Goal: Task Accomplishment & Management: Complete application form

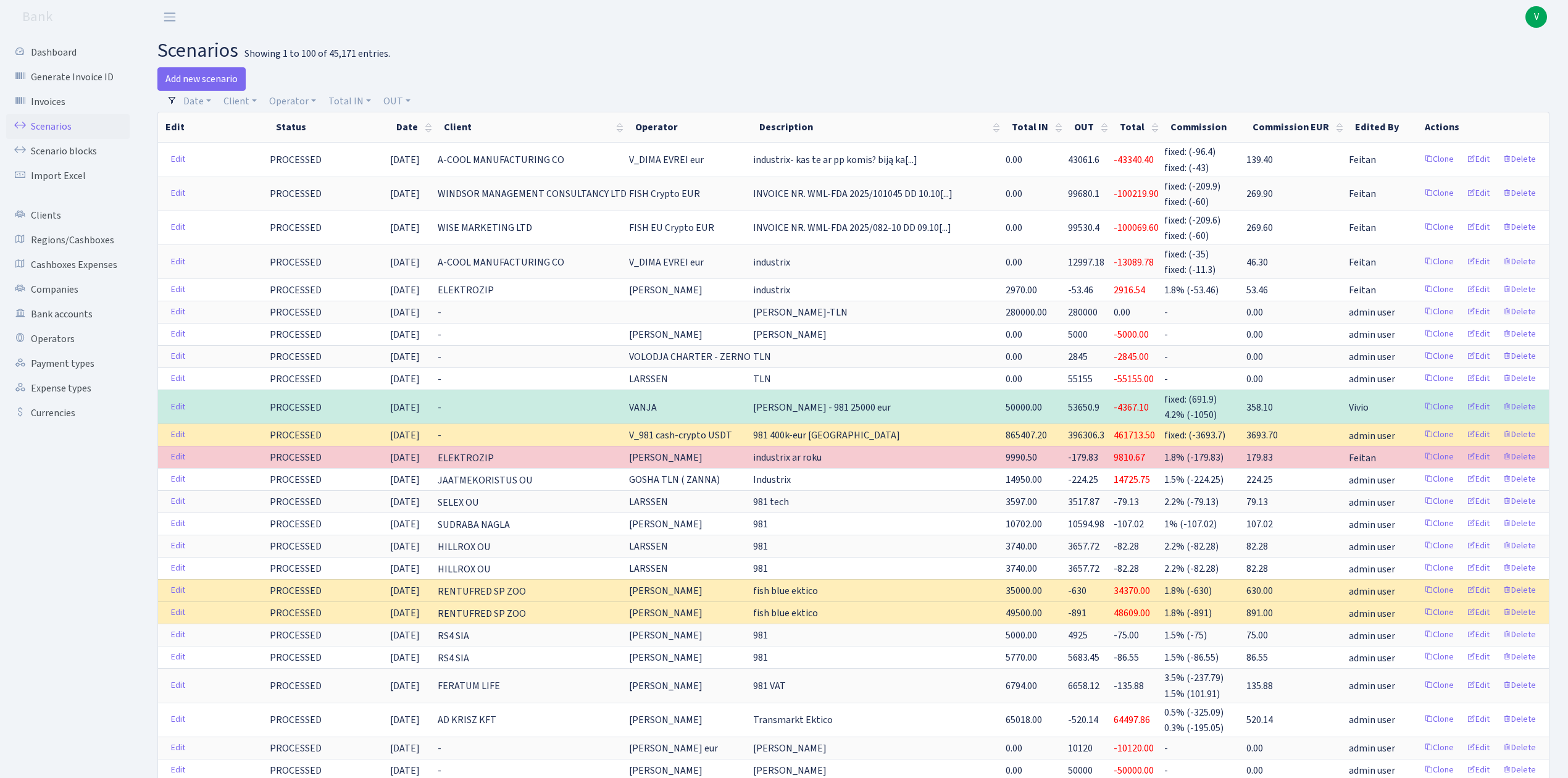
select select "100"
click at [52, 122] on link "Scenarios" at bounding box center [67, 126] width 123 height 24
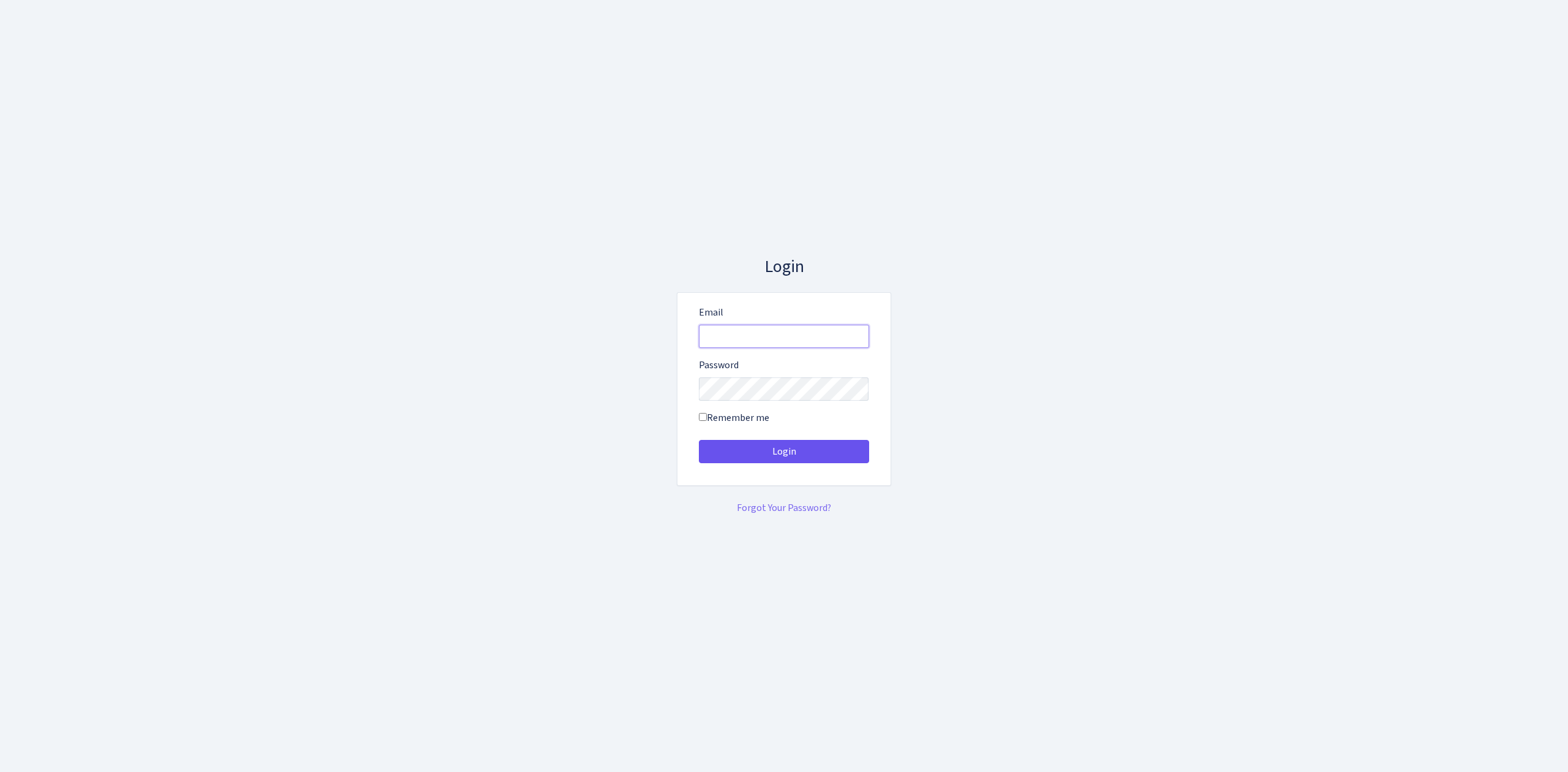
type input "vivio@bank.com"
click at [844, 442] on button "Login" at bounding box center [784, 451] width 170 height 23
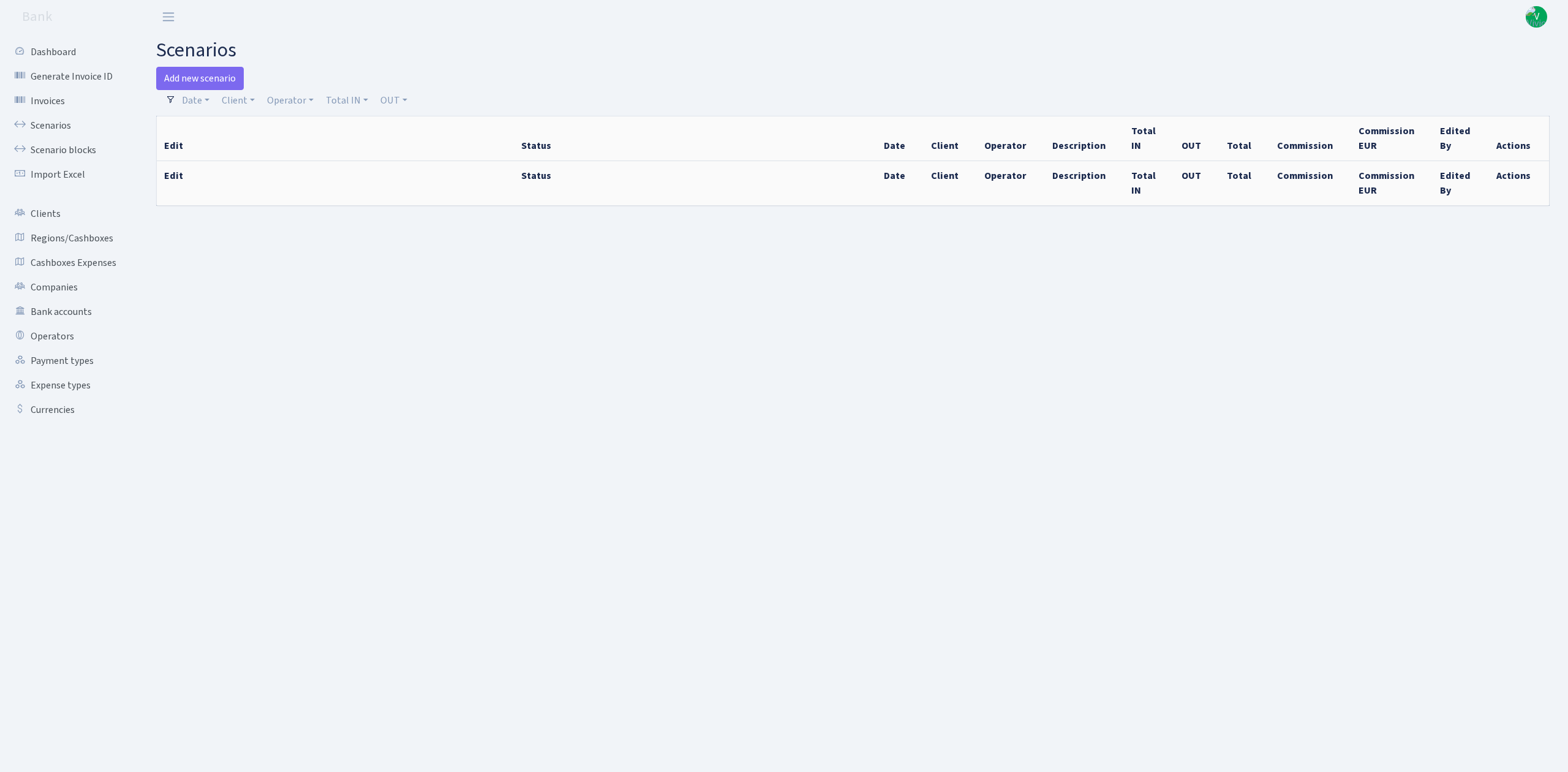
select select "100"
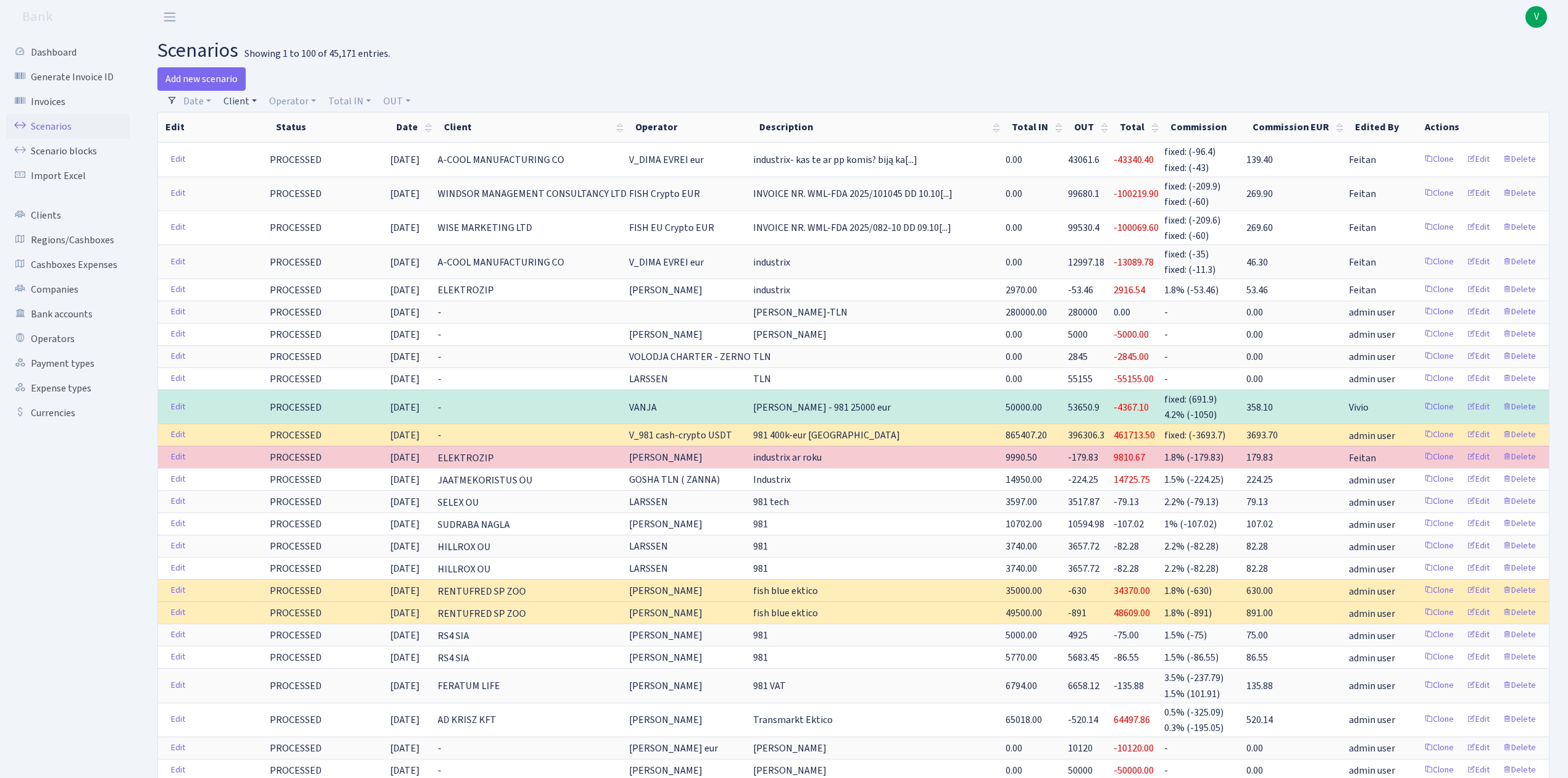
click at [242, 107] on link "Client" at bounding box center [240, 101] width 43 height 21
click at [251, 141] on input "search" at bounding box center [267, 145] width 91 height 19
type input "n"
type input "t"
type input "rigas tr"
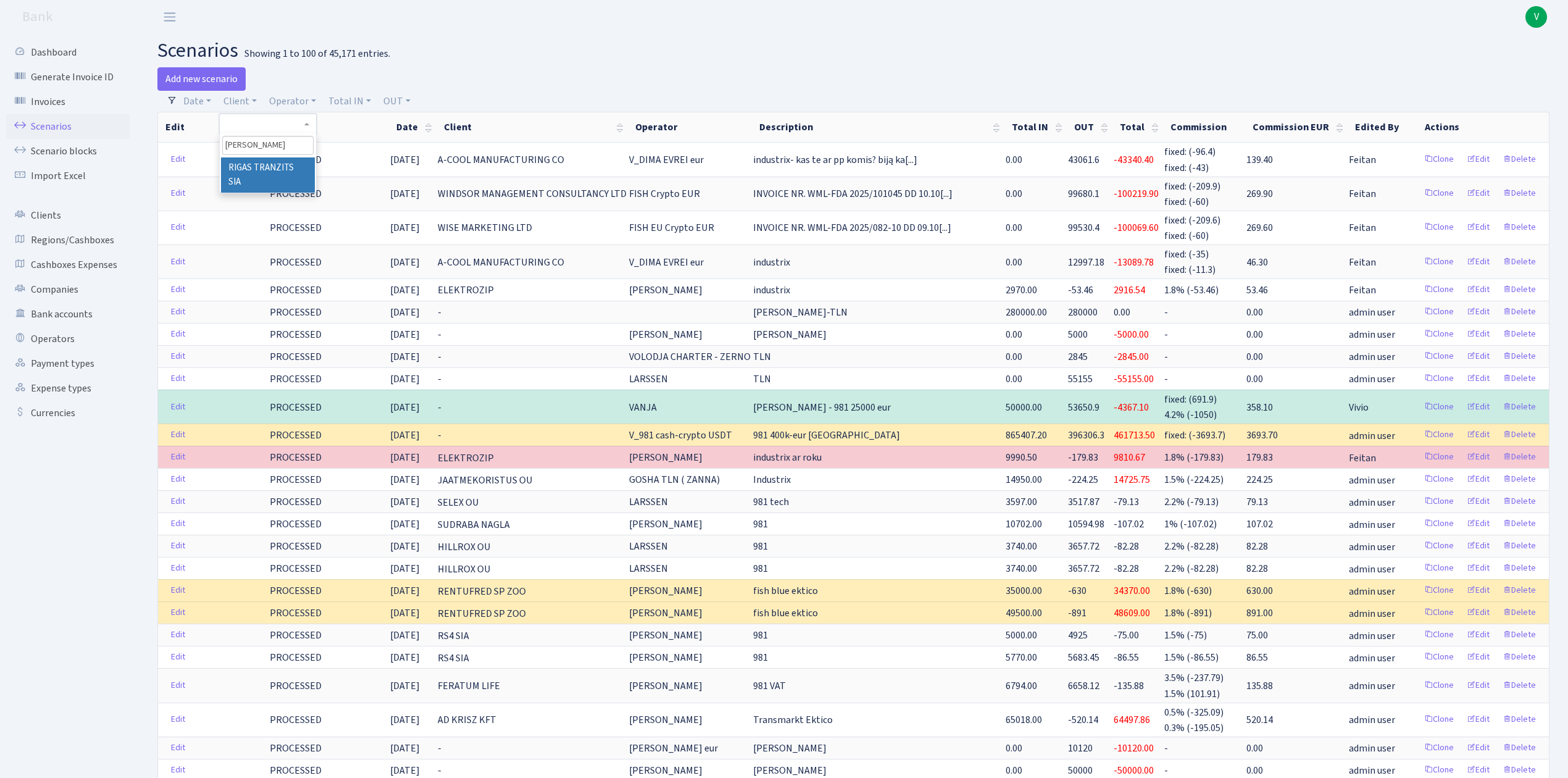
click at [275, 161] on li "RIGAS TRANZITS SIA" at bounding box center [267, 175] width 93 height 35
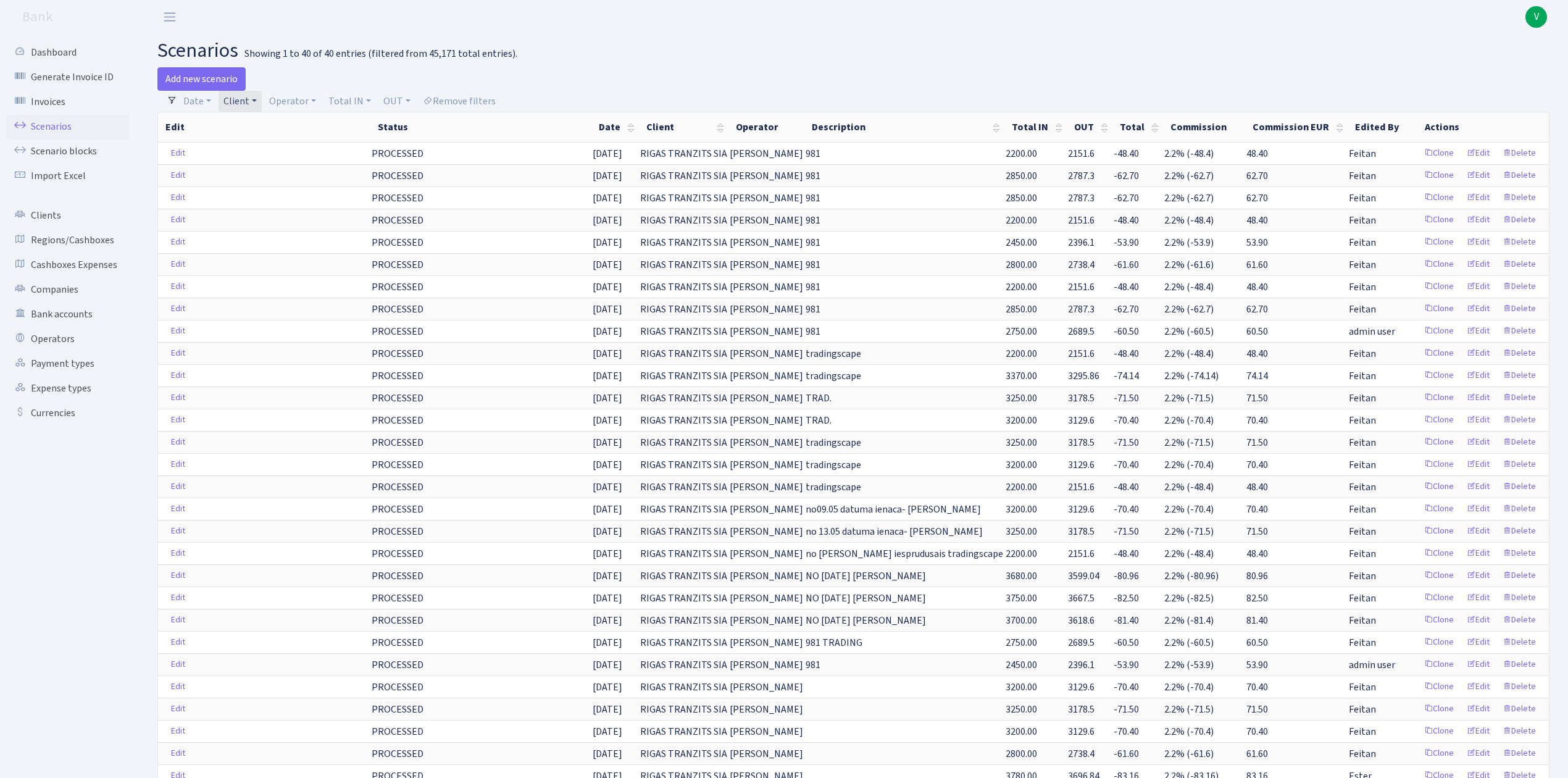
click at [233, 91] on link "Client" at bounding box center [240, 101] width 43 height 21
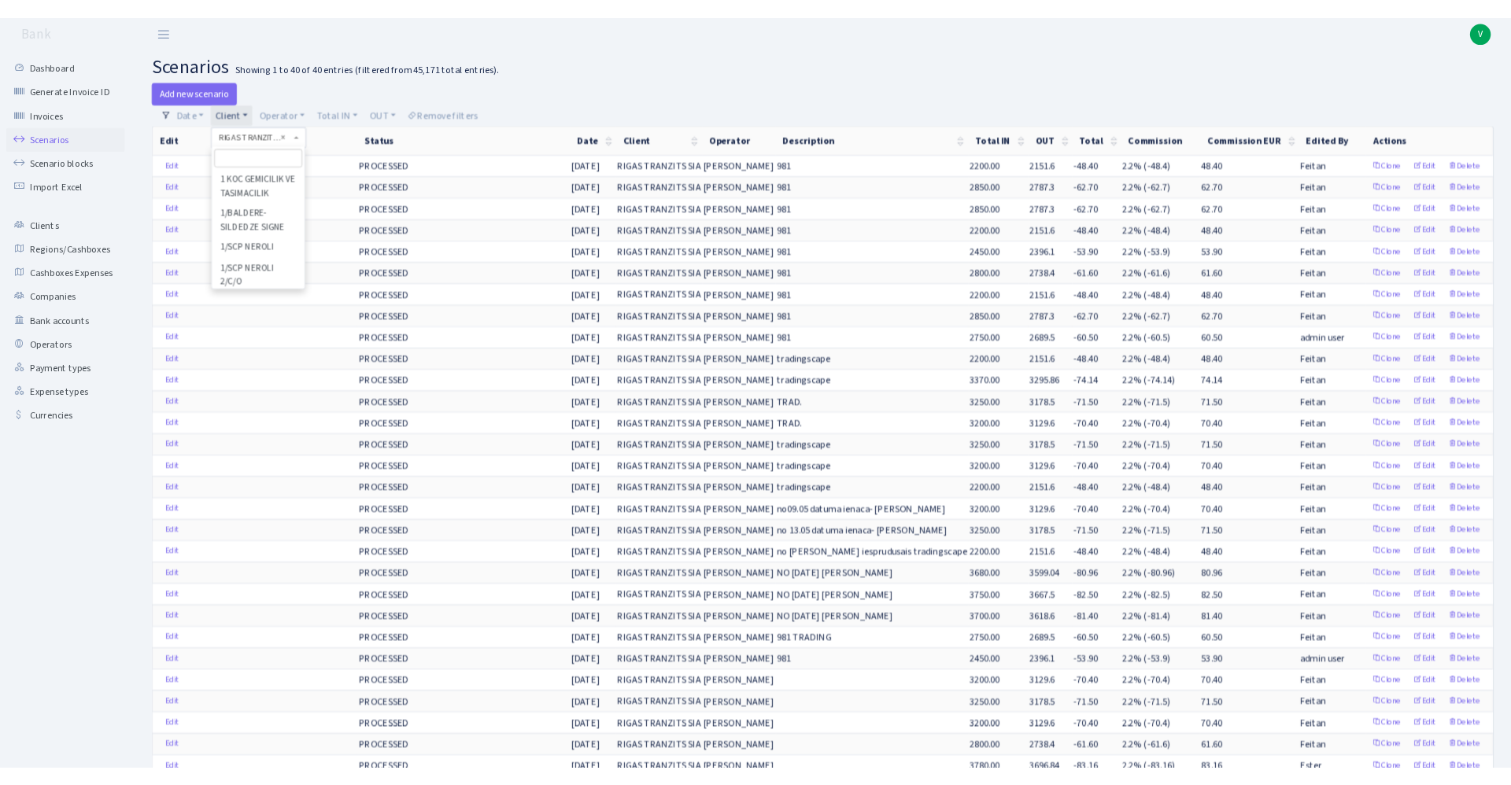
scroll to position [103291, 0]
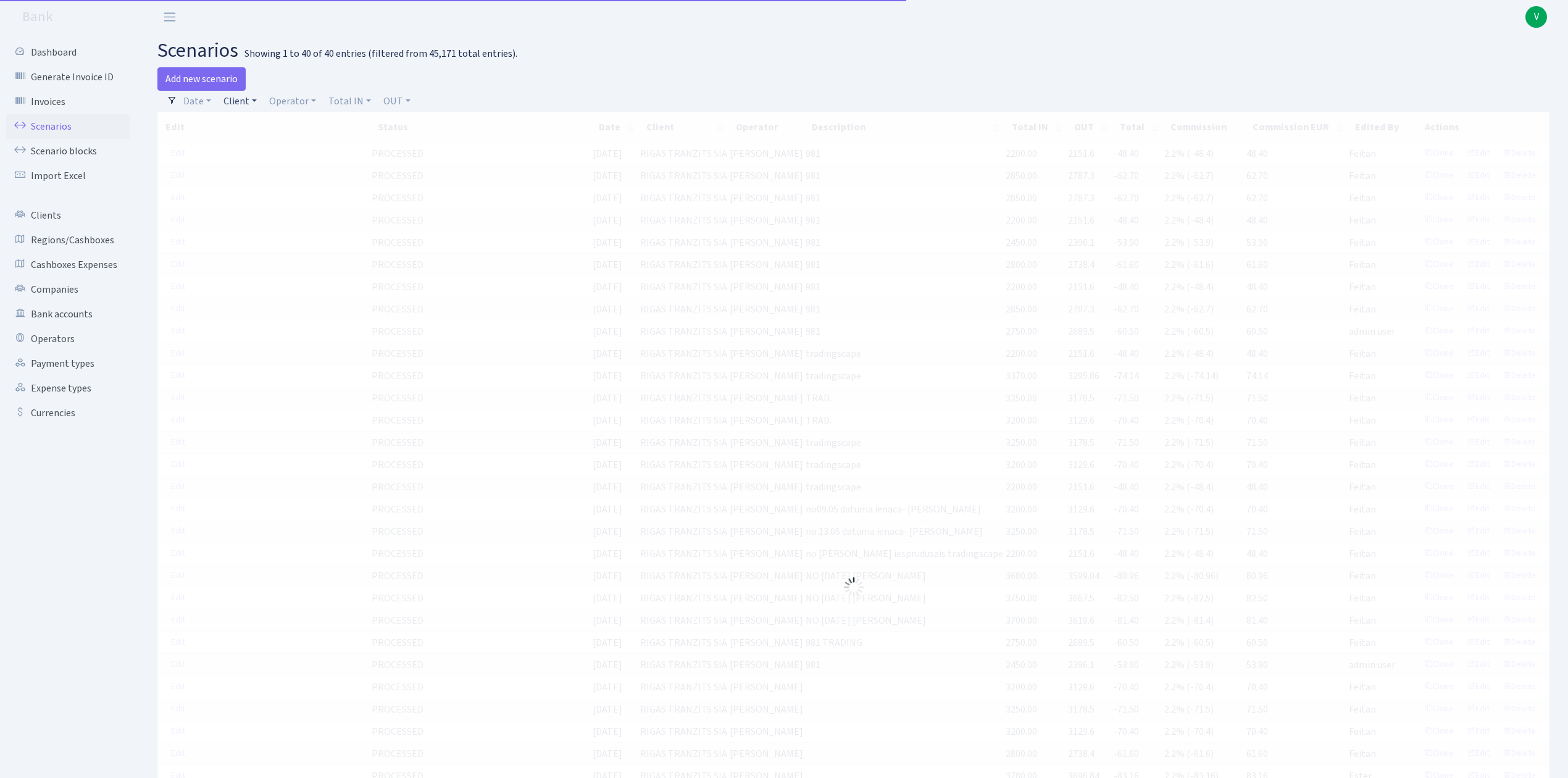
click at [238, 102] on link "Client" at bounding box center [240, 101] width 43 height 21
click at [255, 152] on input "search" at bounding box center [267, 145] width 91 height 19
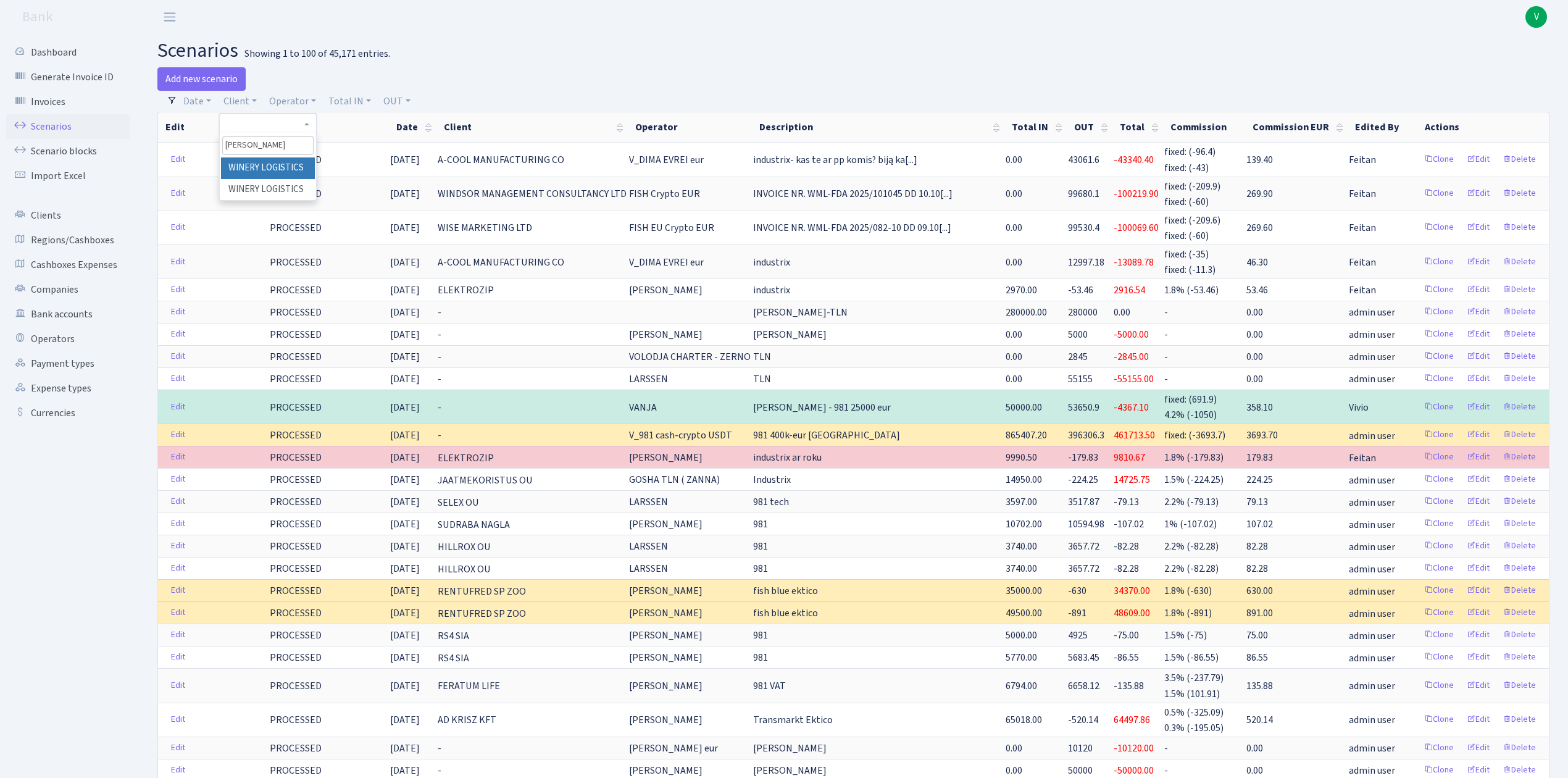
type input "winer"
click at [257, 159] on li "WINERY LOGISTICS" at bounding box center [267, 169] width 93 height 22
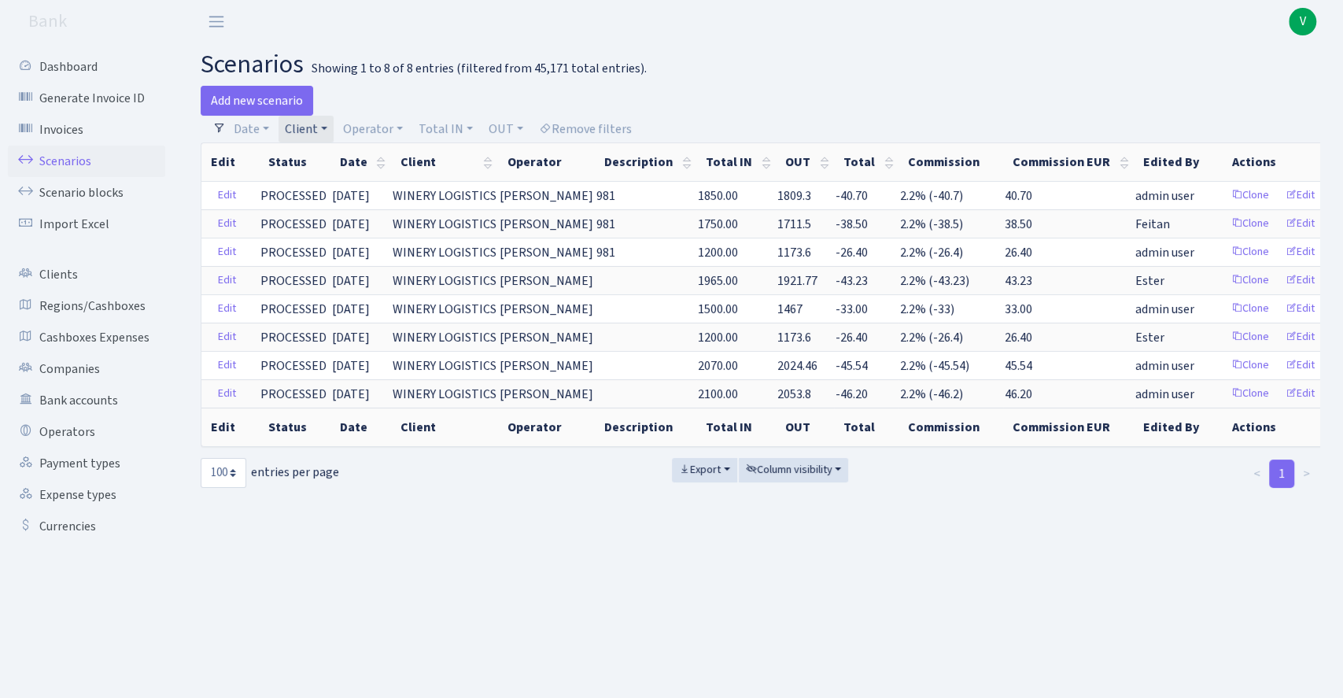
click at [592, 161] on div "Dashboard Generate Invoice ID Invoices Scenarios Scenario blocks Import Excel C…" at bounding box center [671, 350] width 1343 height 615
click at [950, 89] on div at bounding box center [1045, 101] width 571 height 30
click at [826, 605] on main "scenarios Showing 1 to 8 of 8 entries (filtered from 45,171 total entries). Add…" at bounding box center [760, 350] width 1166 height 615
click at [81, 152] on link "Scenarios" at bounding box center [86, 161] width 157 height 31
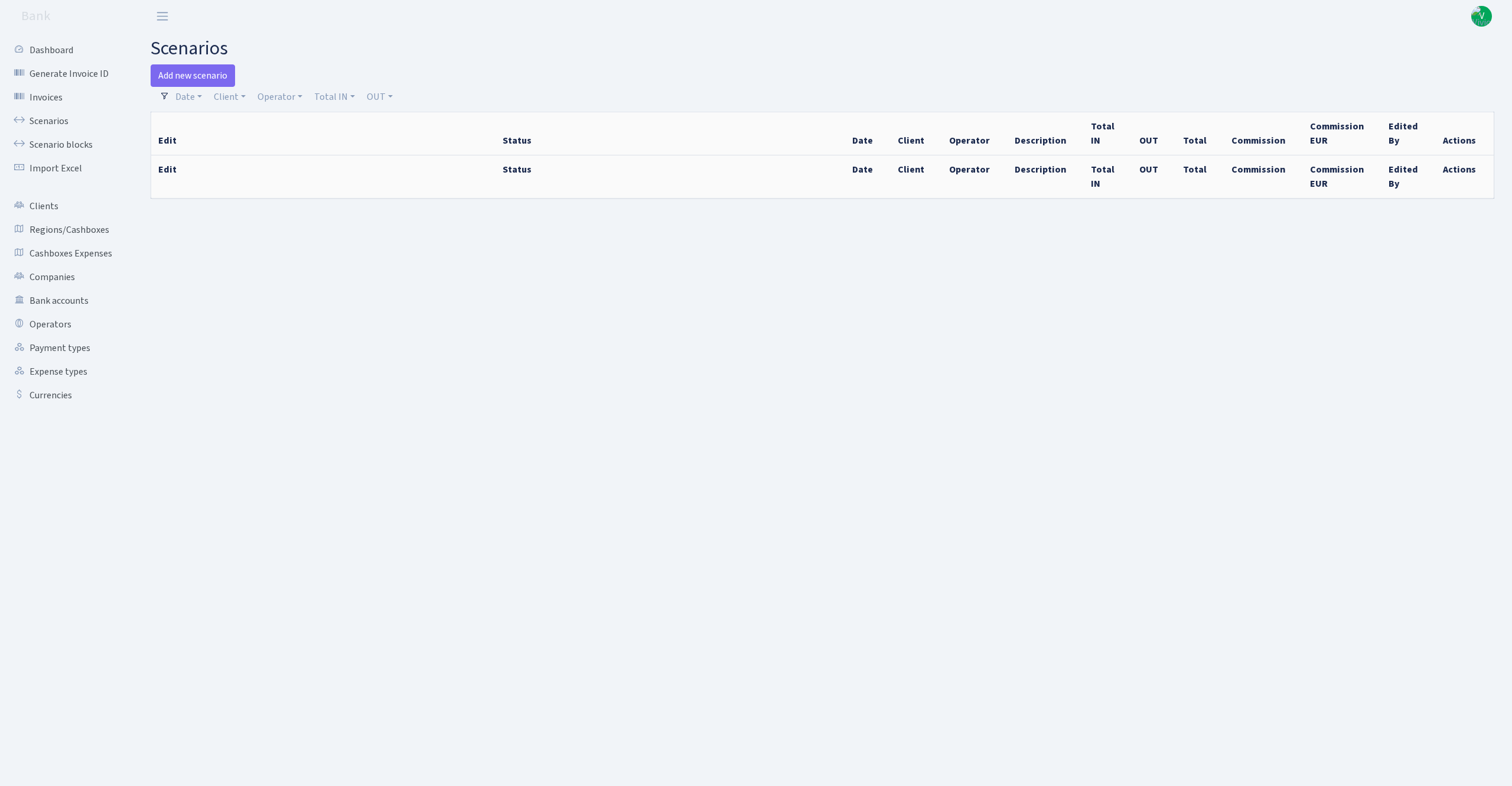
click at [496, 412] on main "scenarios Add new scenario Filters Date Client - 1 KOC GEMICILIK VE TASIMACILIK…" at bounding box center [822, 394] width 1379 height 724
click at [669, 26] on header "Bank V My Account Logout" at bounding box center [756, 16] width 1512 height 32
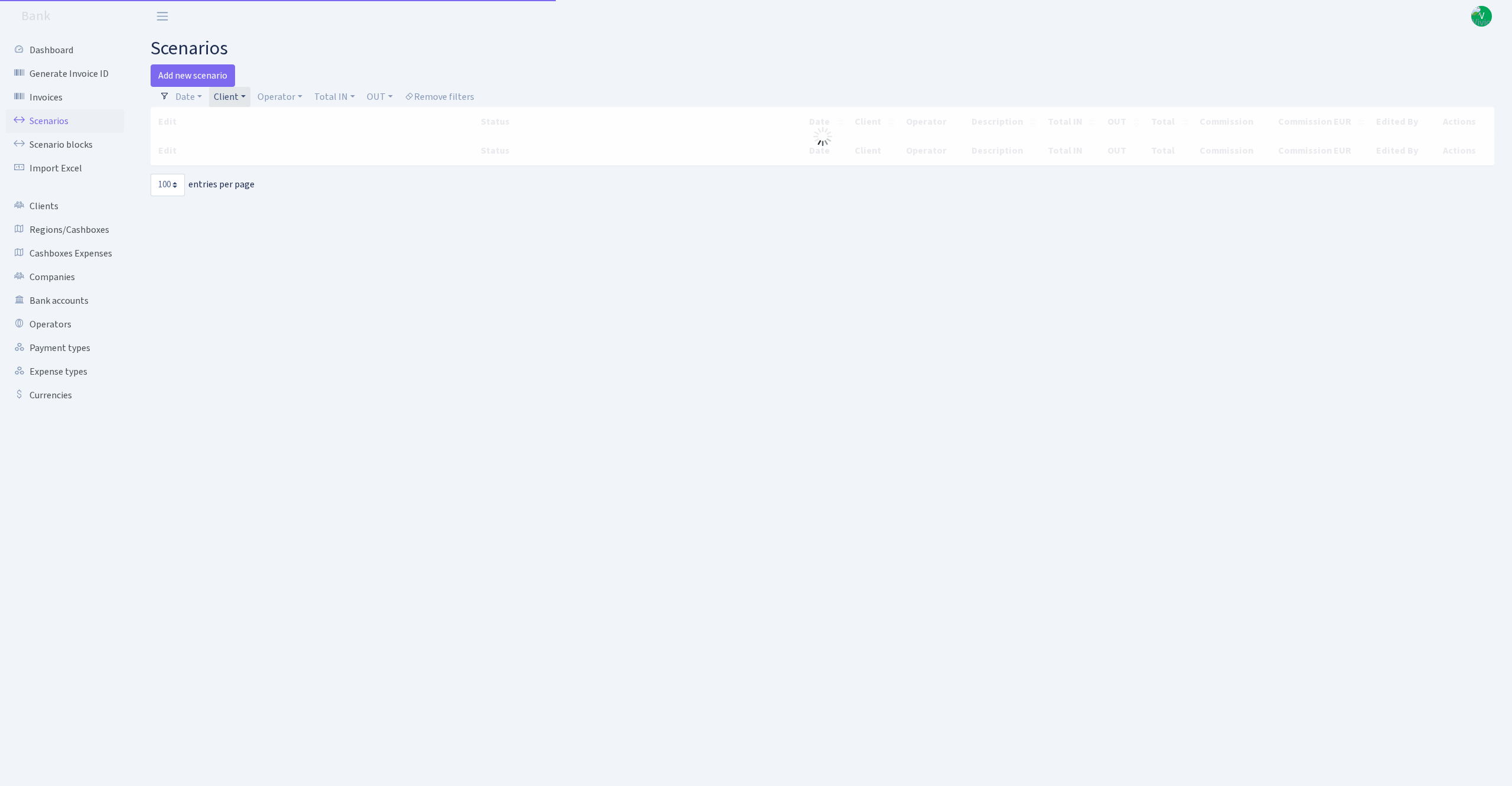
select select "100"
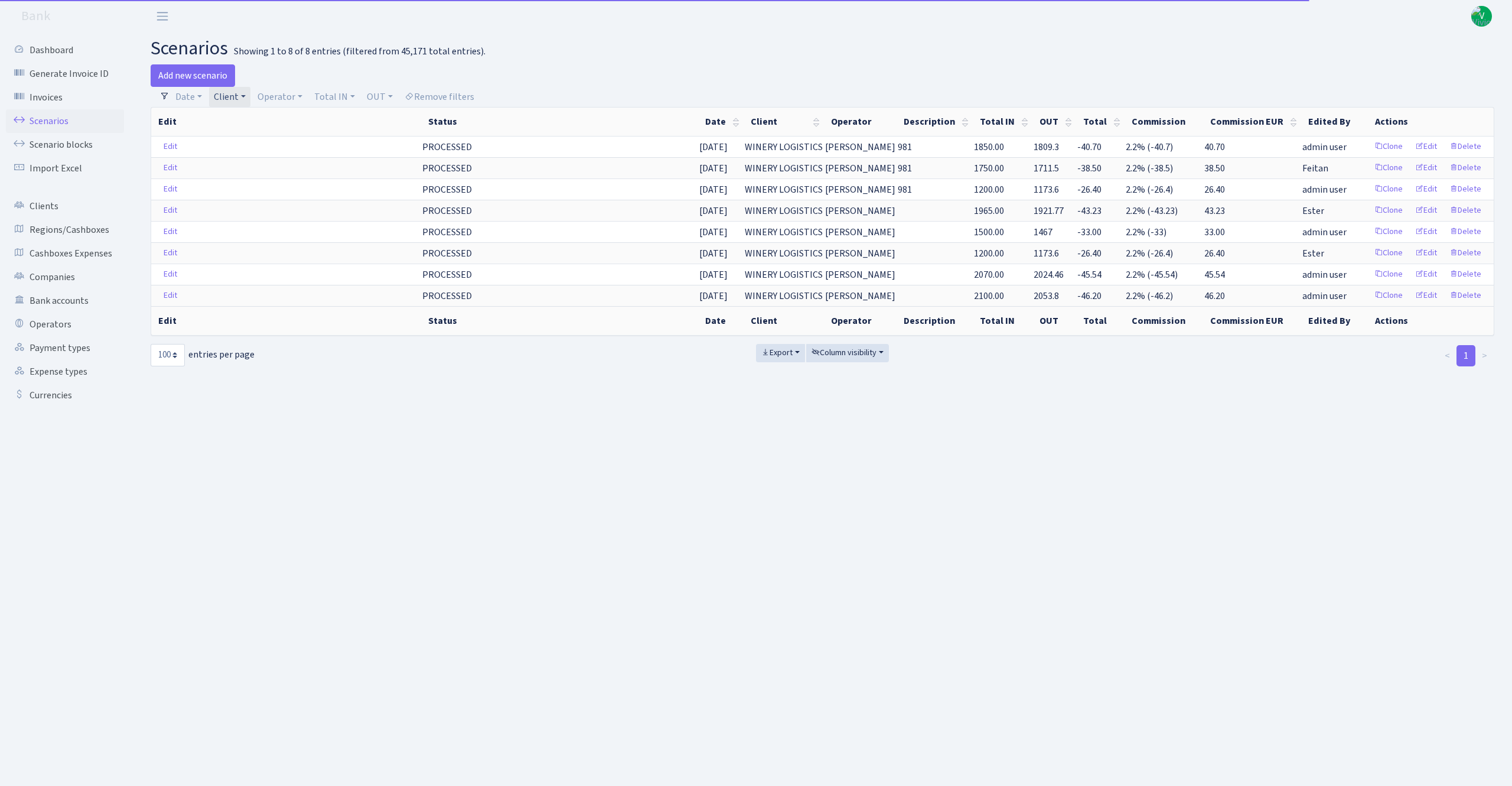
click at [239, 95] on link "Client" at bounding box center [230, 97] width 41 height 20
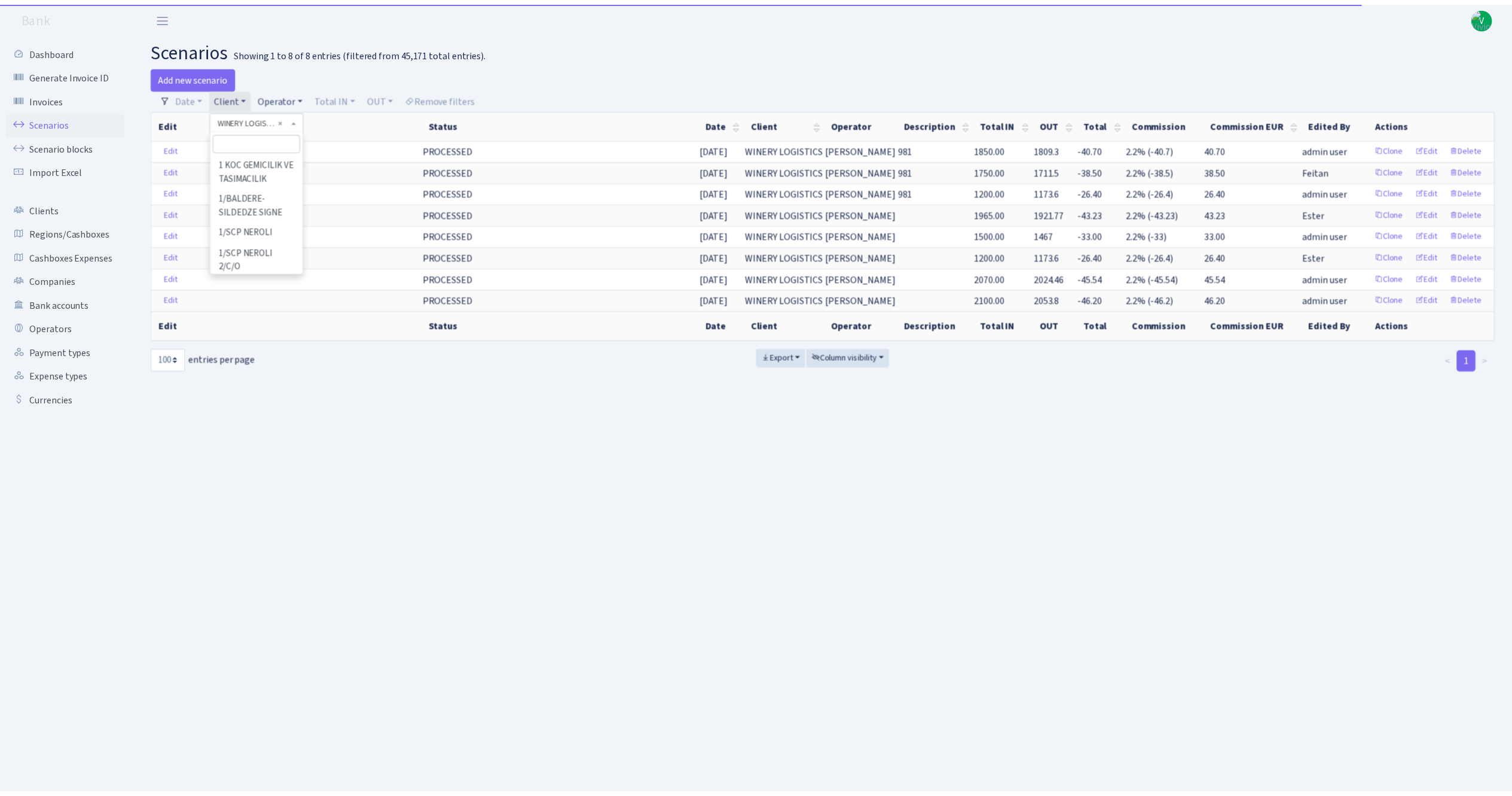
scroll to position [112920, 0]
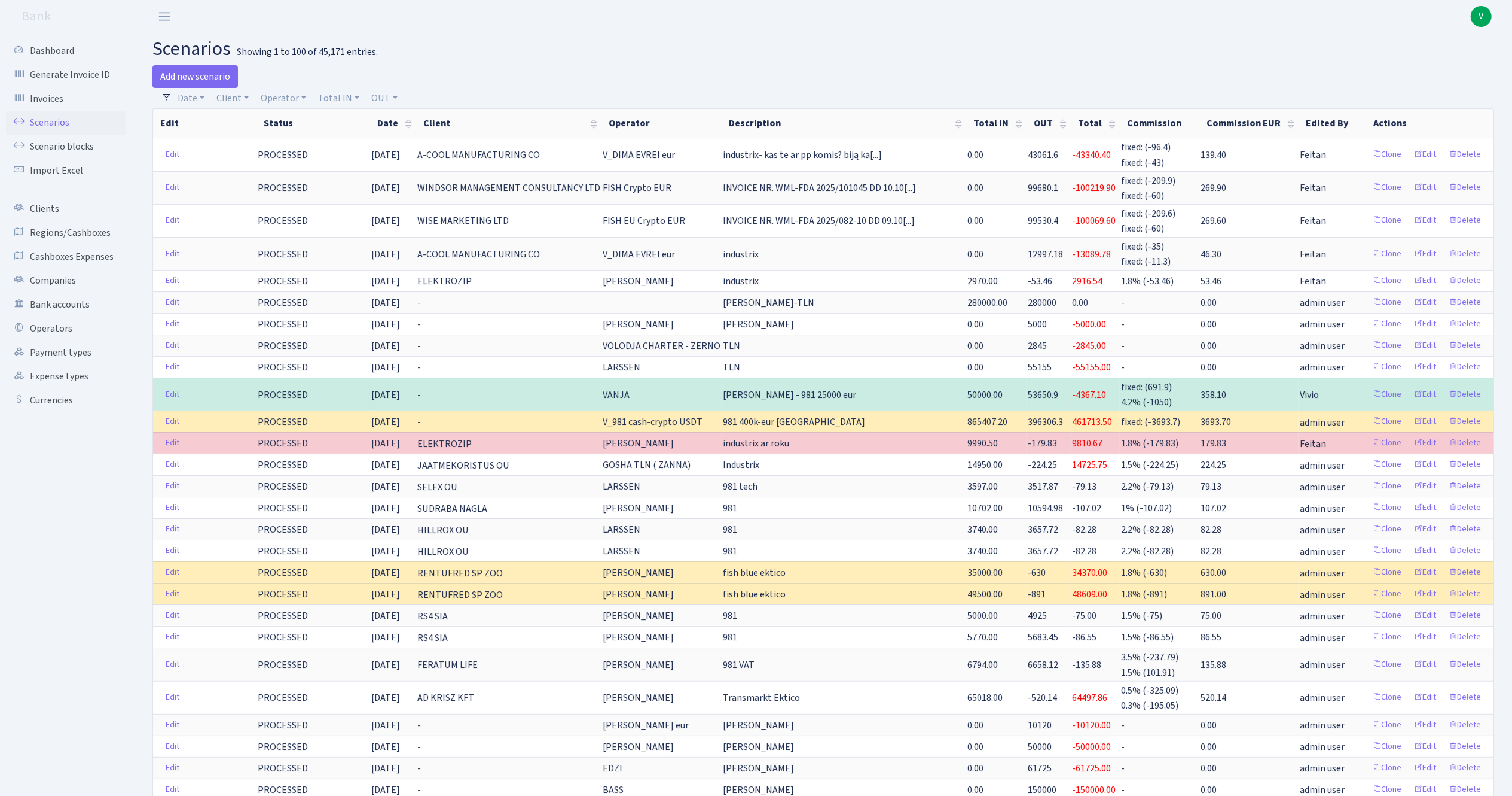
drag, startPoint x: 220, startPoint y: 100, endPoint x: 229, endPoint y: 100, distance: 9.0
click at [220, 100] on link "Client" at bounding box center [232, 98] width 42 height 21
click at [257, 141] on input "search" at bounding box center [259, 141] width 88 height 18
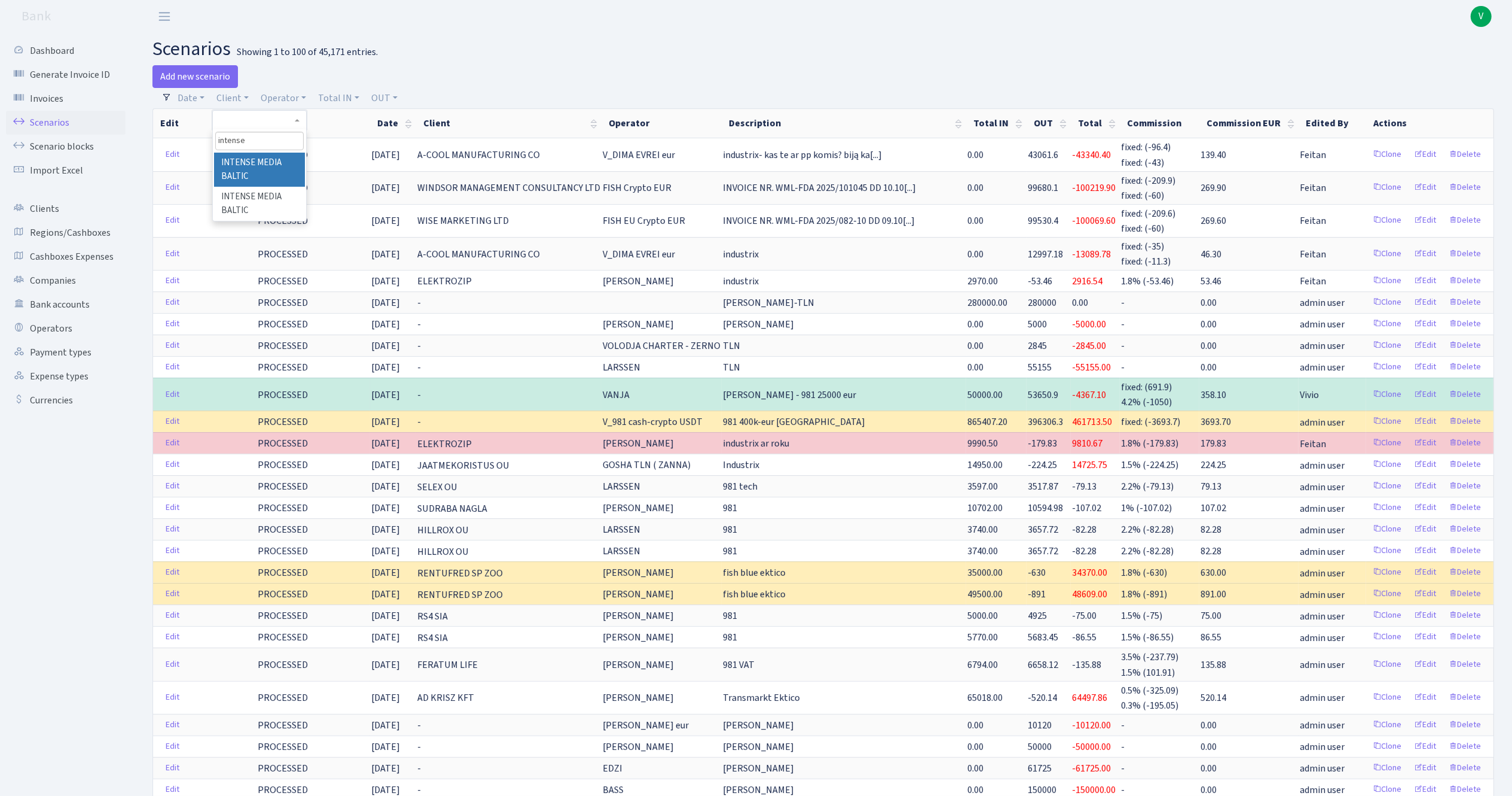
type input "intense"
click at [255, 156] on li "INTENSE MEDIA BALTIC" at bounding box center [259, 170] width 90 height 34
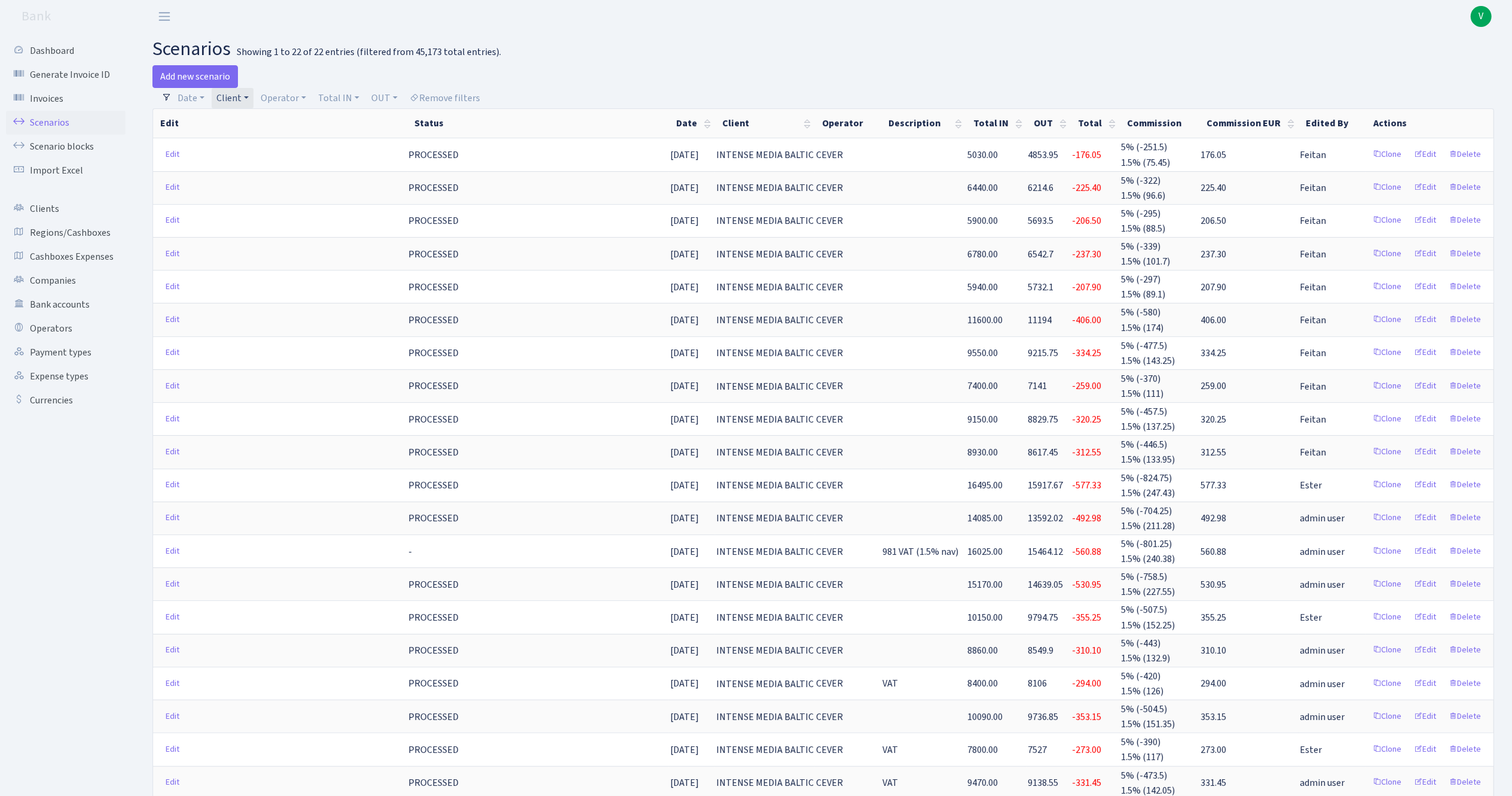
click at [287, 58] on div "Showing 1 to 22 of 22 entries (filtered from 45,173 total entries)." at bounding box center [369, 52] width 264 height 11
click at [60, 117] on link "Scenarios" at bounding box center [65, 122] width 119 height 24
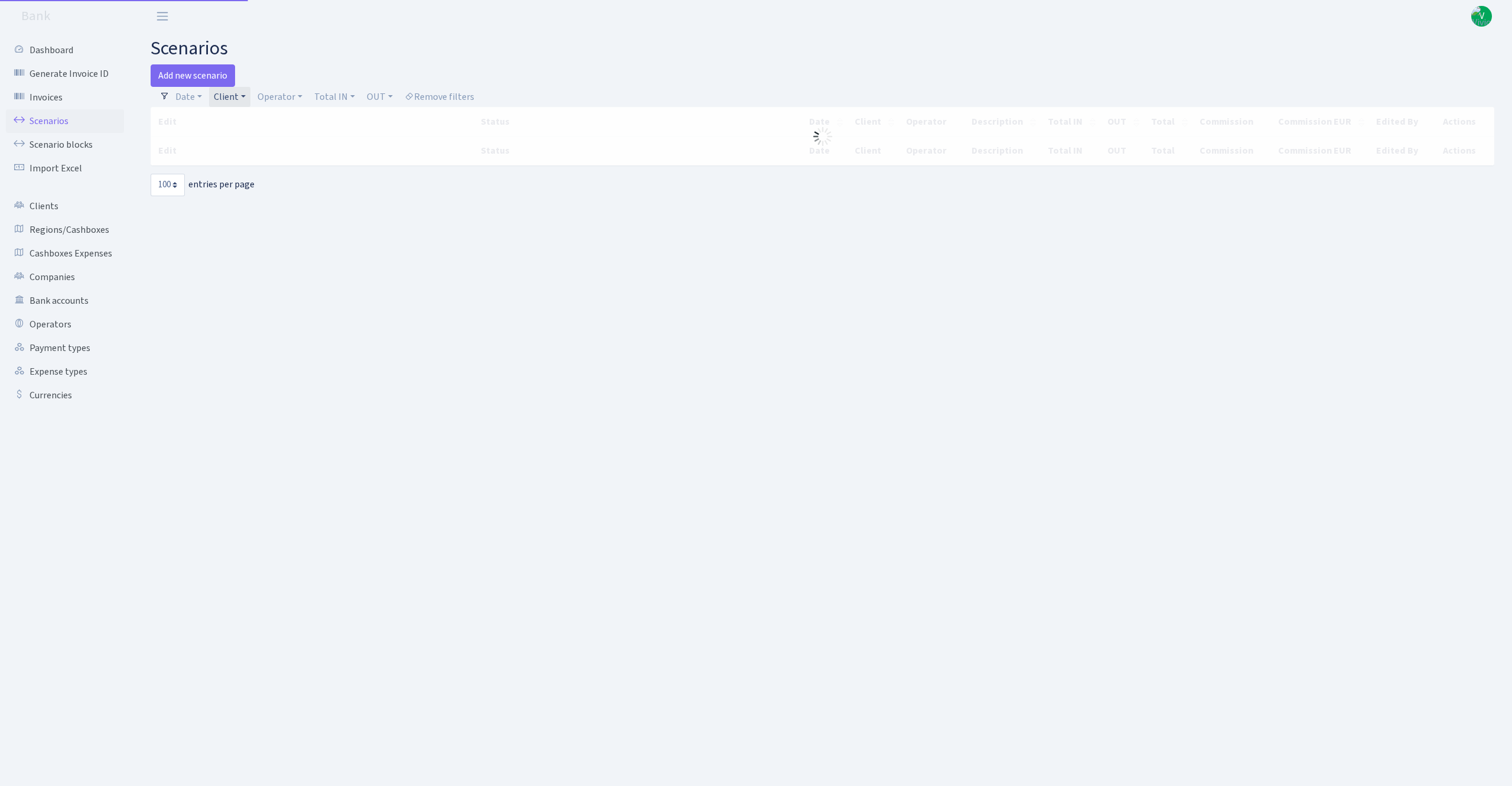
select select "100"
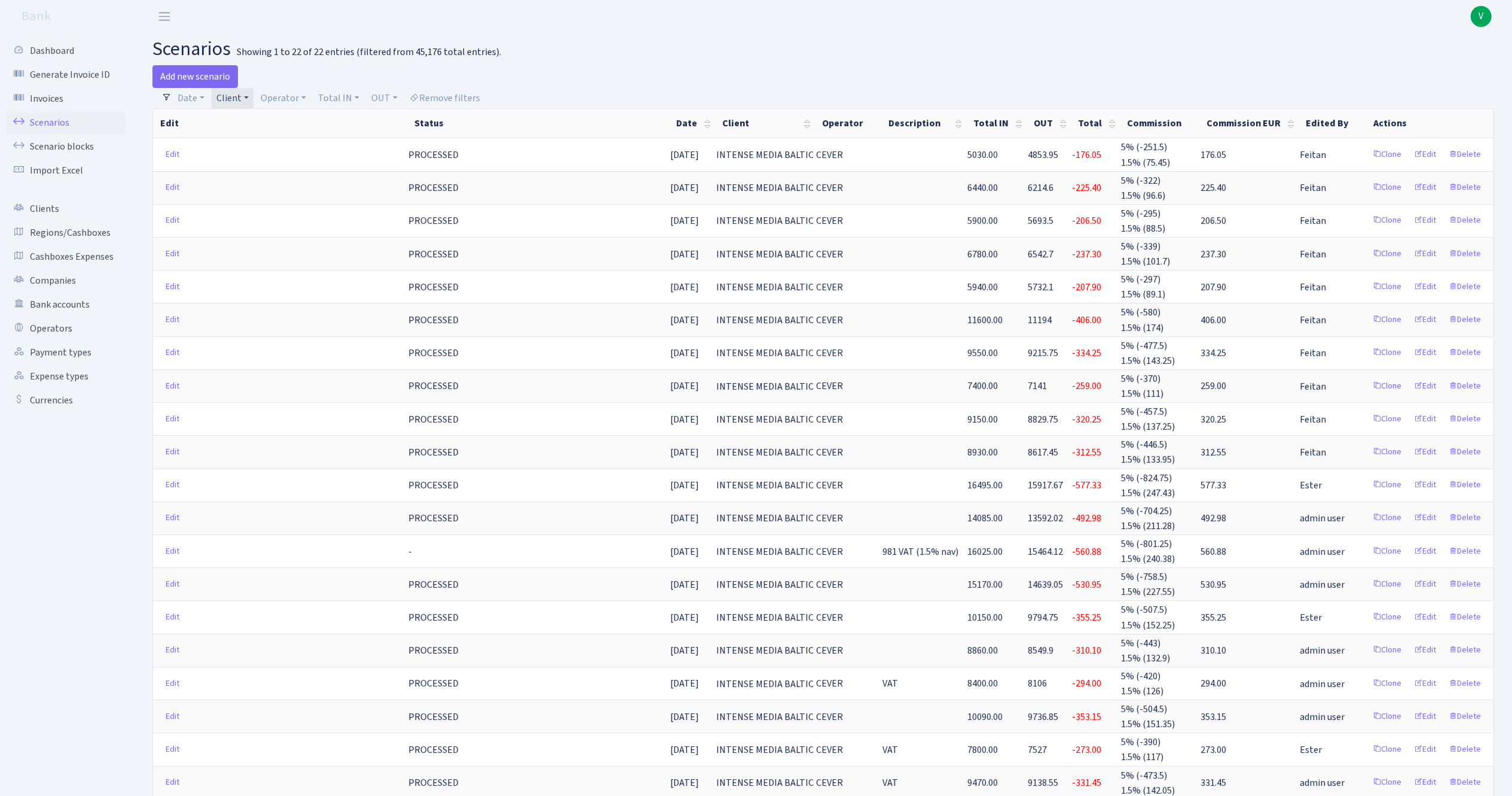
click at [49, 119] on link "Scenarios" at bounding box center [65, 122] width 119 height 24
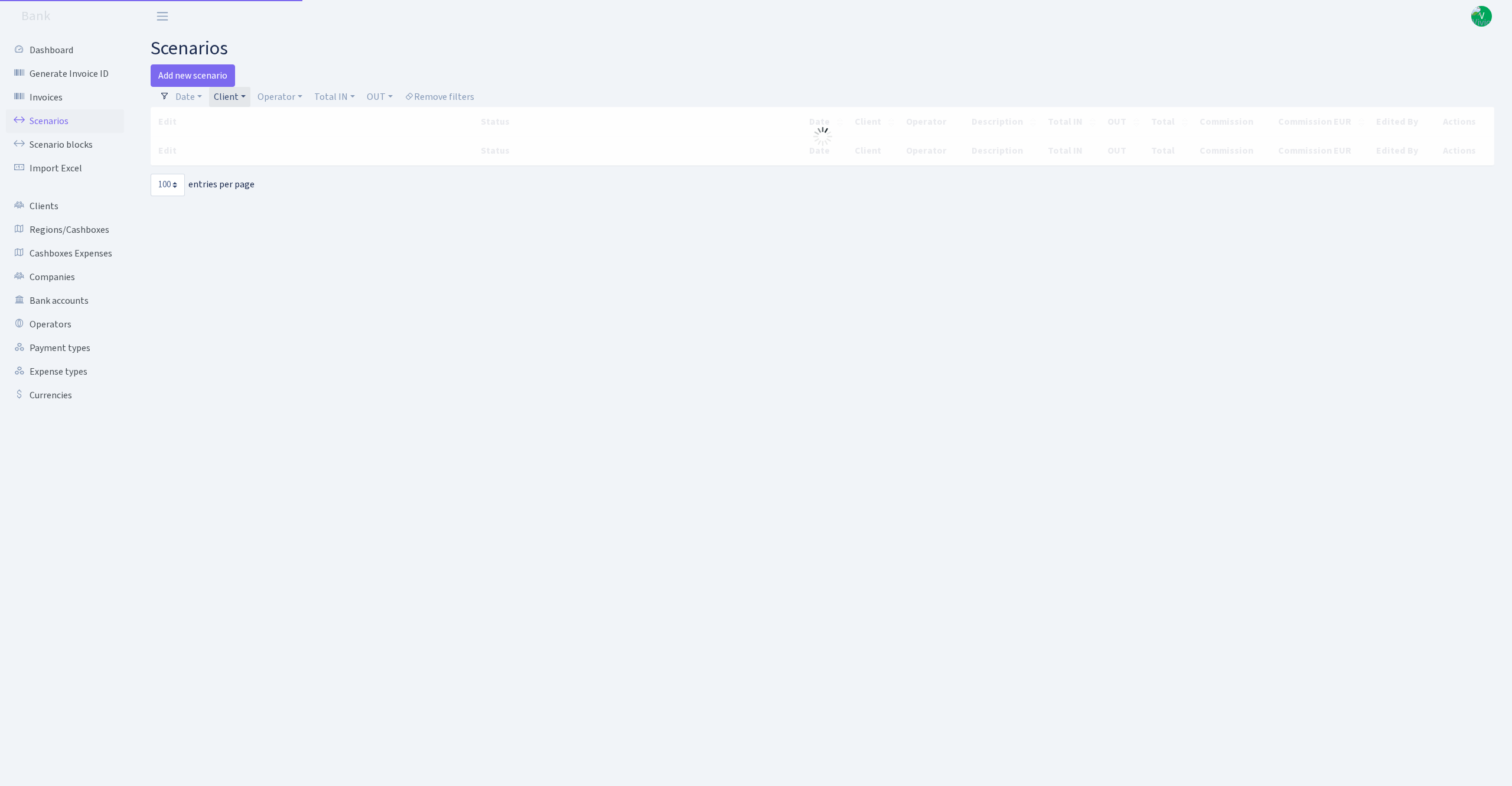
select select "100"
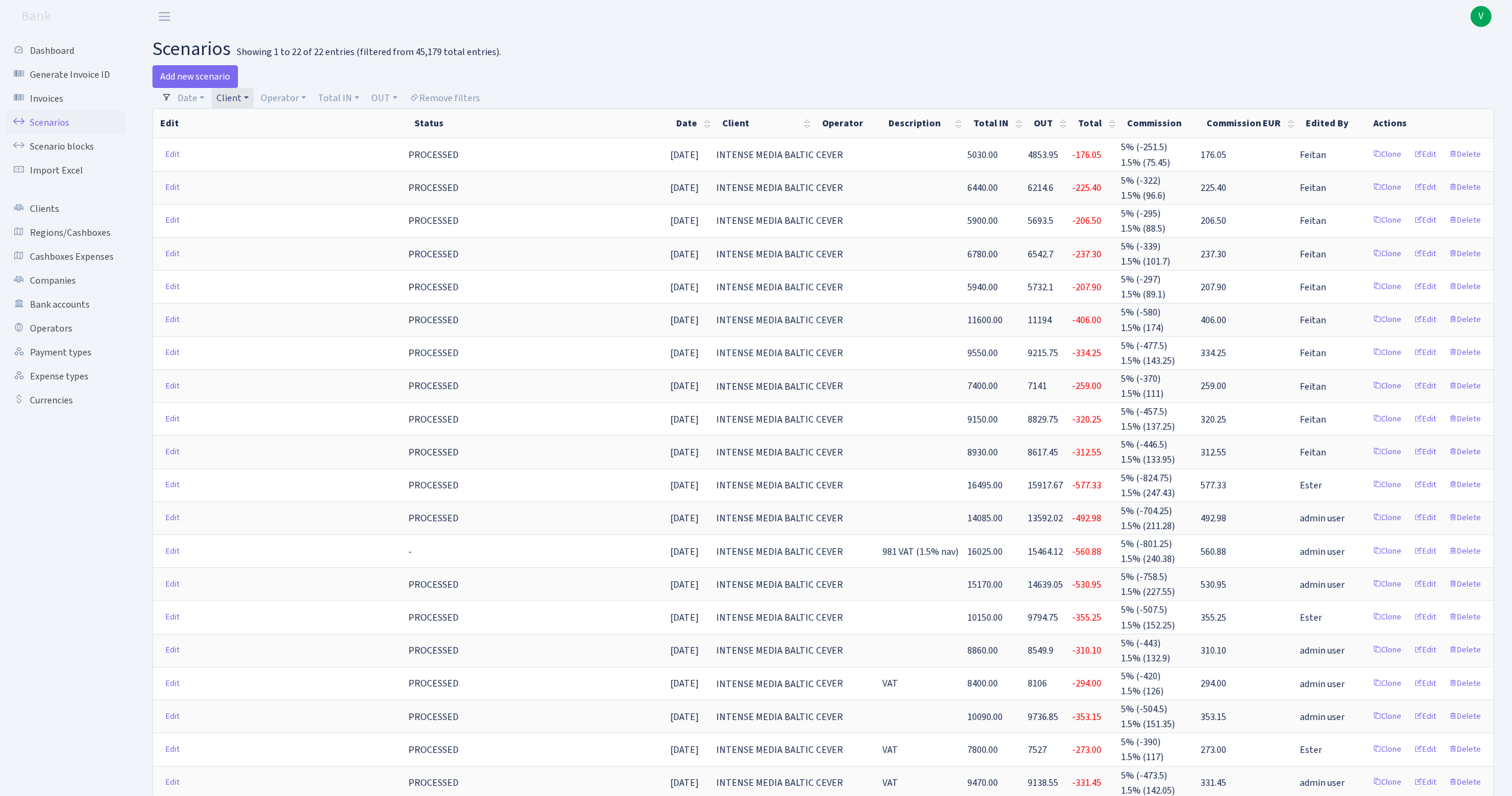
click at [244, 97] on link "Client" at bounding box center [232, 98] width 42 height 21
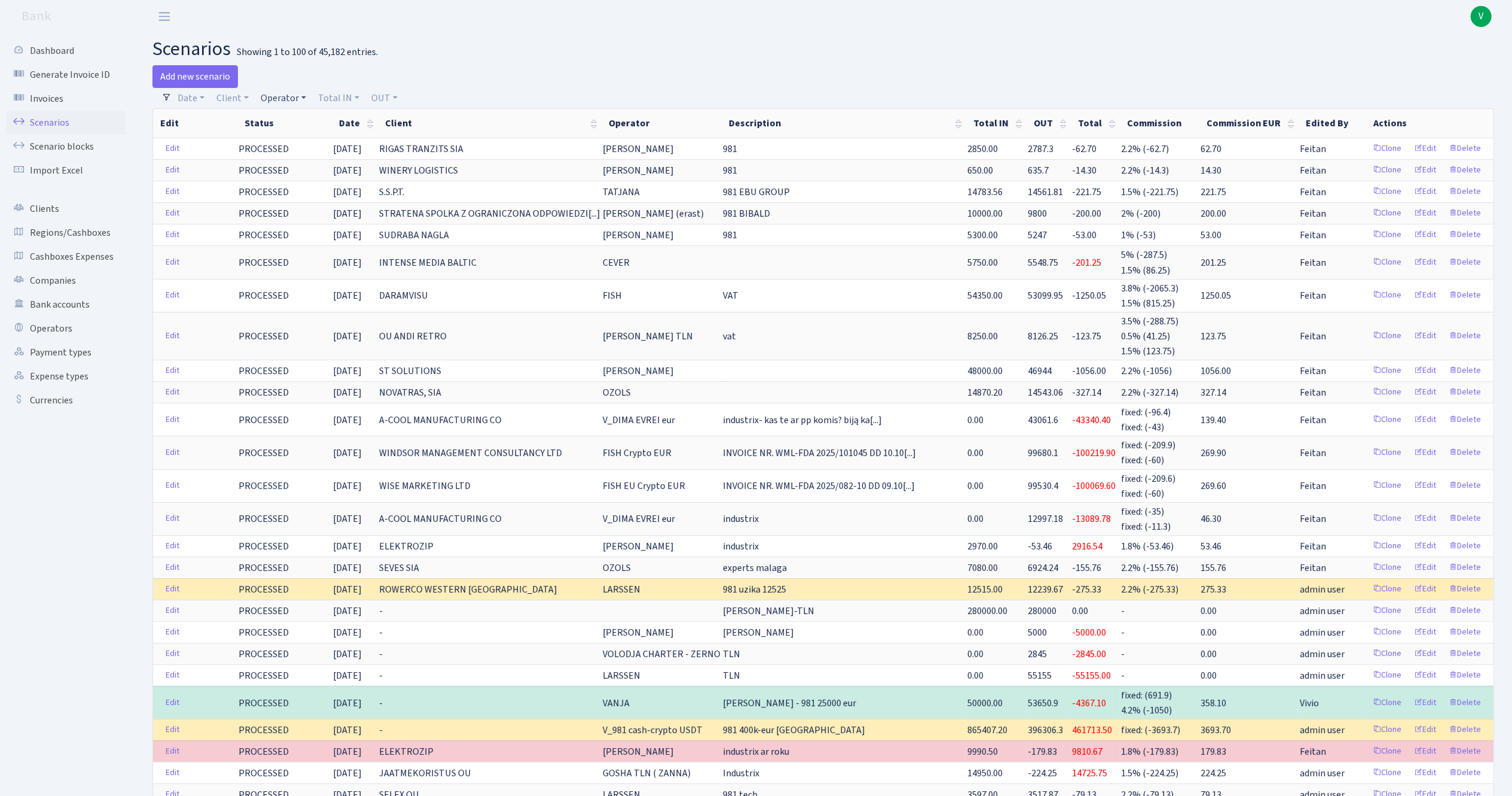
click at [282, 97] on link "Operator" at bounding box center [283, 98] width 55 height 21
click at [289, 138] on input "search" at bounding box center [304, 141] width 88 height 18
type input "dima"
click at [300, 179] on li "V_DIMA EVREI eur" at bounding box center [303, 184] width 90 height 21
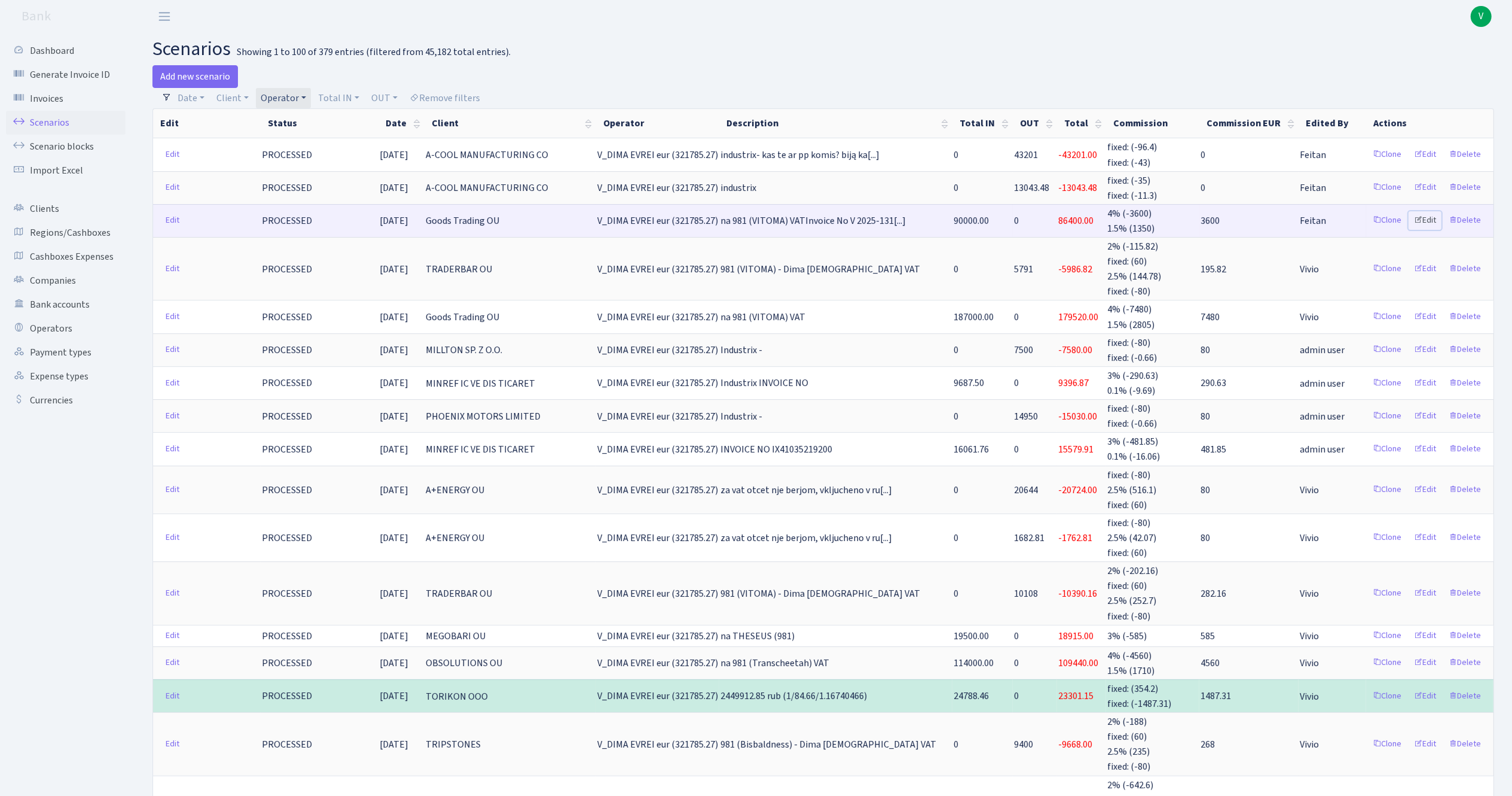
click at [1426, 214] on link "Edit" at bounding box center [1425, 220] width 33 height 18
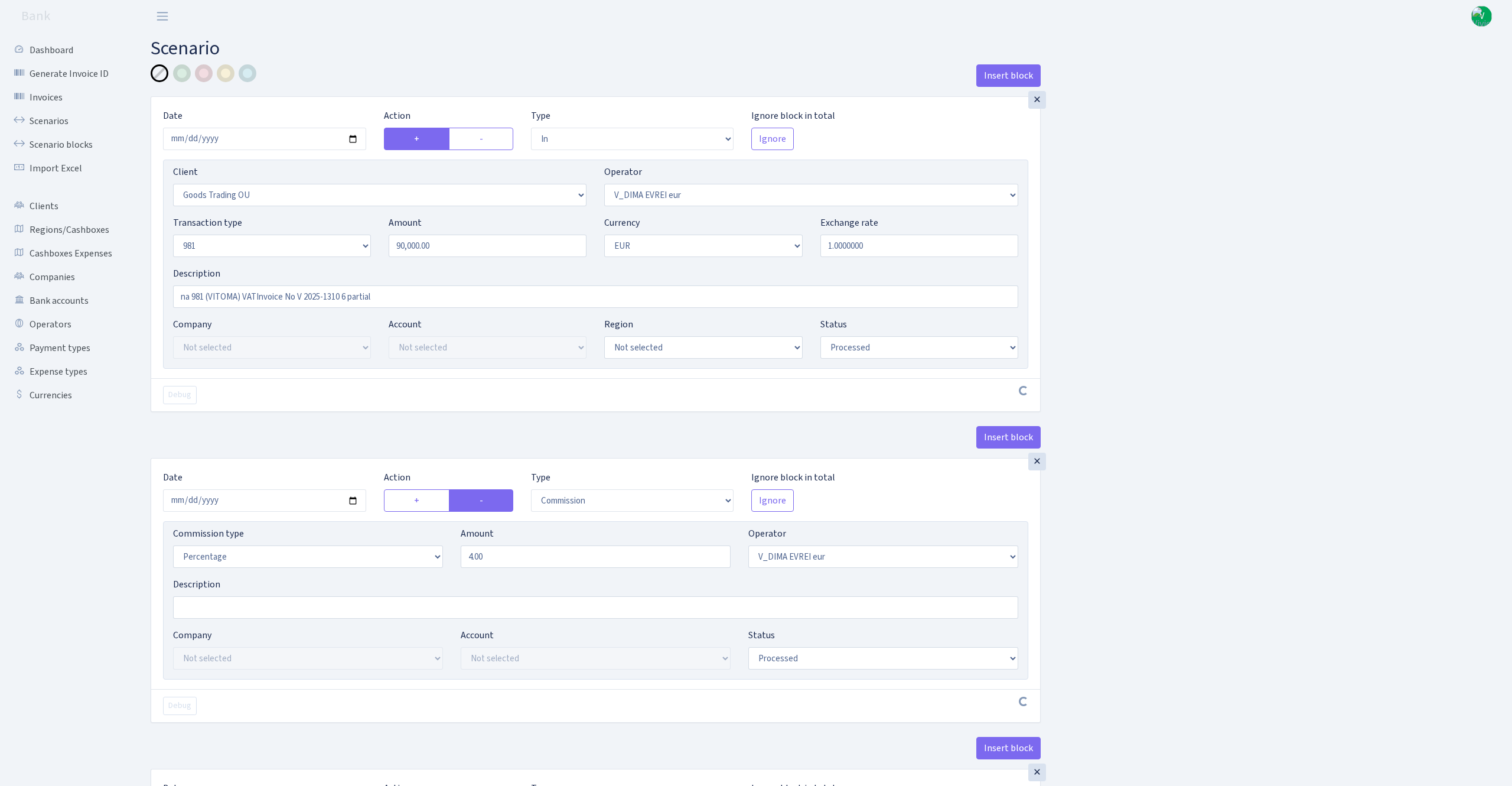
select select "in"
select select "1676"
select select "431"
select select "8"
select select "1"
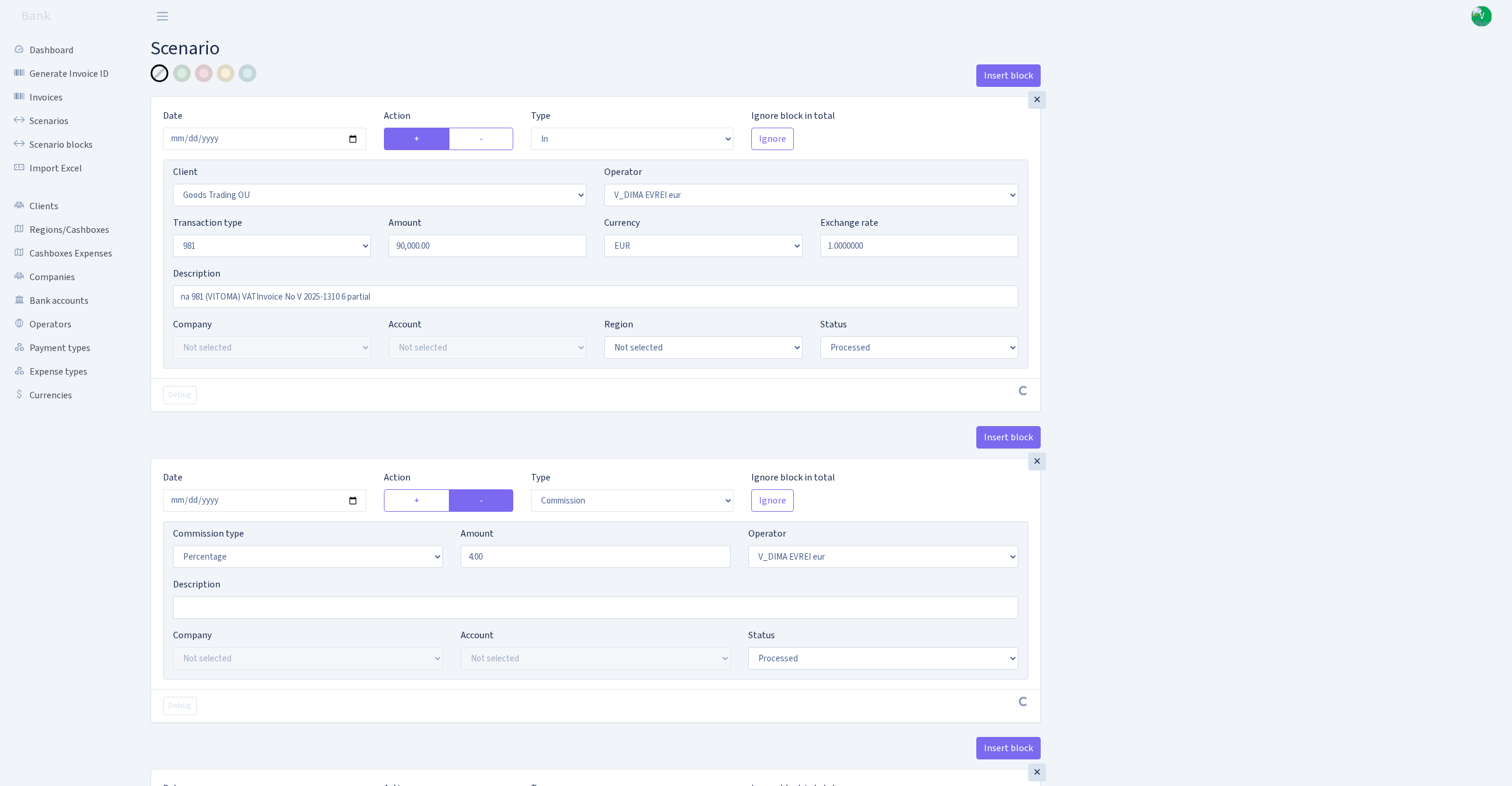
select select "processed"
select select "commission"
select select "431"
select select "processed"
select select "out"
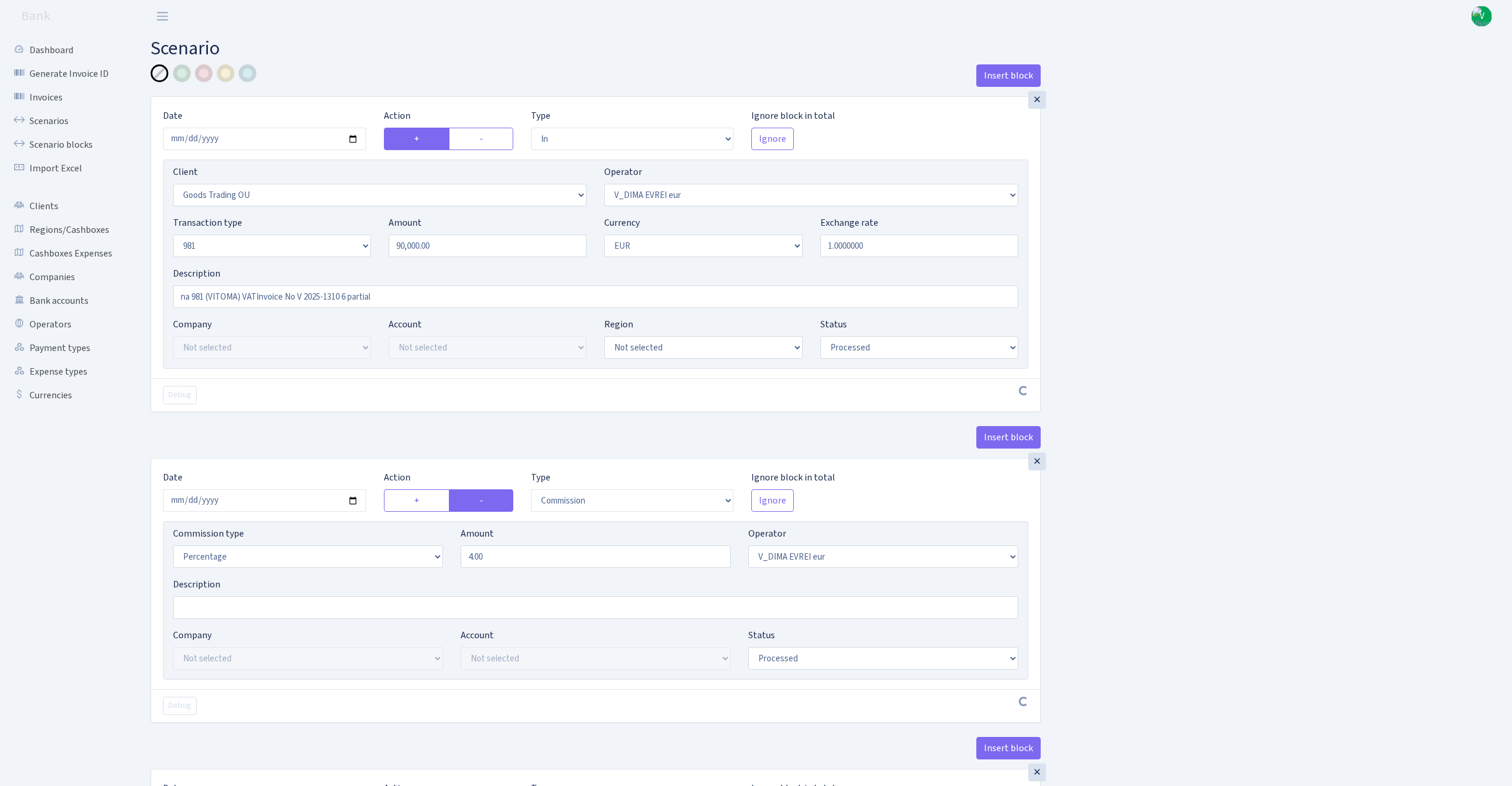
select select "2129"
select select "61"
select select "5"
select select "1"
select select "processed"
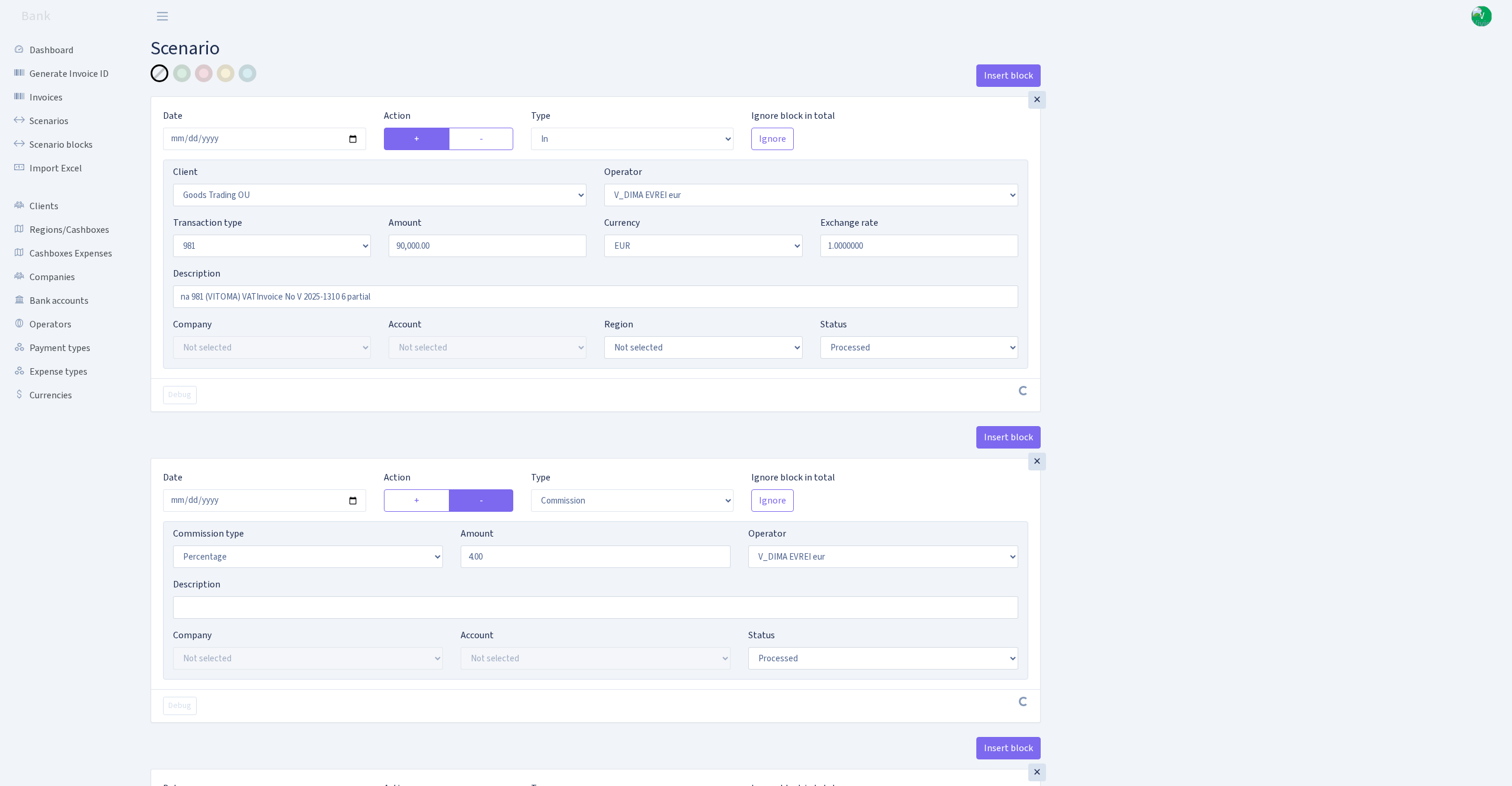
select select "commission"
select select "61"
select select "processed"
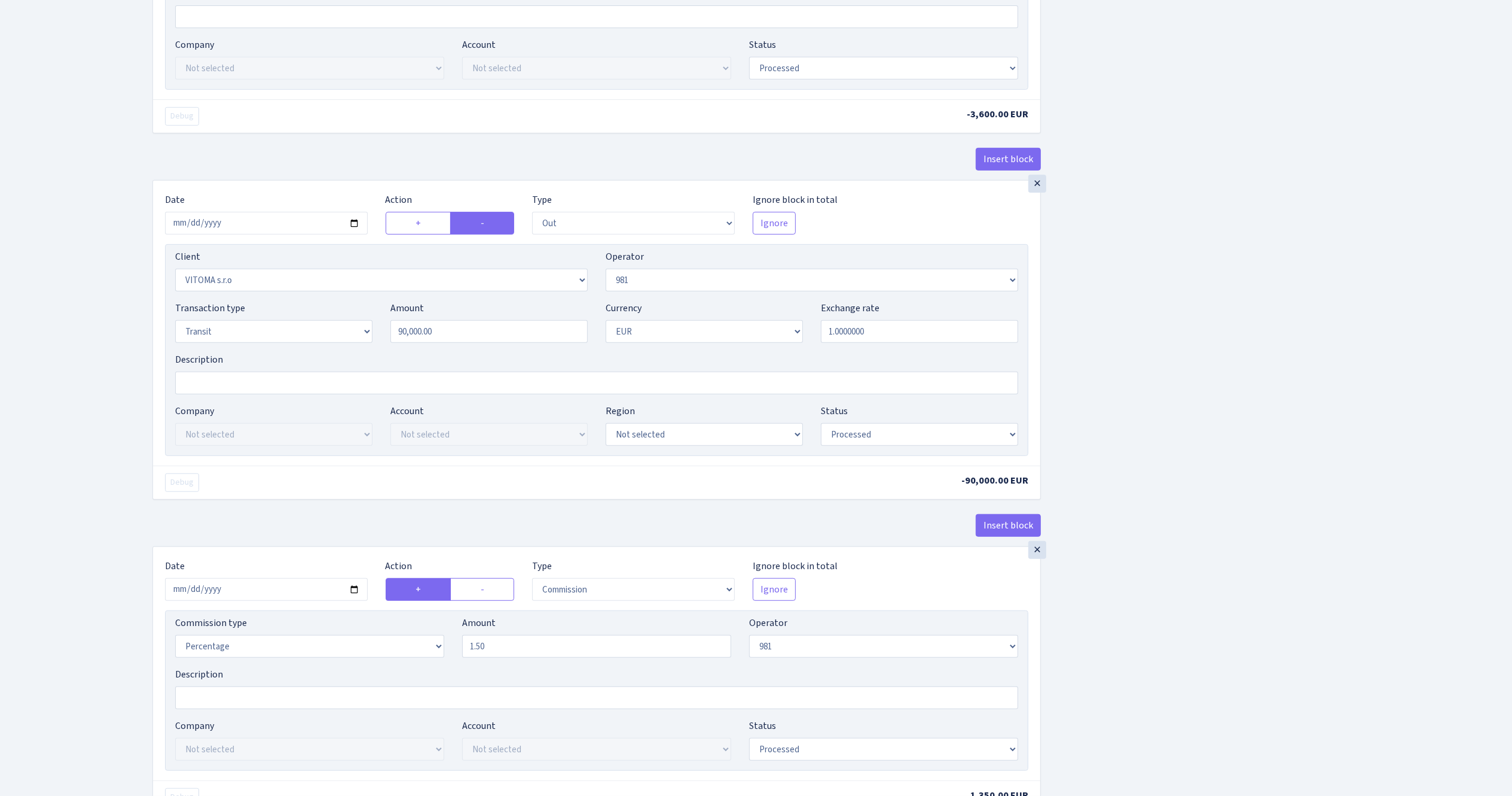
scroll to position [780, 0]
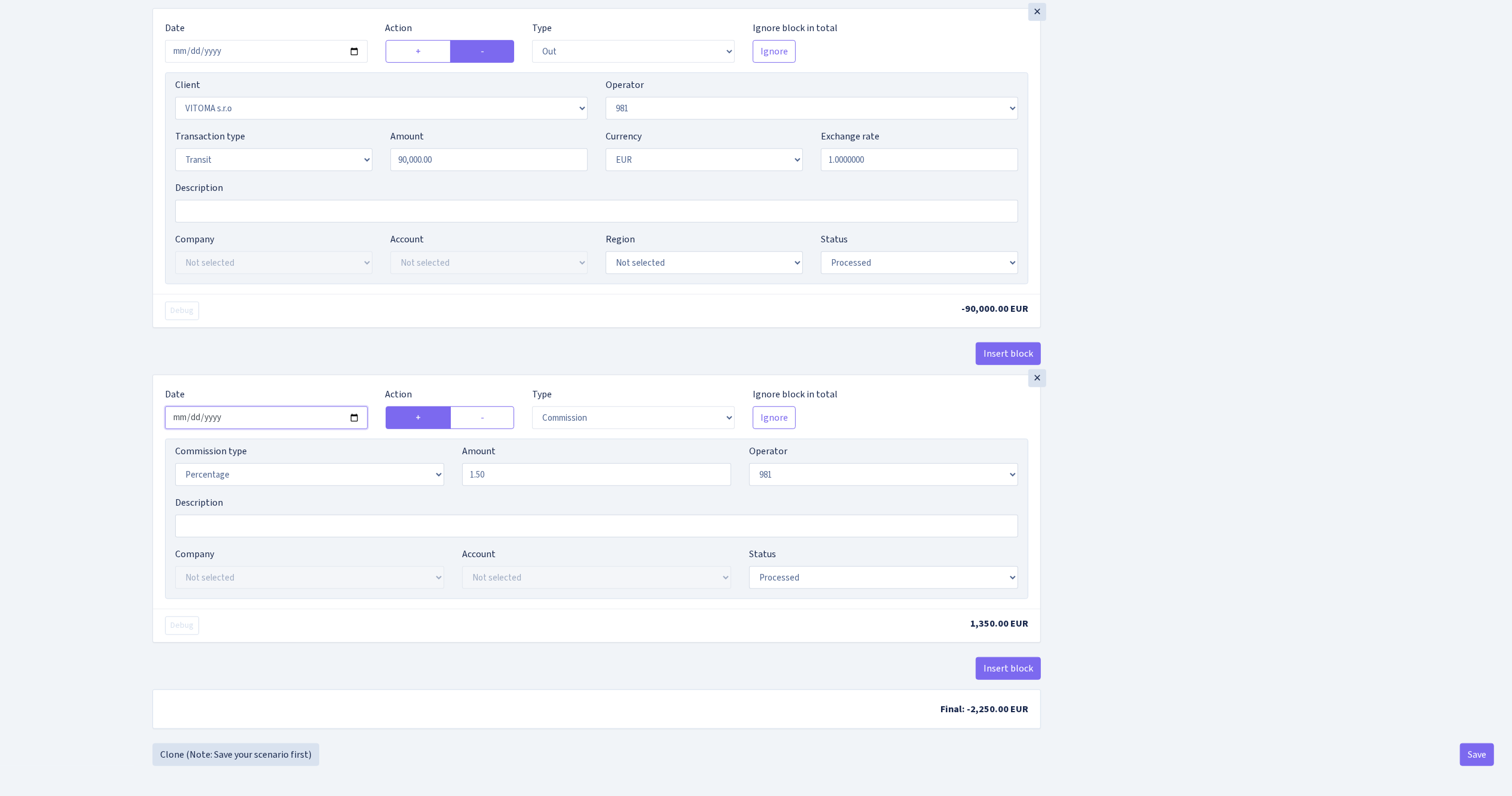
click at [353, 417] on input "[DATE]" at bounding box center [266, 417] width 203 height 23
type input "[DATE]"
click at [1393, 467] on div "Insert block × Date [DATE] Action + - Type --- In Out Commission Field required…" at bounding box center [824, 19] width 1360 height 1448
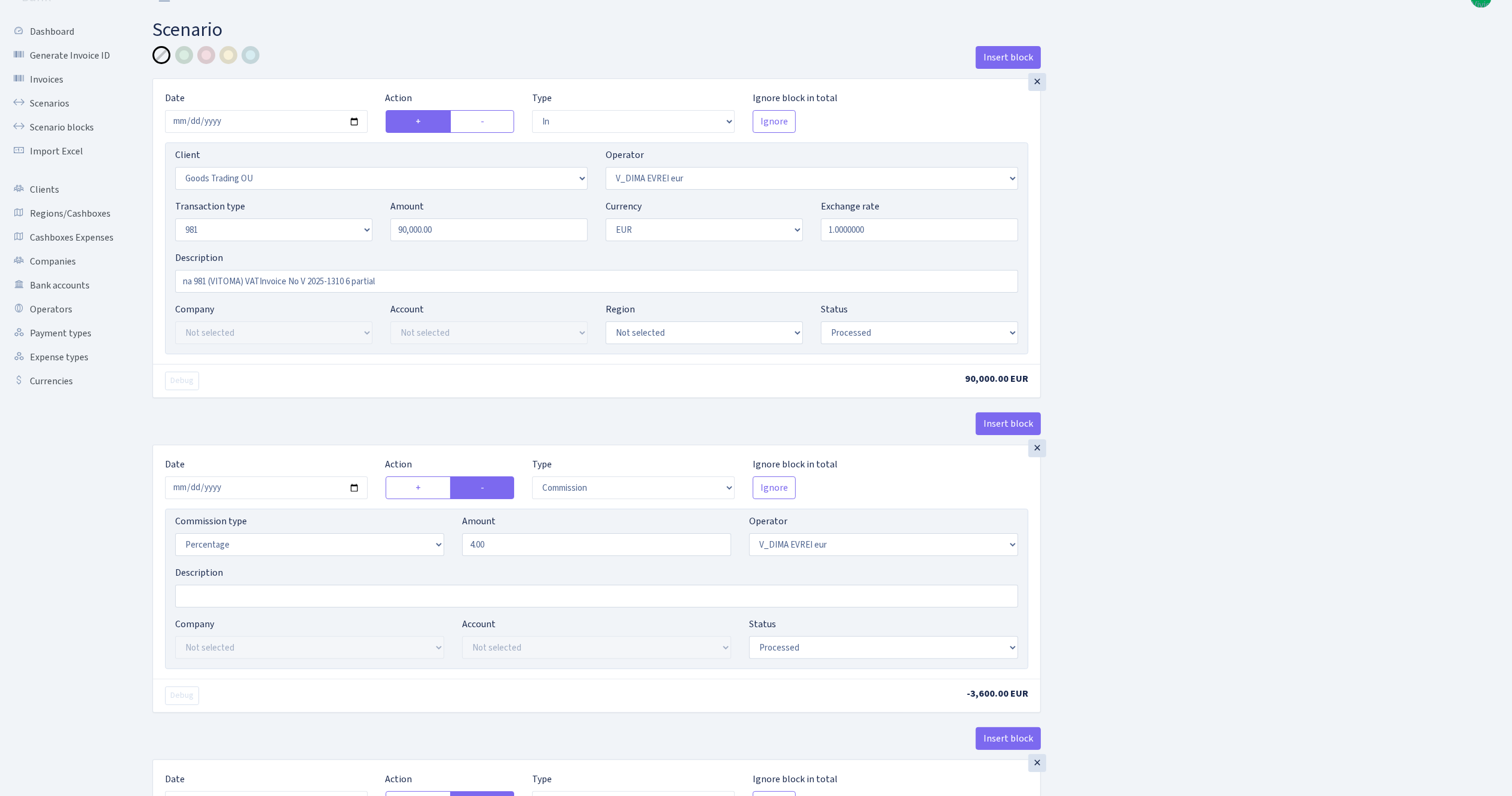
scroll to position [0, 0]
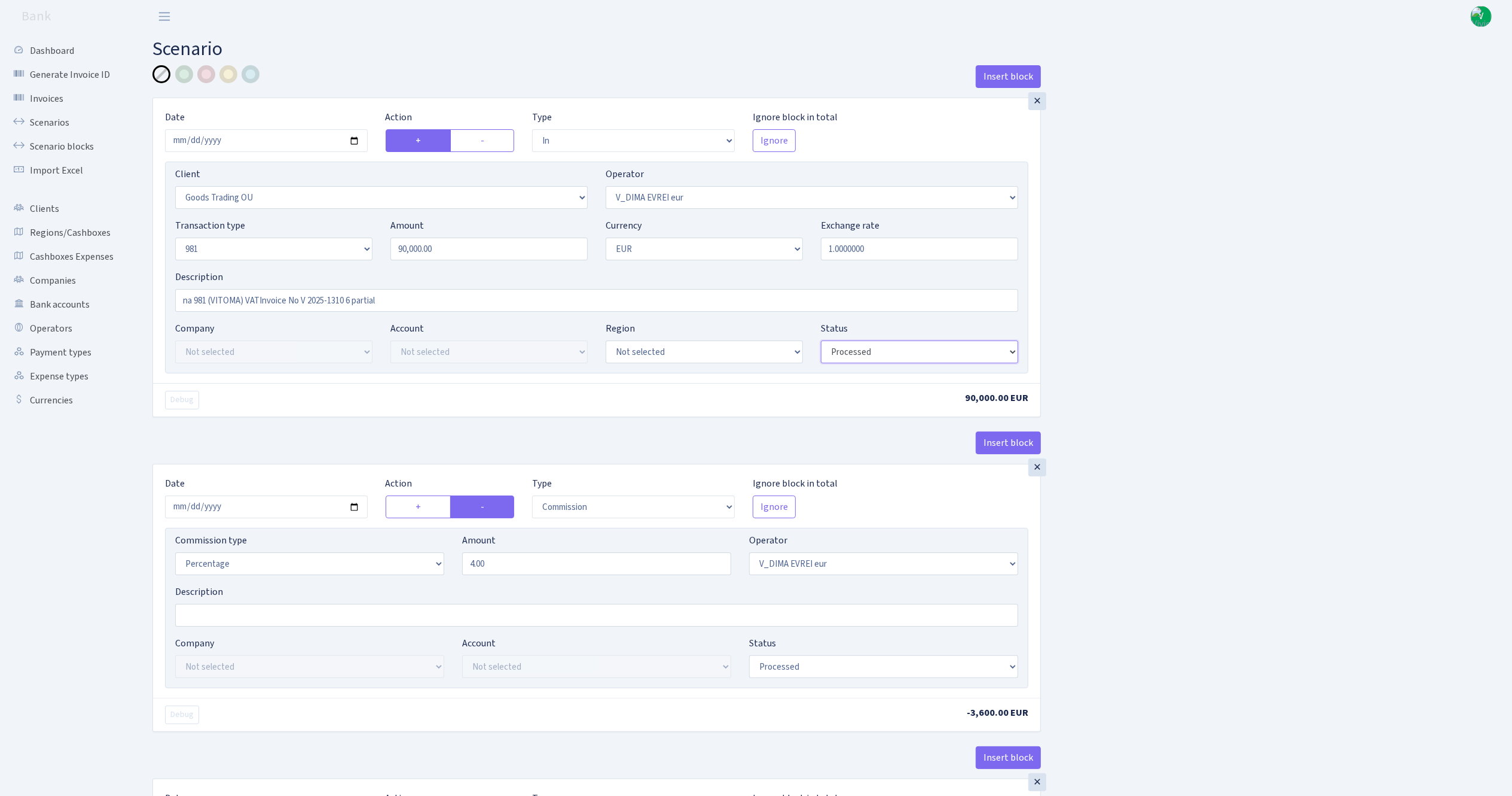
click at [927, 360] on select "Draft Pending Later Never Processed" at bounding box center [920, 352] width 198 height 23
select select "pending"
click at [821, 341] on select "Draft Pending Later Never Processed" at bounding box center [920, 352] width 198 height 23
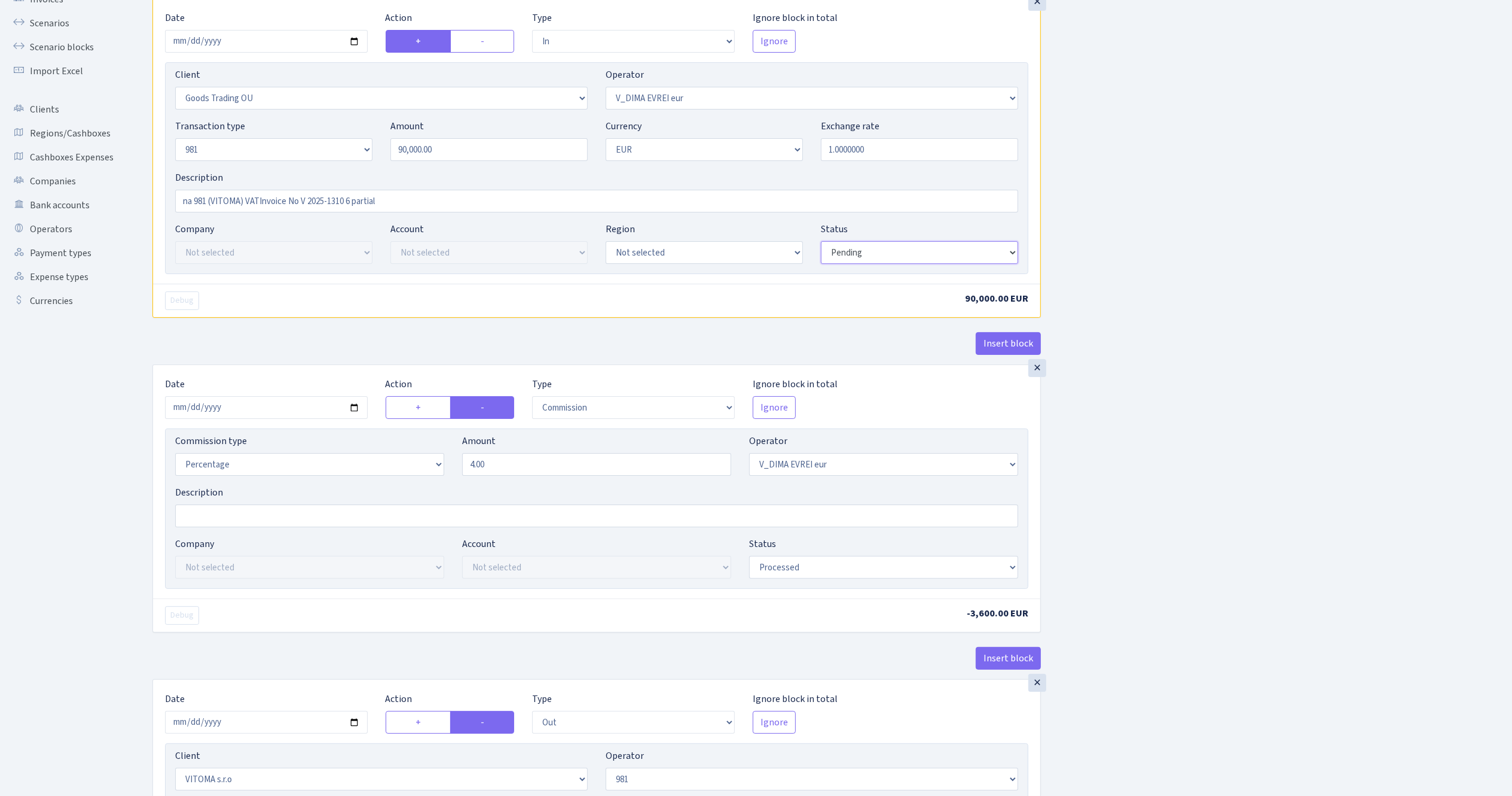
scroll to position [239, 0]
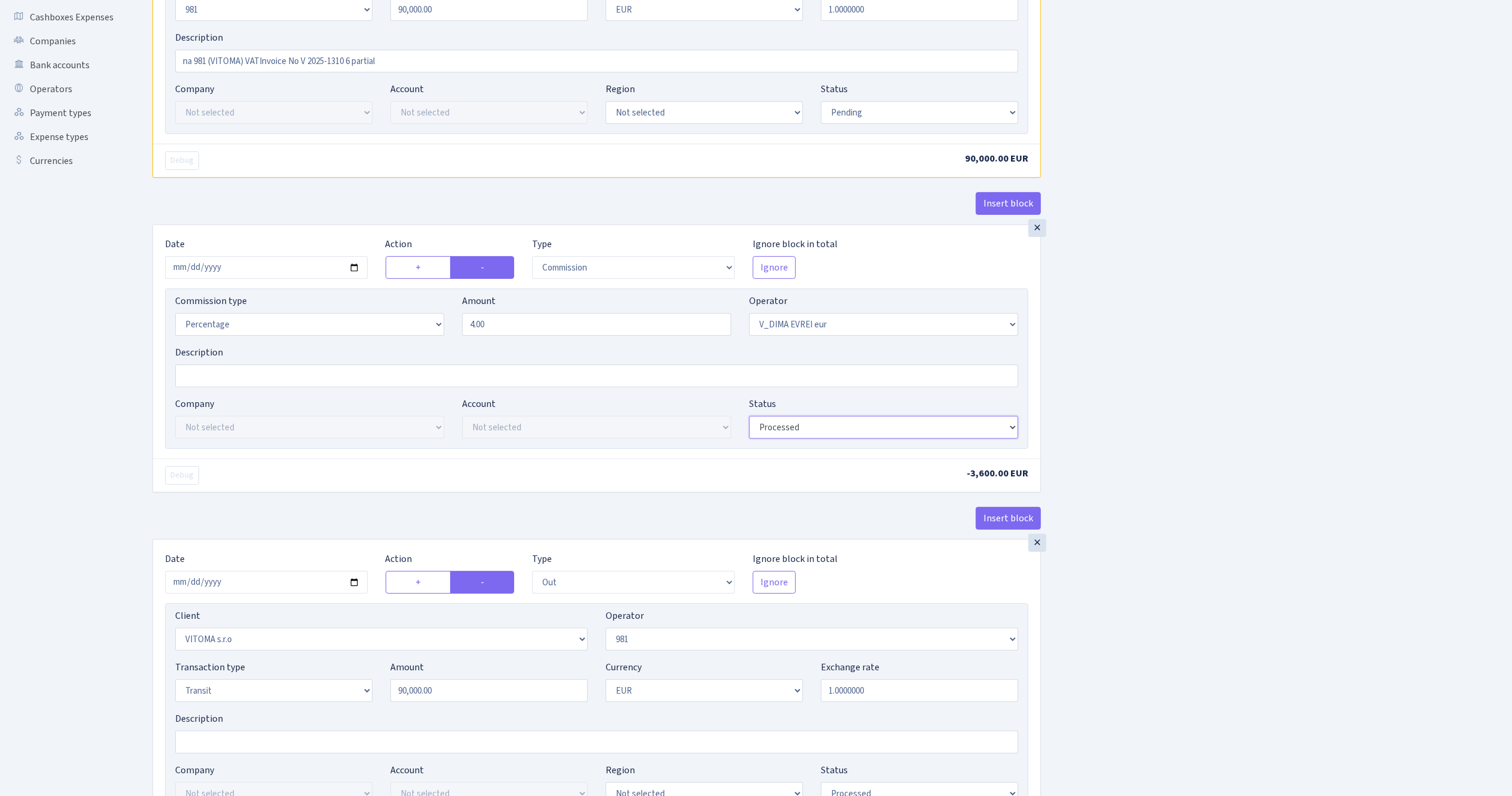
click at [897, 434] on select "Draft Pending Later Never Processed" at bounding box center [884, 427] width 269 height 23
select select "pending"
click at [749, 420] on select "Draft Pending Later Never Processed" at bounding box center [884, 427] width 269 height 23
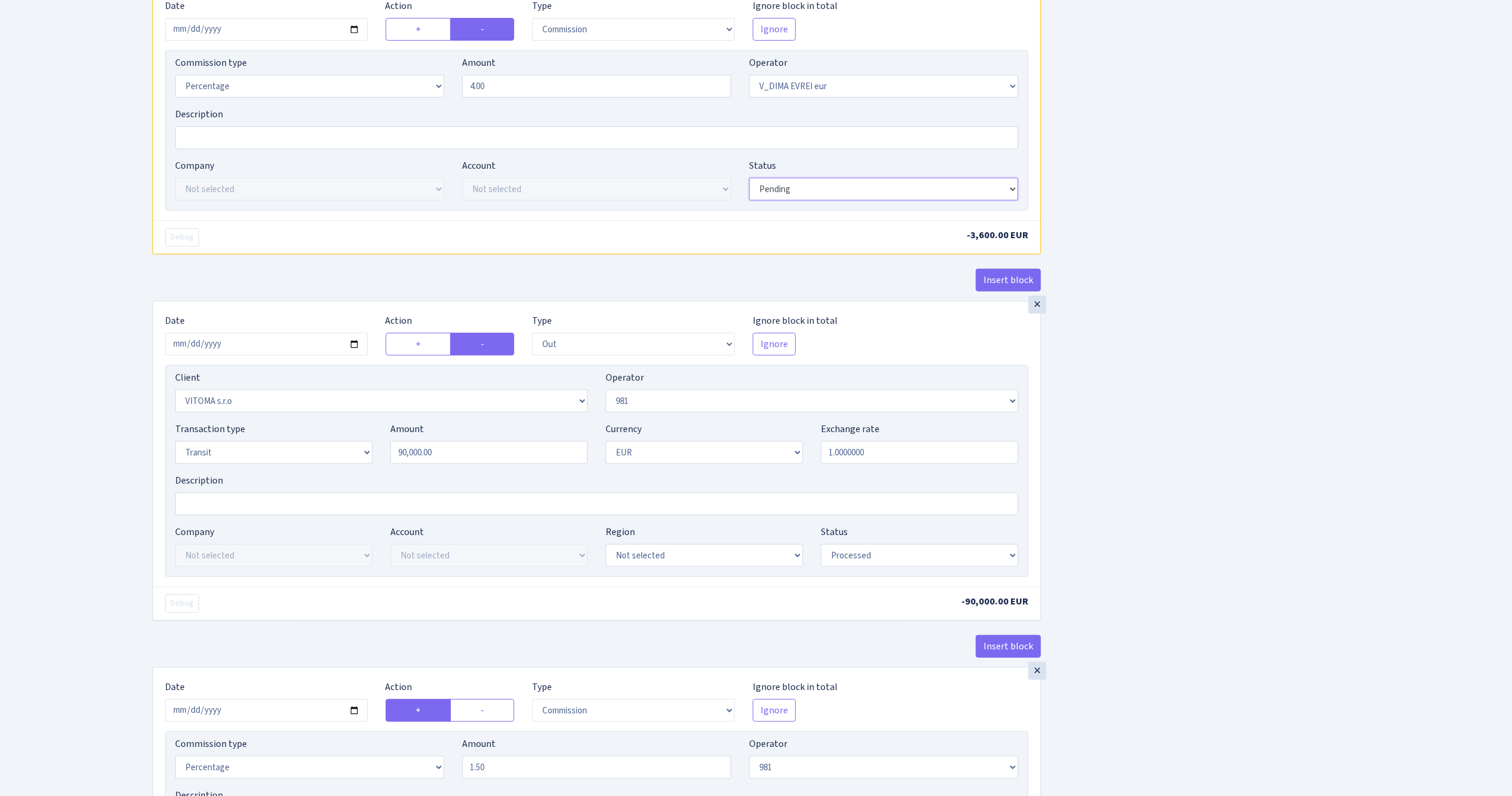
scroll to position [479, 0]
click at [873, 557] on select "Draft Pending Later Never Processed" at bounding box center [920, 554] width 198 height 23
select select "pending"
click at [821, 548] on select "Draft Pending Later Never Processed" at bounding box center [920, 554] width 198 height 23
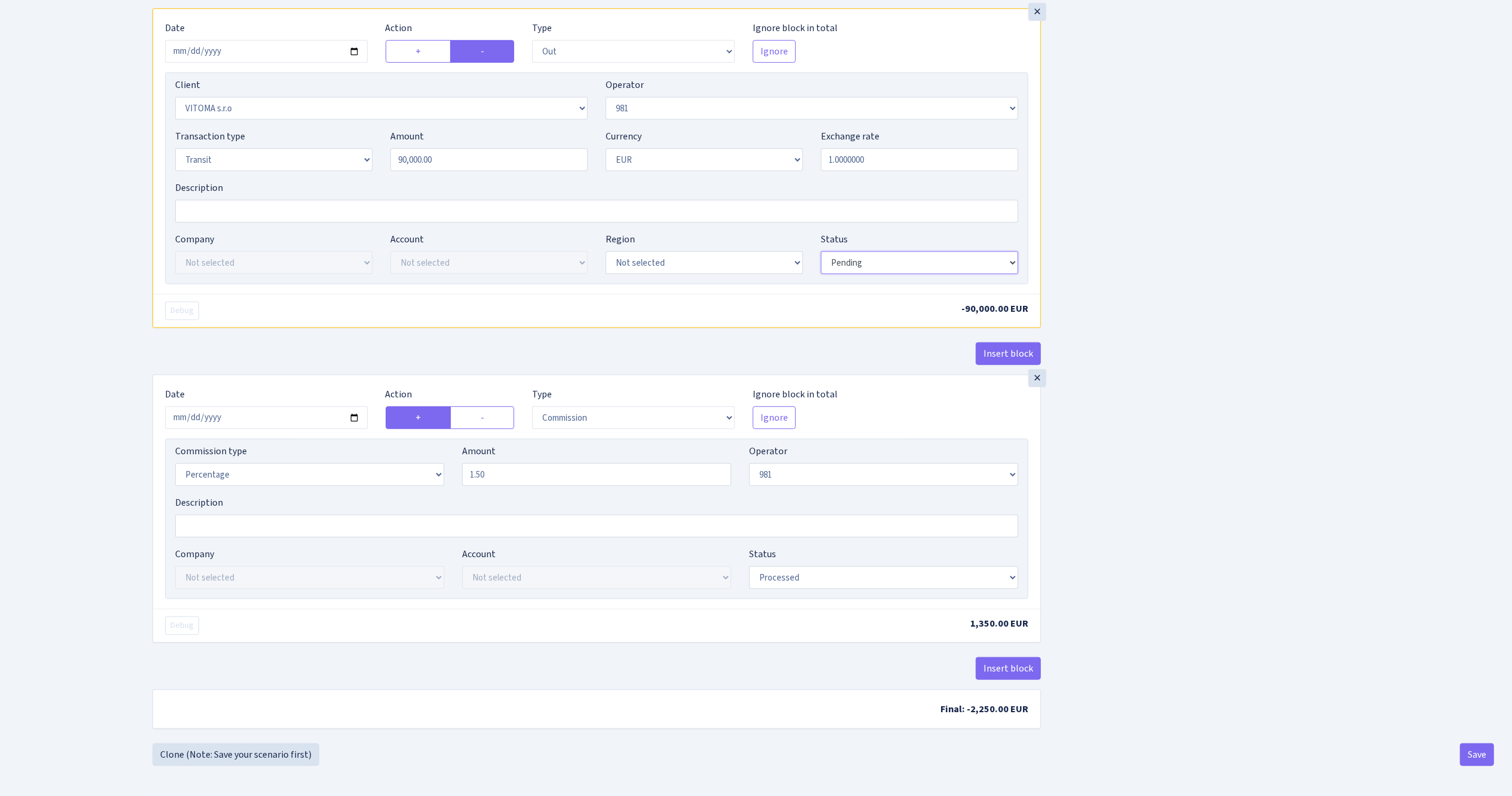
scroll to position [780, 0]
click at [818, 576] on select "Draft Pending Later Never Processed" at bounding box center [884, 578] width 269 height 23
select select "pending"
click at [749, 566] on select "Draft Pending Later Never Processed" at bounding box center [884, 578] width 269 height 23
click at [1202, 515] on div "Insert block × Date 2025-10-13 Action + - Type --- In Out Commission Field requ…" at bounding box center [824, 19] width 1360 height 1448
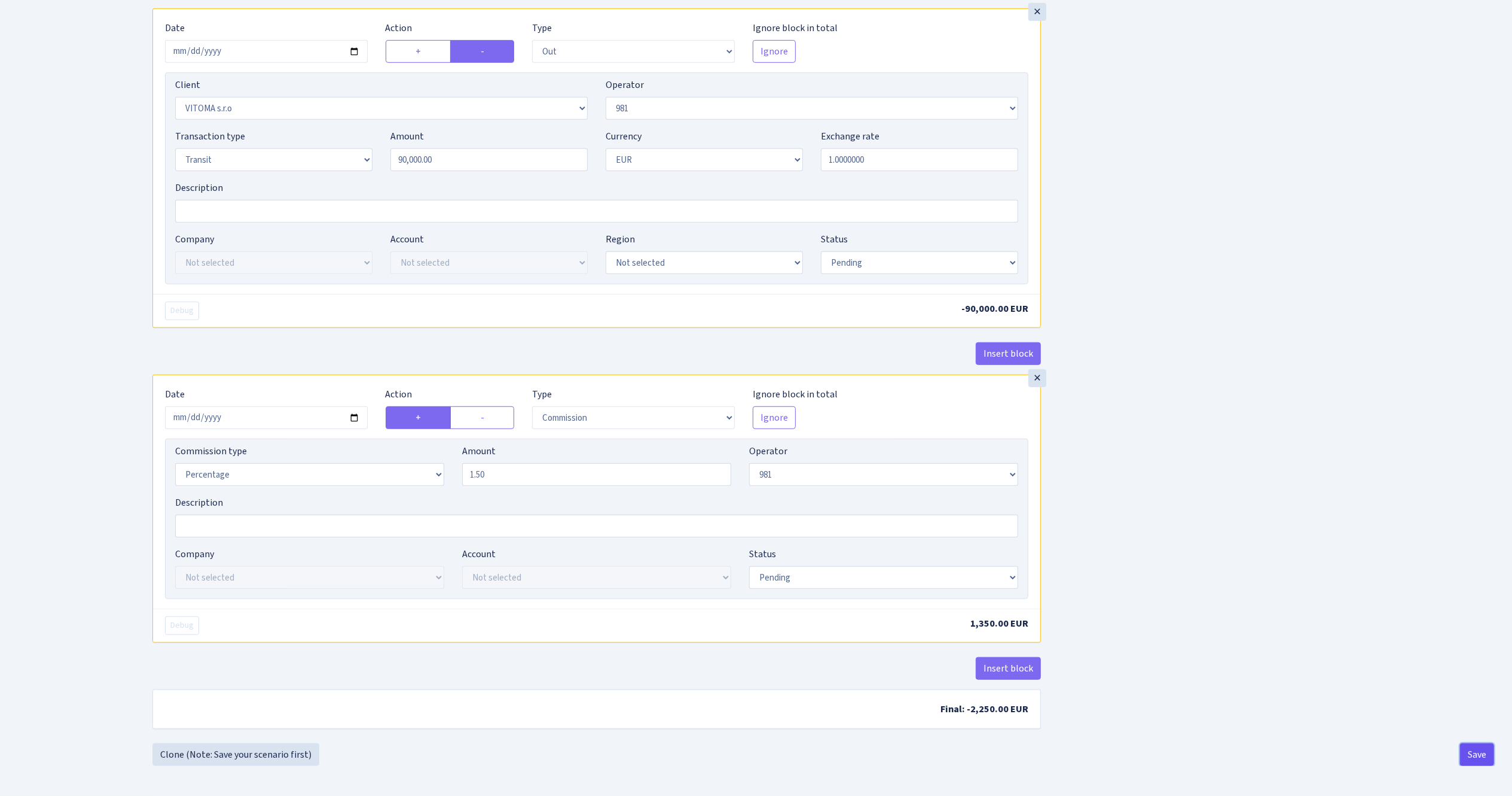
click at [1476, 757] on button "Save" at bounding box center [1477, 754] width 34 height 23
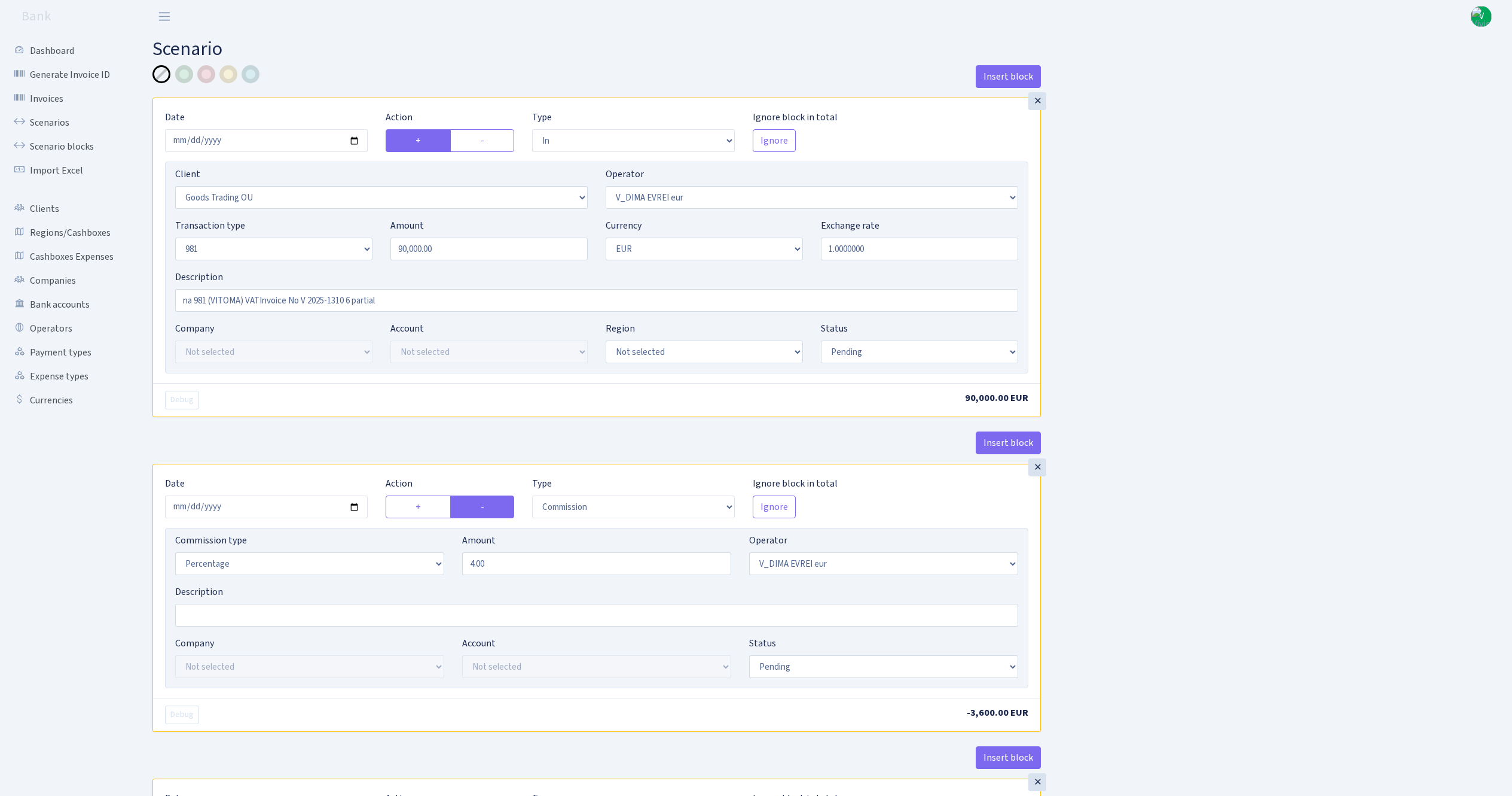
select select "in"
select select "1676"
select select "431"
select select "8"
select select "1"
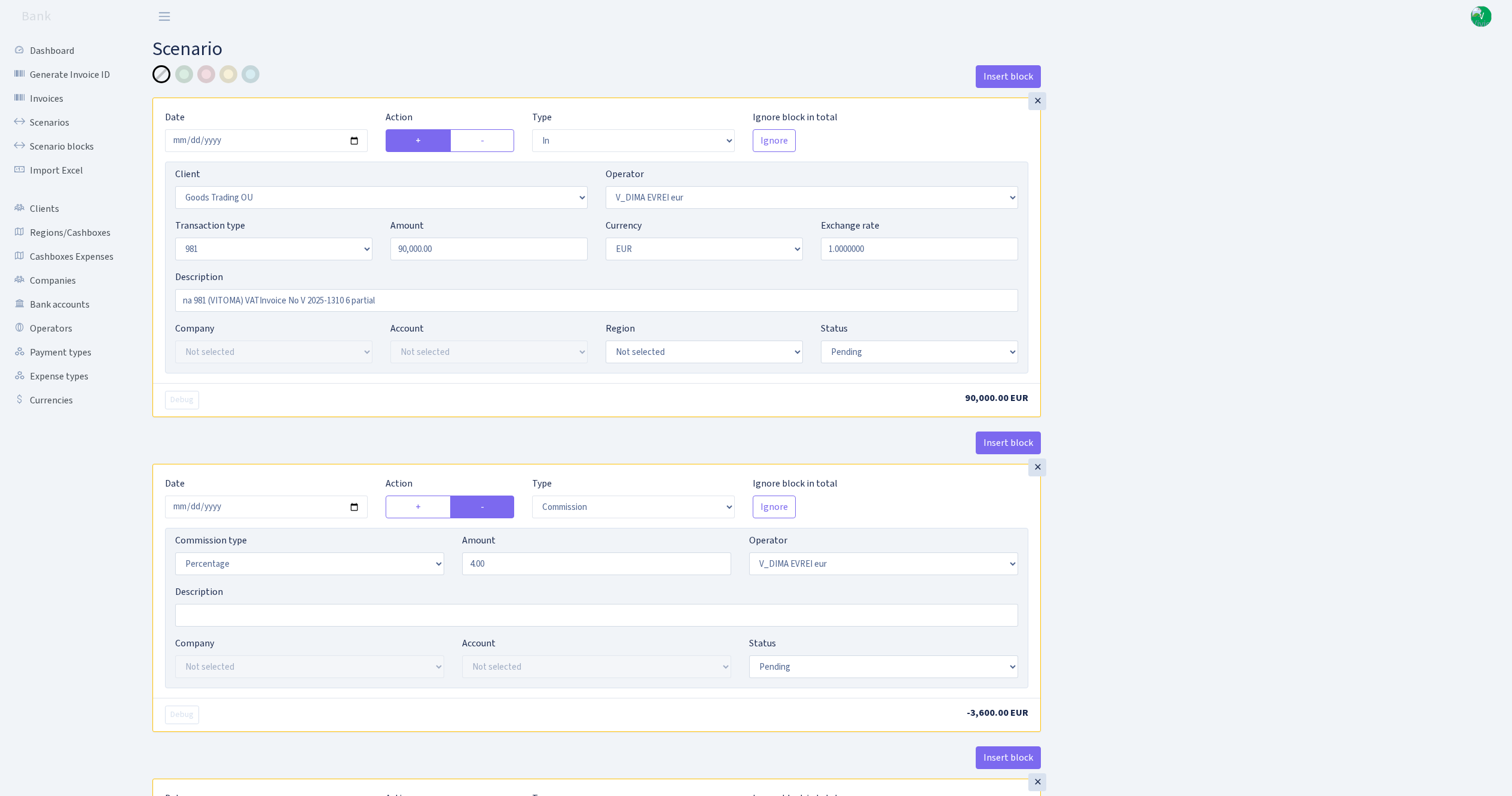
select select "pending"
select select "commission"
select select "431"
select select "pending"
select select "out"
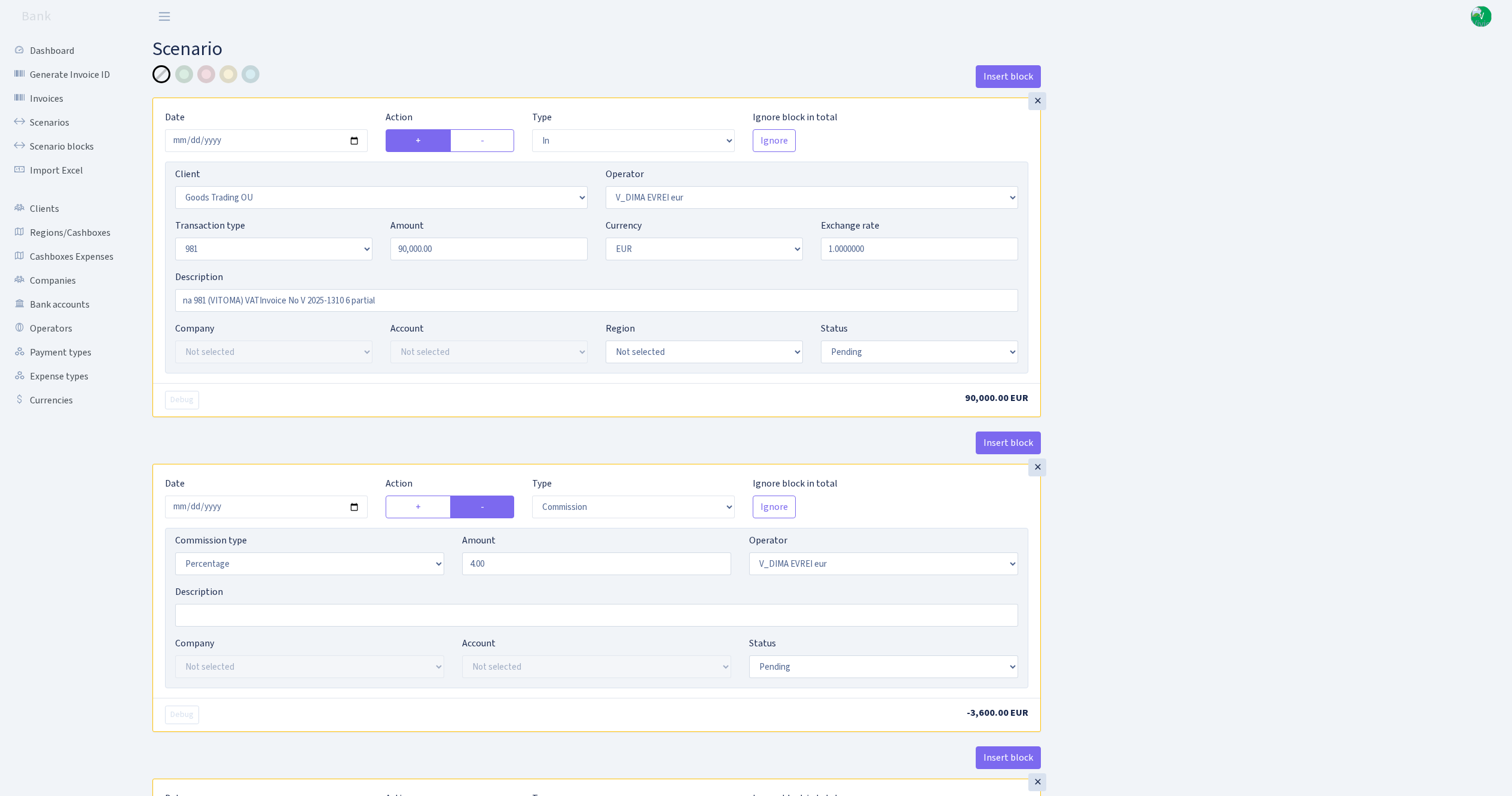
select select "2129"
select select "61"
select select "5"
select select "1"
select select "pending"
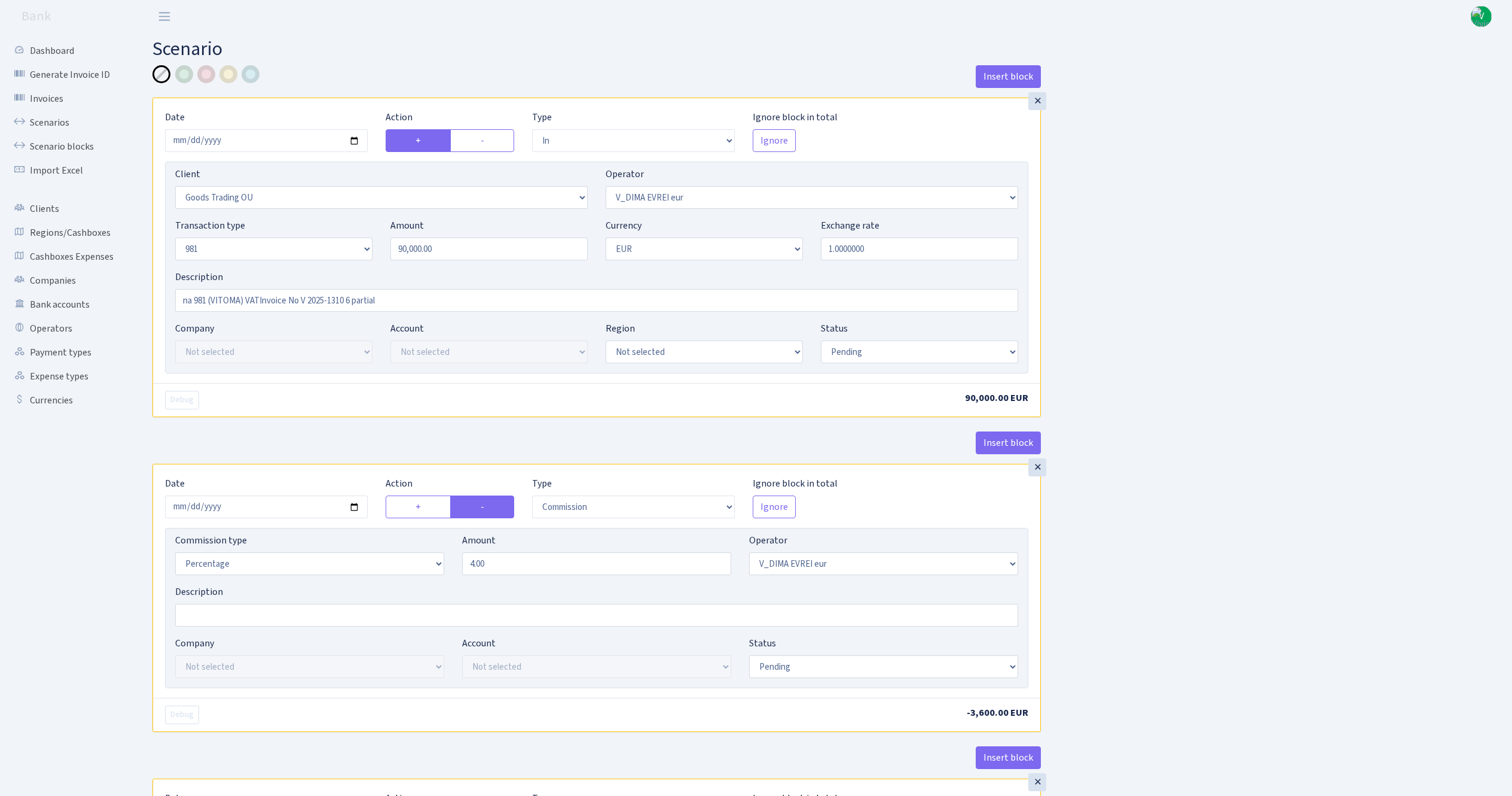
select select "commission"
select select "61"
select select "pending"
click at [65, 113] on link "Scenarios" at bounding box center [65, 122] width 119 height 24
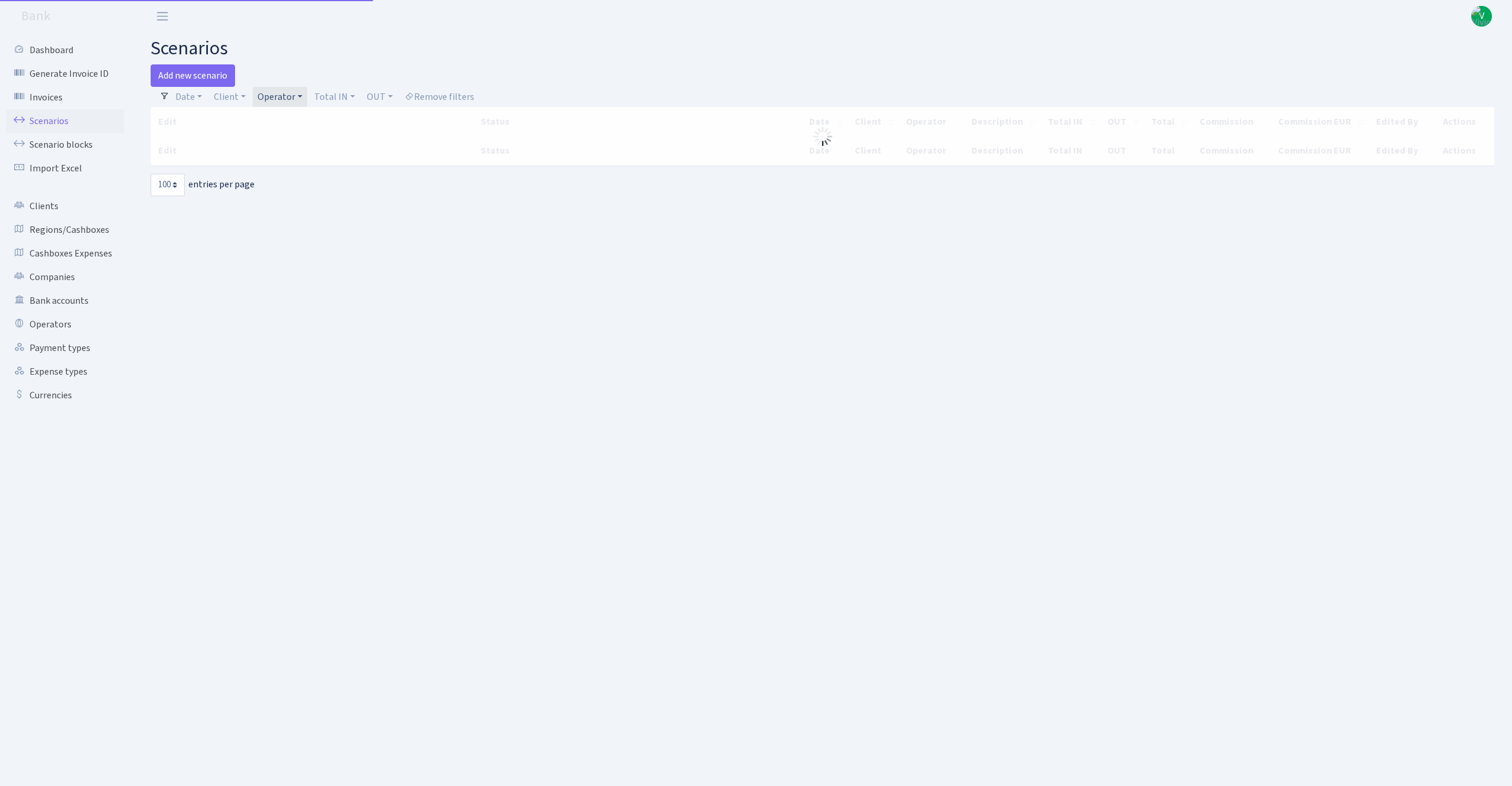
select select "100"
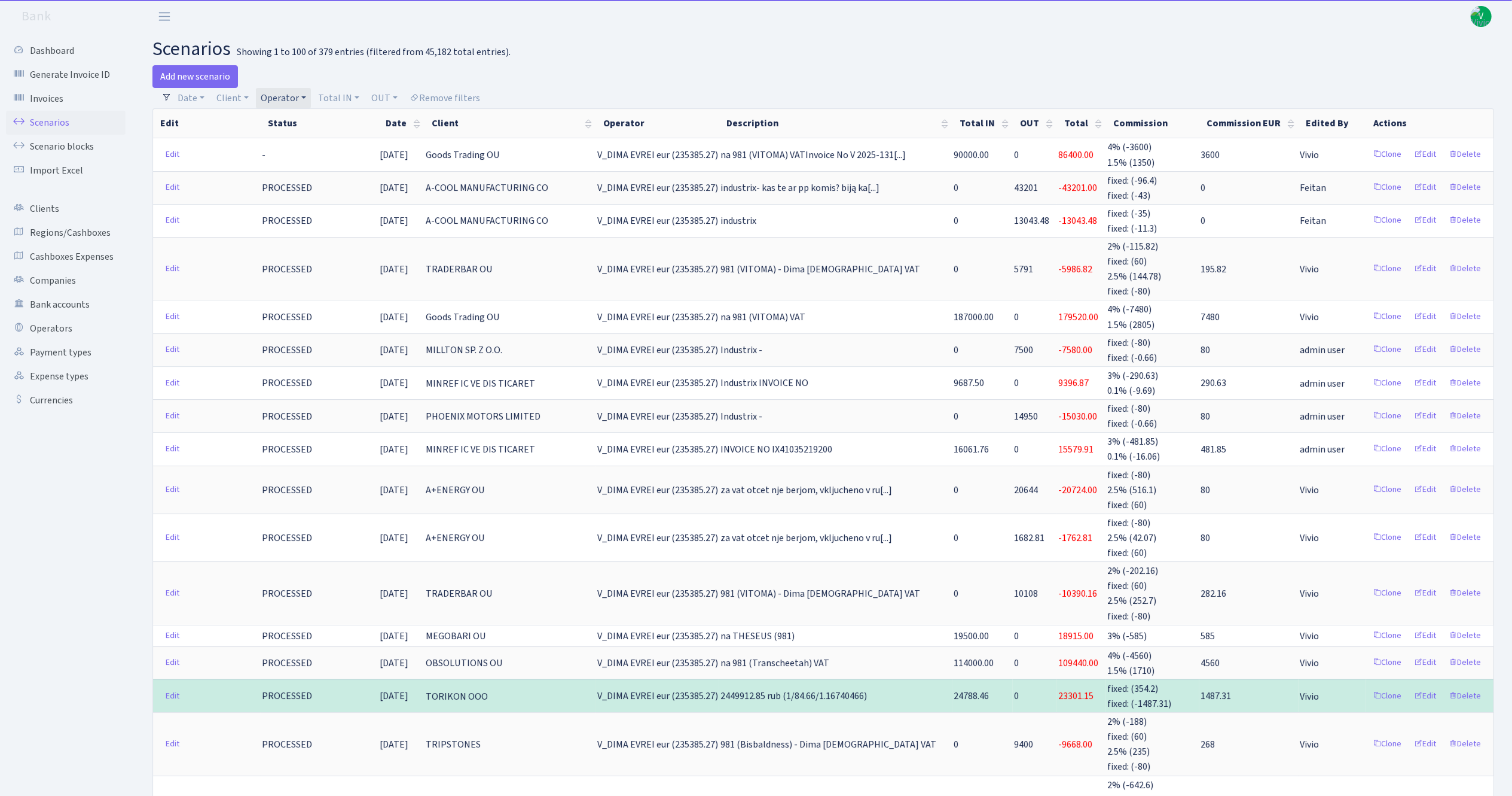
click at [1060, 40] on h2 "scenarios Showing 1 to 100 of 379 entries (filtered from 45,182 total entries)." at bounding box center [824, 49] width 1342 height 23
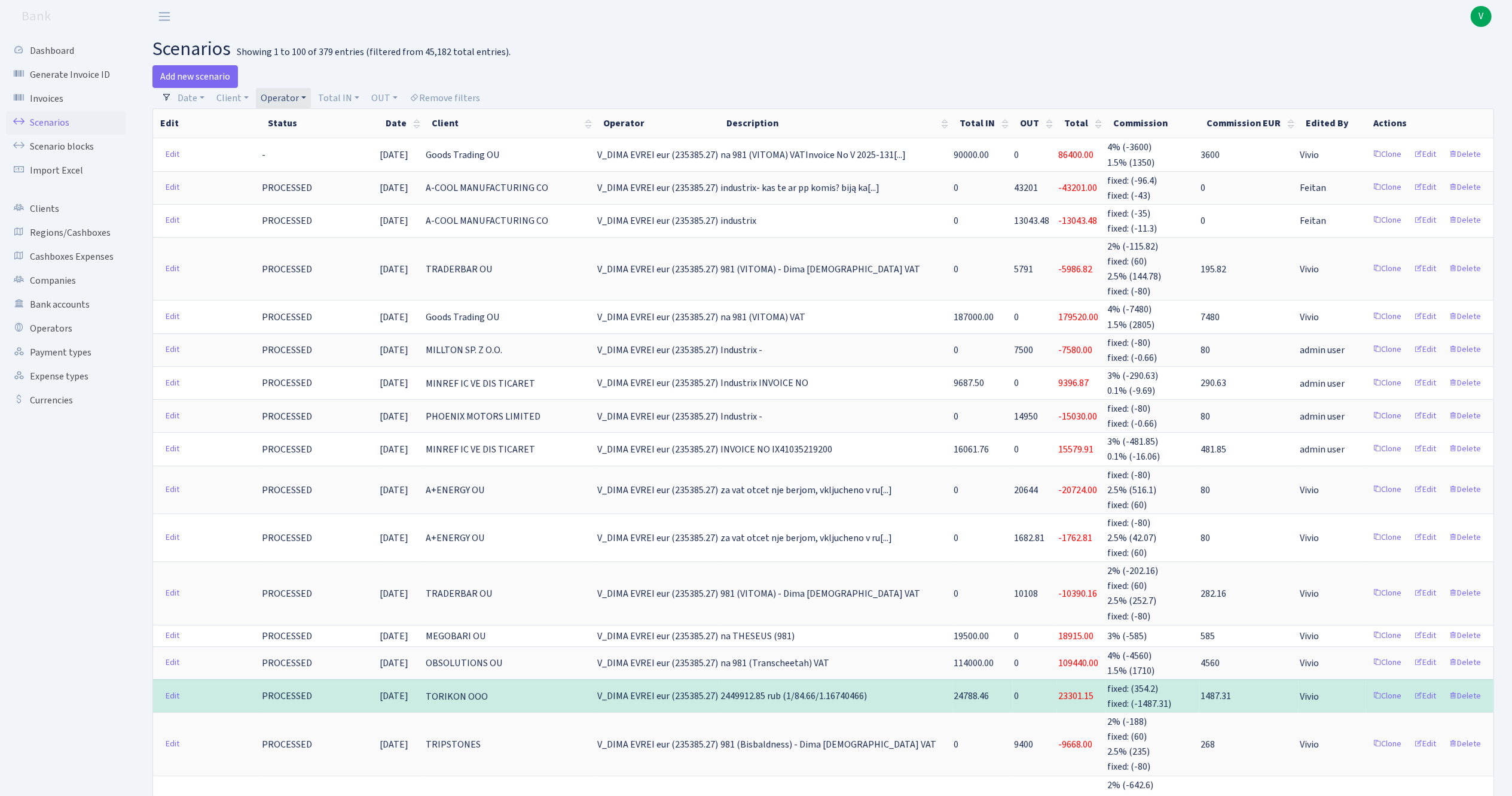
click at [910, 52] on h2 "scenarios Showing 1 to 100 of 379 entries (filtered from 45,182 total entries)." at bounding box center [824, 49] width 1342 height 23
click at [773, 59] on h2 "scenarios Showing 1 to 100 of 379 entries (filtered from 45,182 total entries)." at bounding box center [824, 49] width 1342 height 23
click at [931, 41] on h2 "scenarios Showing 1 to 100 of 379 entries (filtered from 45,182 total entries)." at bounding box center [824, 49] width 1342 height 23
click at [63, 141] on link "Scenario blocks" at bounding box center [65, 146] width 119 height 24
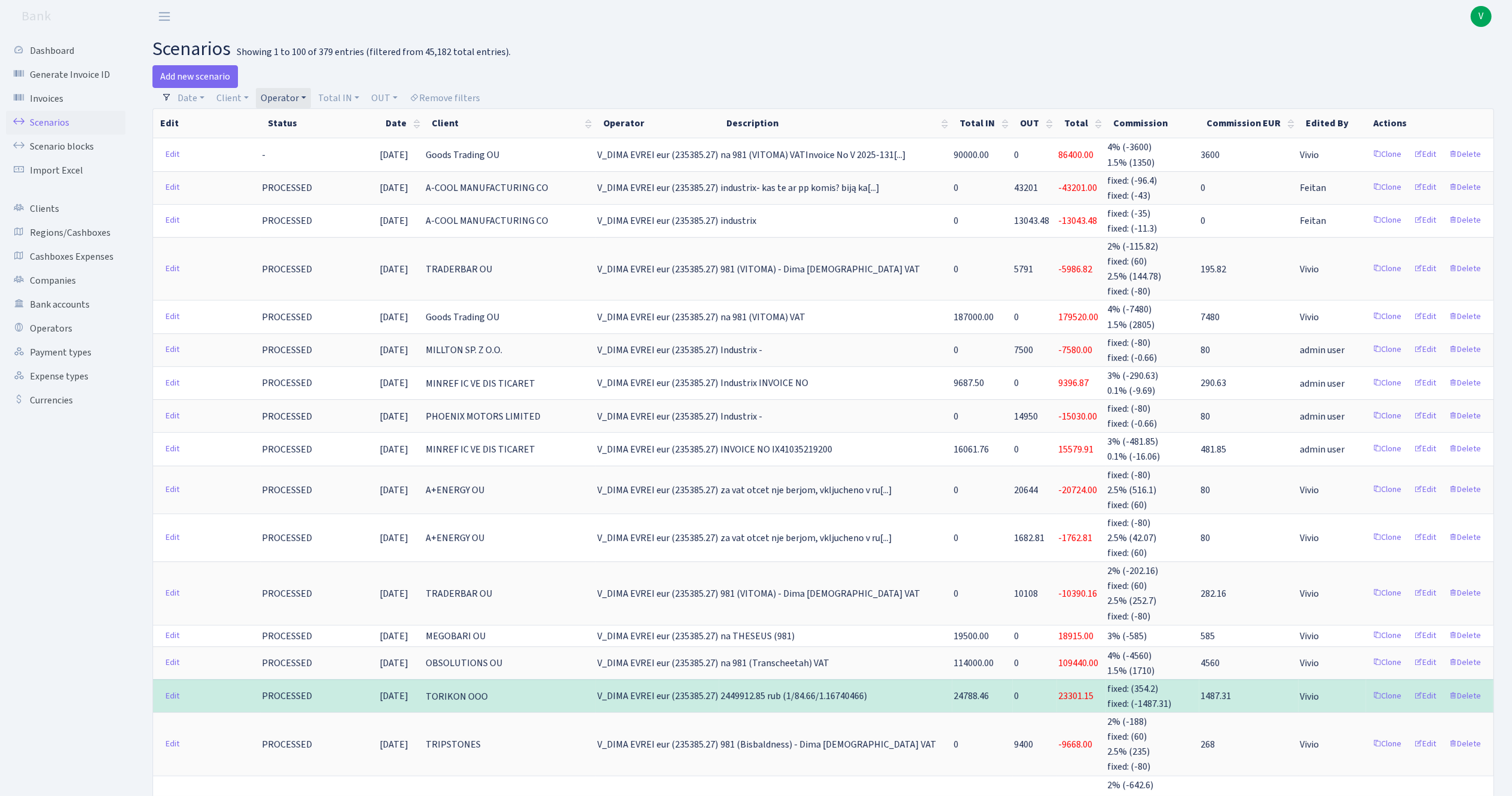
click at [63, 113] on link "Scenarios" at bounding box center [65, 122] width 119 height 24
click at [65, 142] on link "Scenario blocks" at bounding box center [65, 146] width 119 height 24
click at [60, 117] on link "Scenarios" at bounding box center [65, 122] width 119 height 24
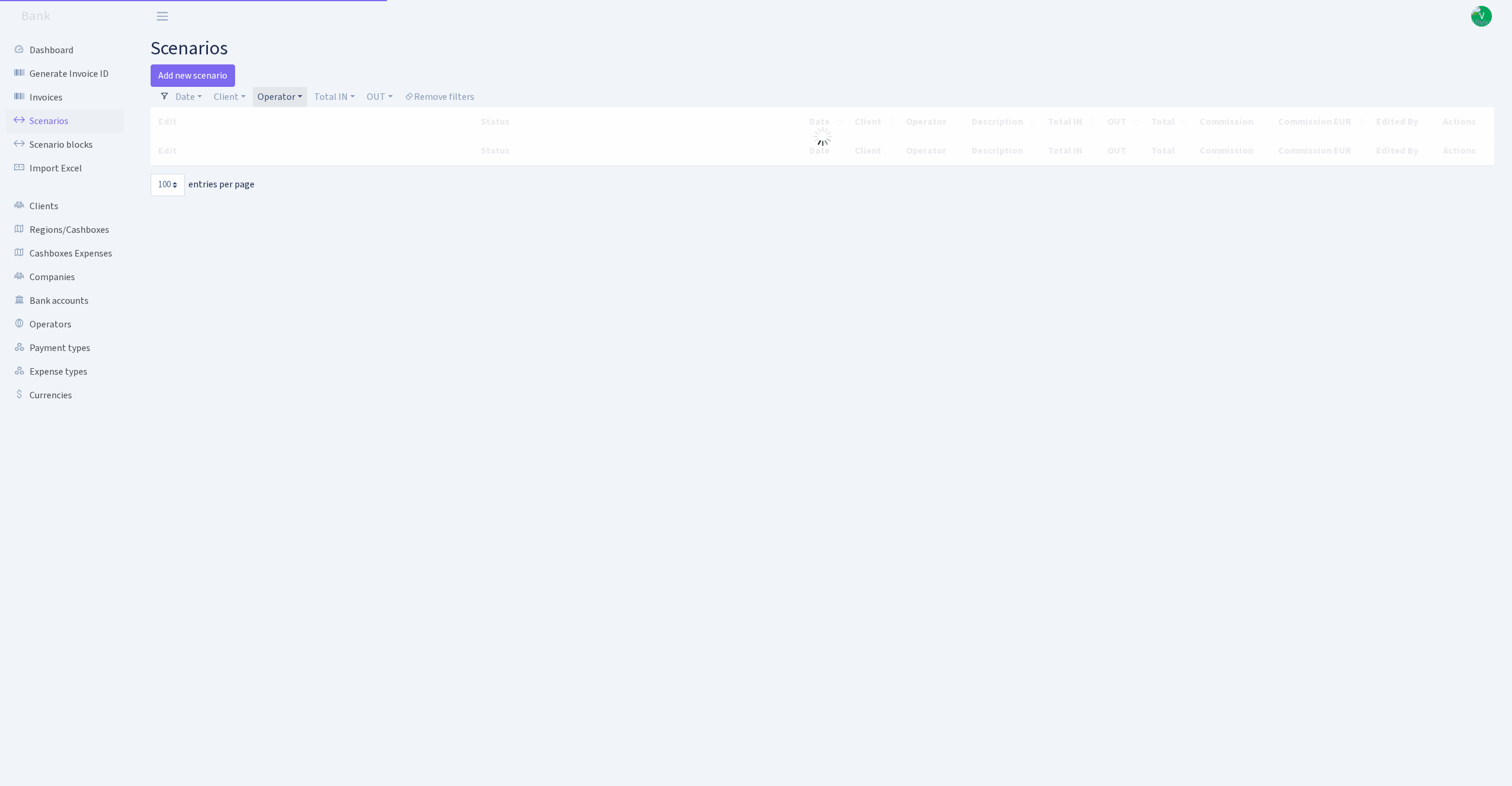
select select "100"
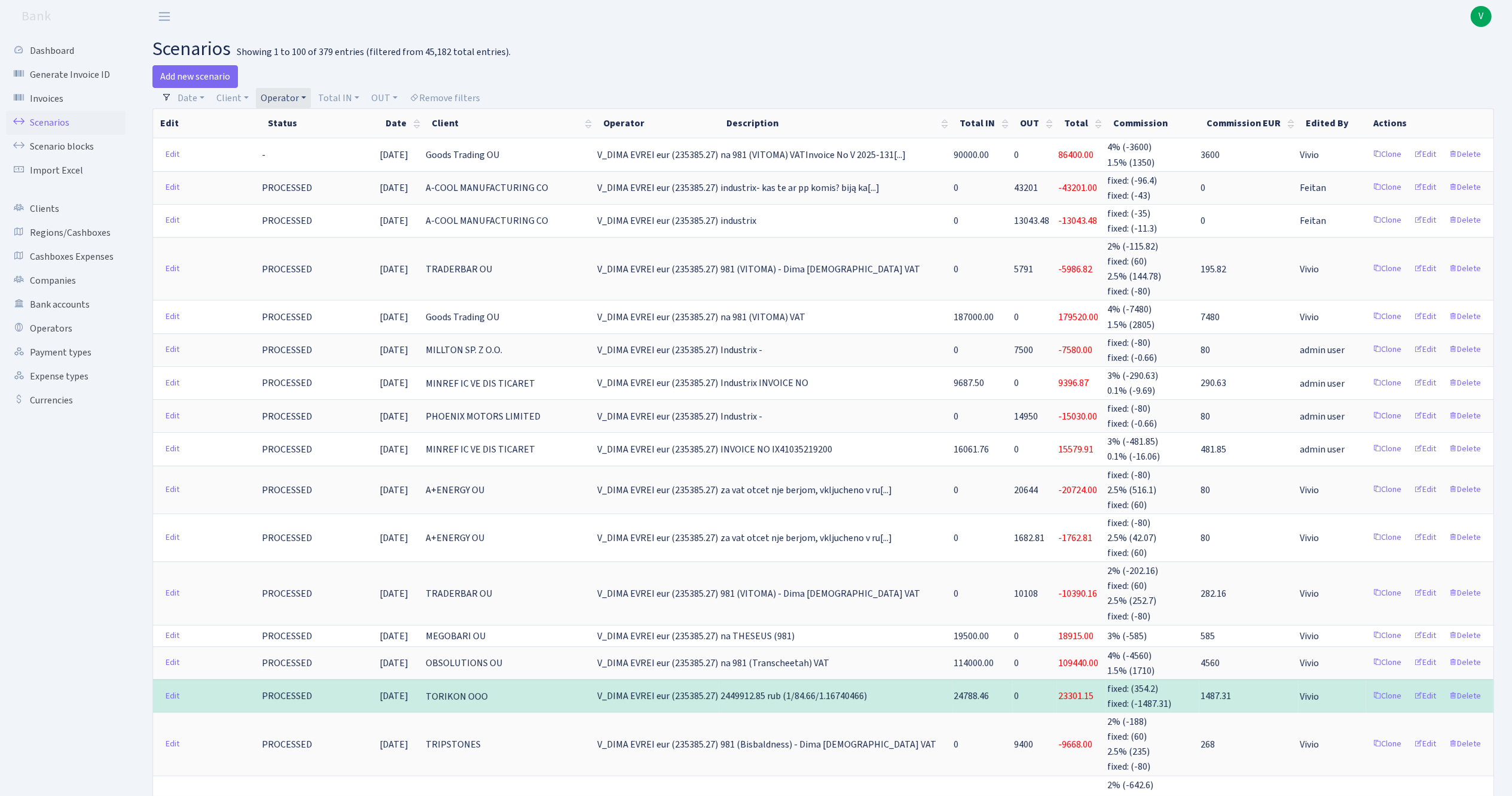
click at [279, 94] on link "Operator" at bounding box center [283, 98] width 55 height 21
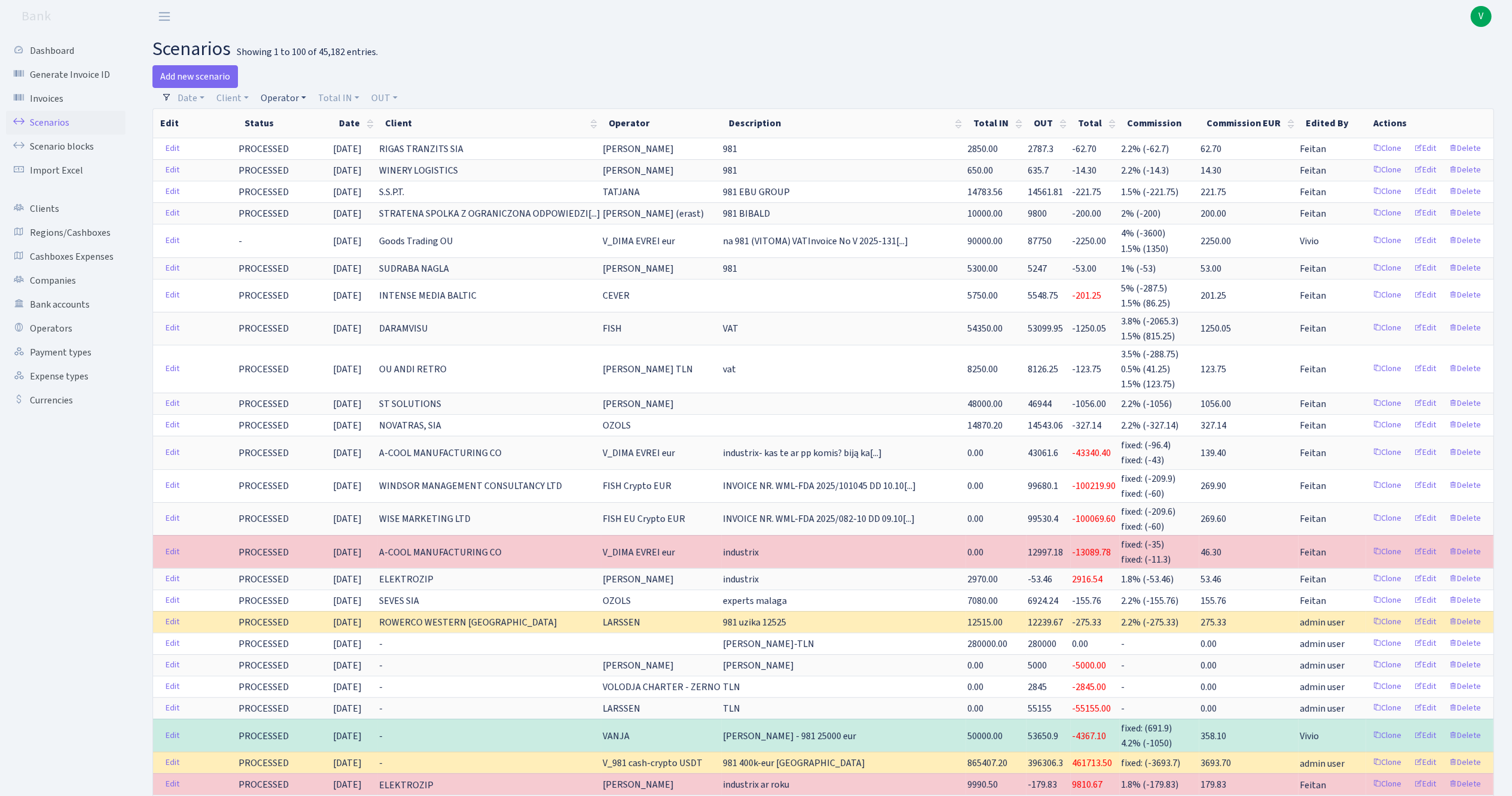
click at [271, 97] on link "Operator" at bounding box center [283, 98] width 55 height 21
click at [283, 141] on input "search" at bounding box center [304, 141] width 88 height 18
type input "ju"
click at [294, 176] on li "JU USDT" at bounding box center [303, 184] width 90 height 21
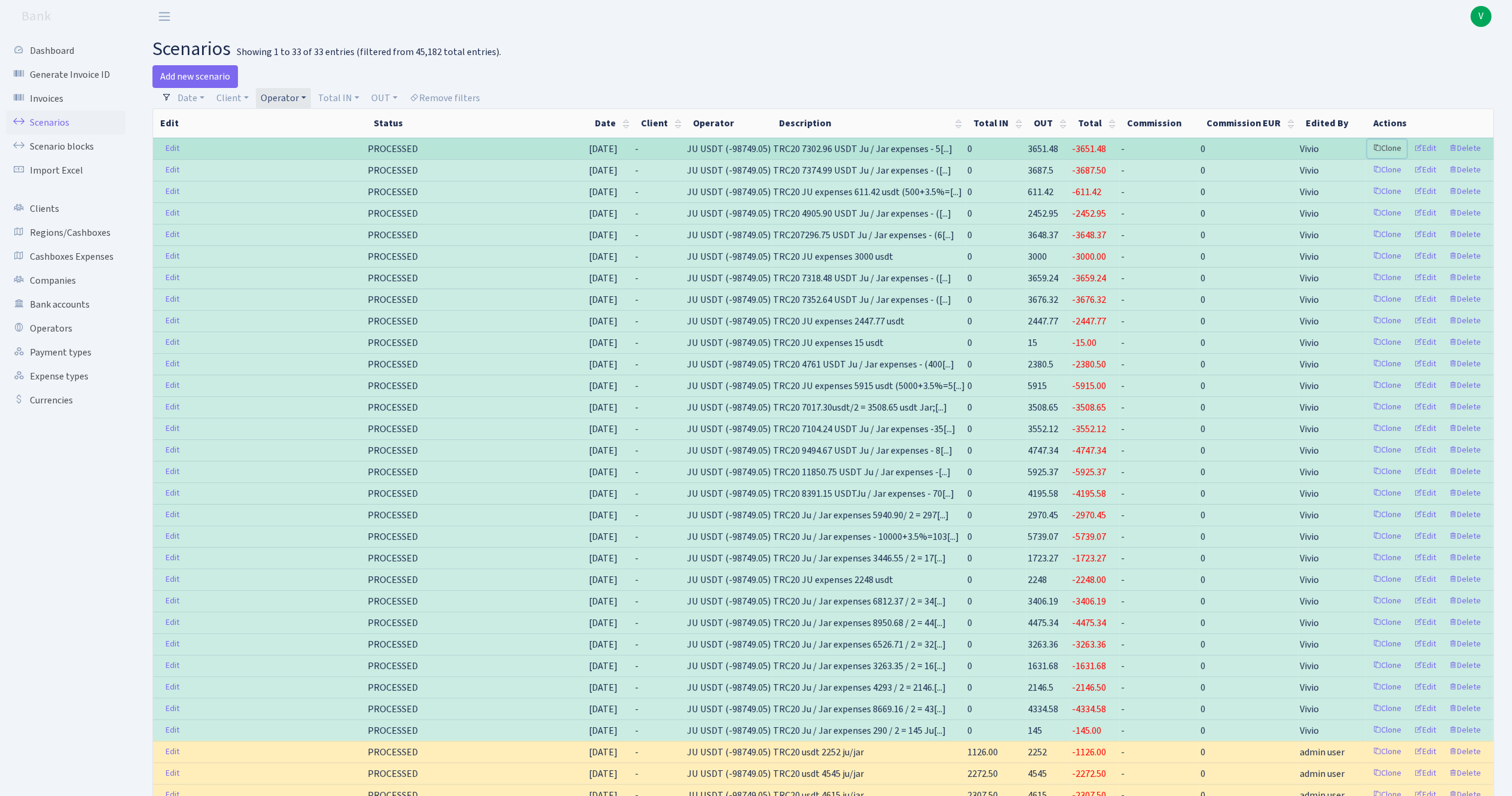
click at [1387, 141] on link "Clone" at bounding box center [1387, 148] width 40 height 18
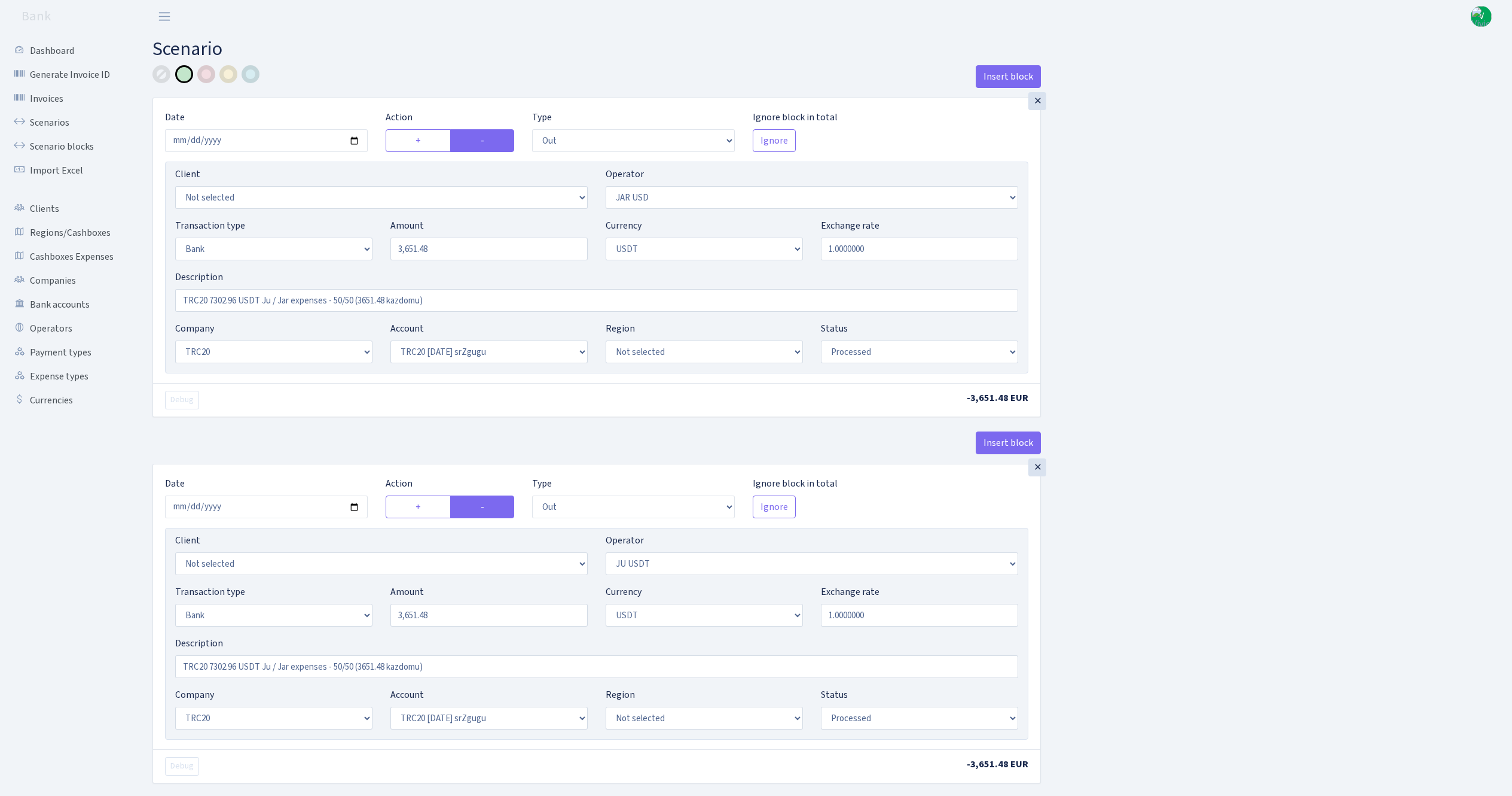
select select "out"
select select "308"
select select "2"
select select "6"
select select "20"
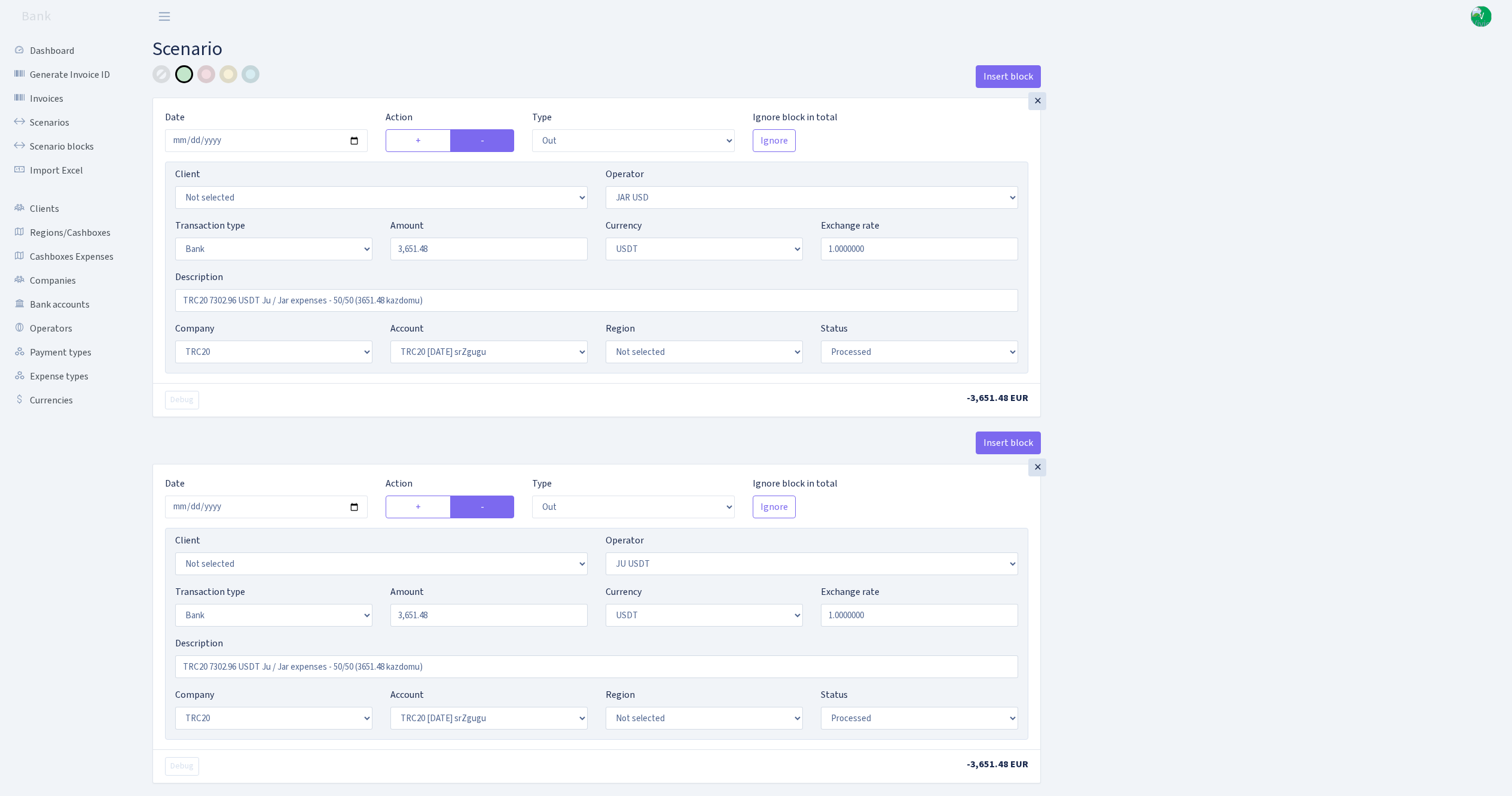
select select "61"
select select "processed"
select select "out"
select select "467"
select select "2"
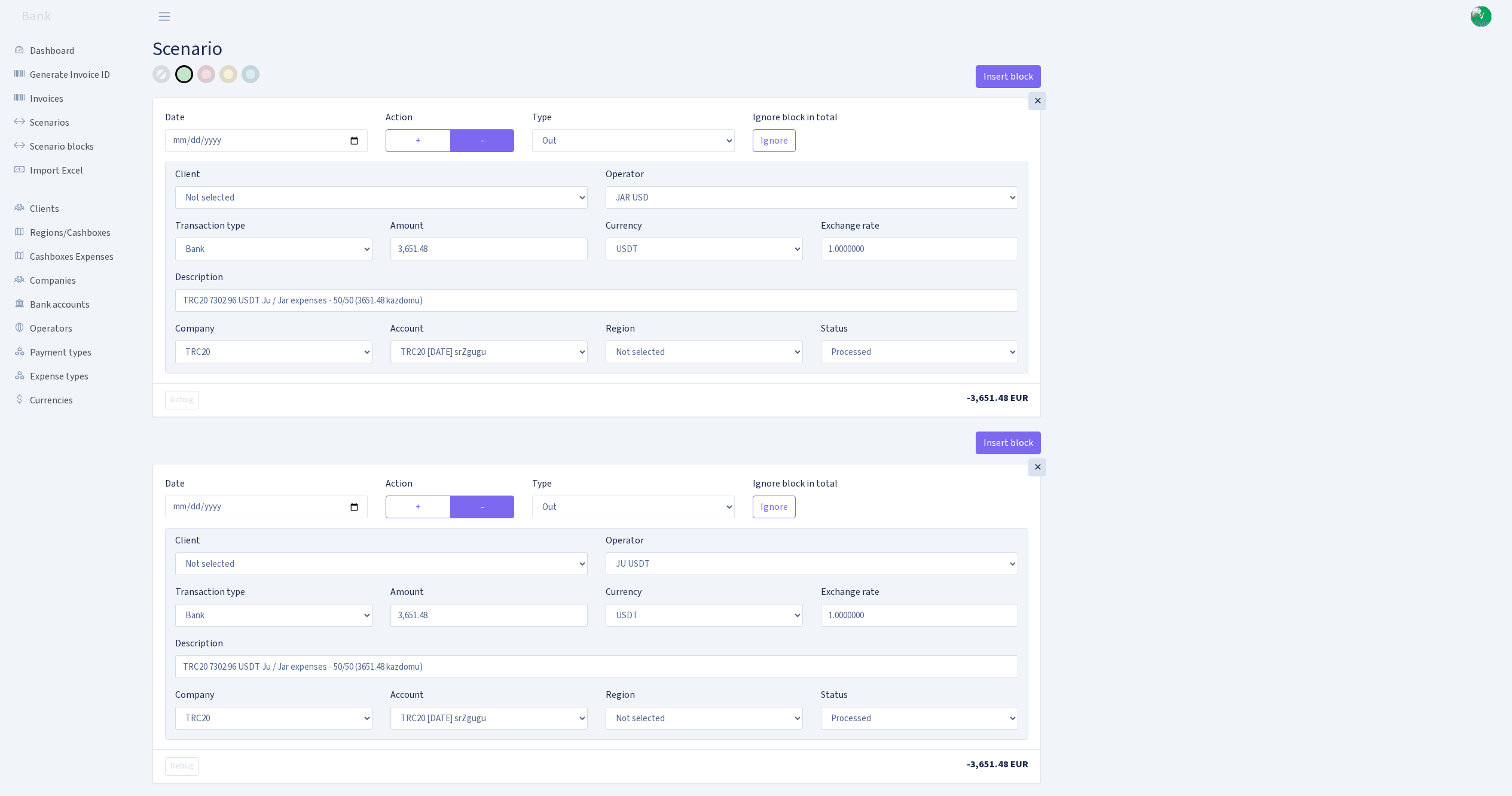
select select "6"
select select "20"
select select "61"
select select "processed"
click at [354, 140] on input "2025-09-19" at bounding box center [266, 141] width 203 height 23
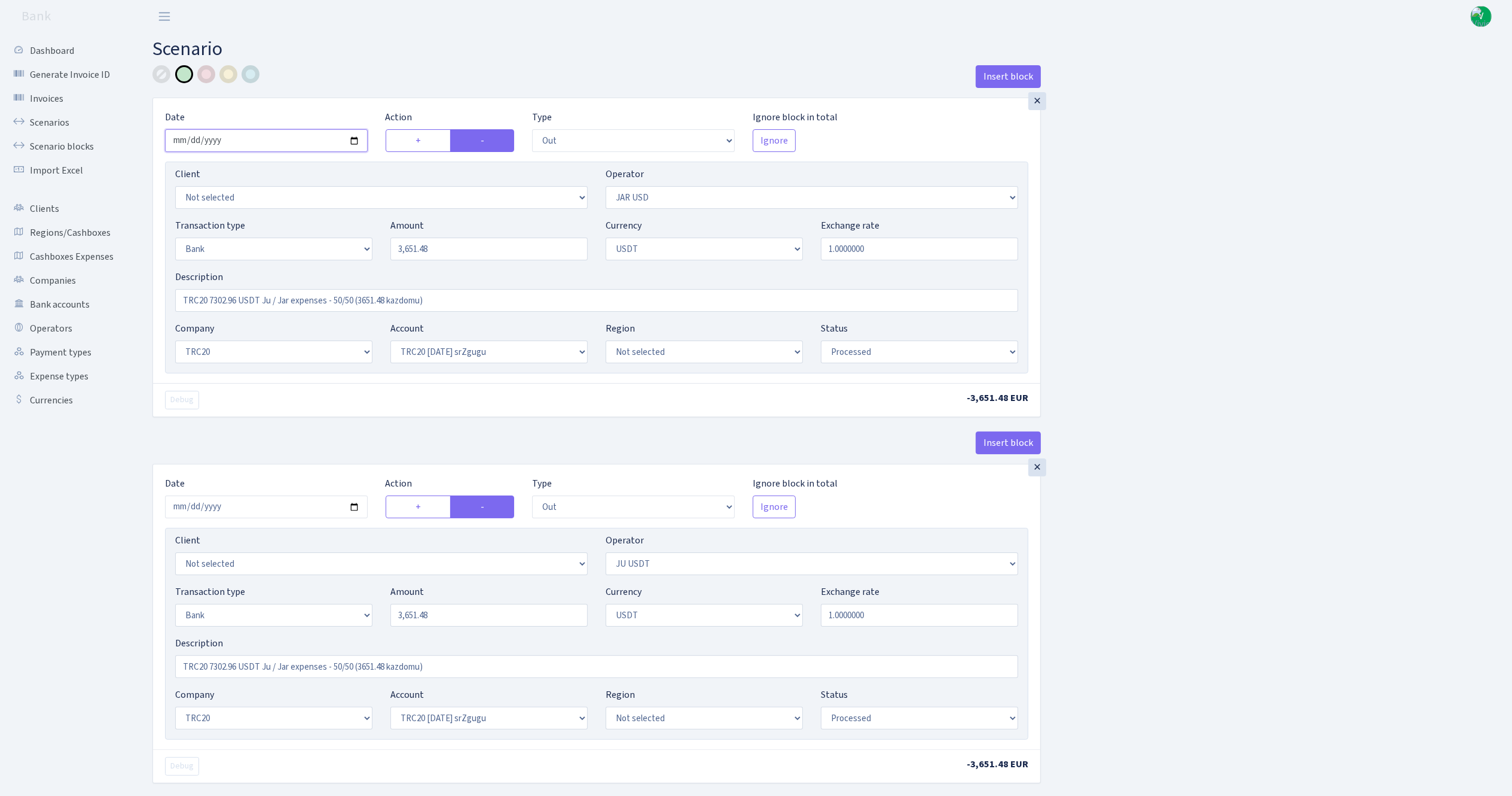
type input "[DATE]"
click at [465, 252] on input "3651.48" at bounding box center [489, 249] width 198 height 23
drag, startPoint x: 462, startPoint y: 246, endPoint x: 314, endPoint y: 224, distance: 149.6
click at [314, 224] on div "Transaction type Not selected 981 ELF FISH crypto GIRT IVO dekl MM-BALTIC eur U…" at bounding box center [596, 244] width 861 height 52
type input "3,608.94"
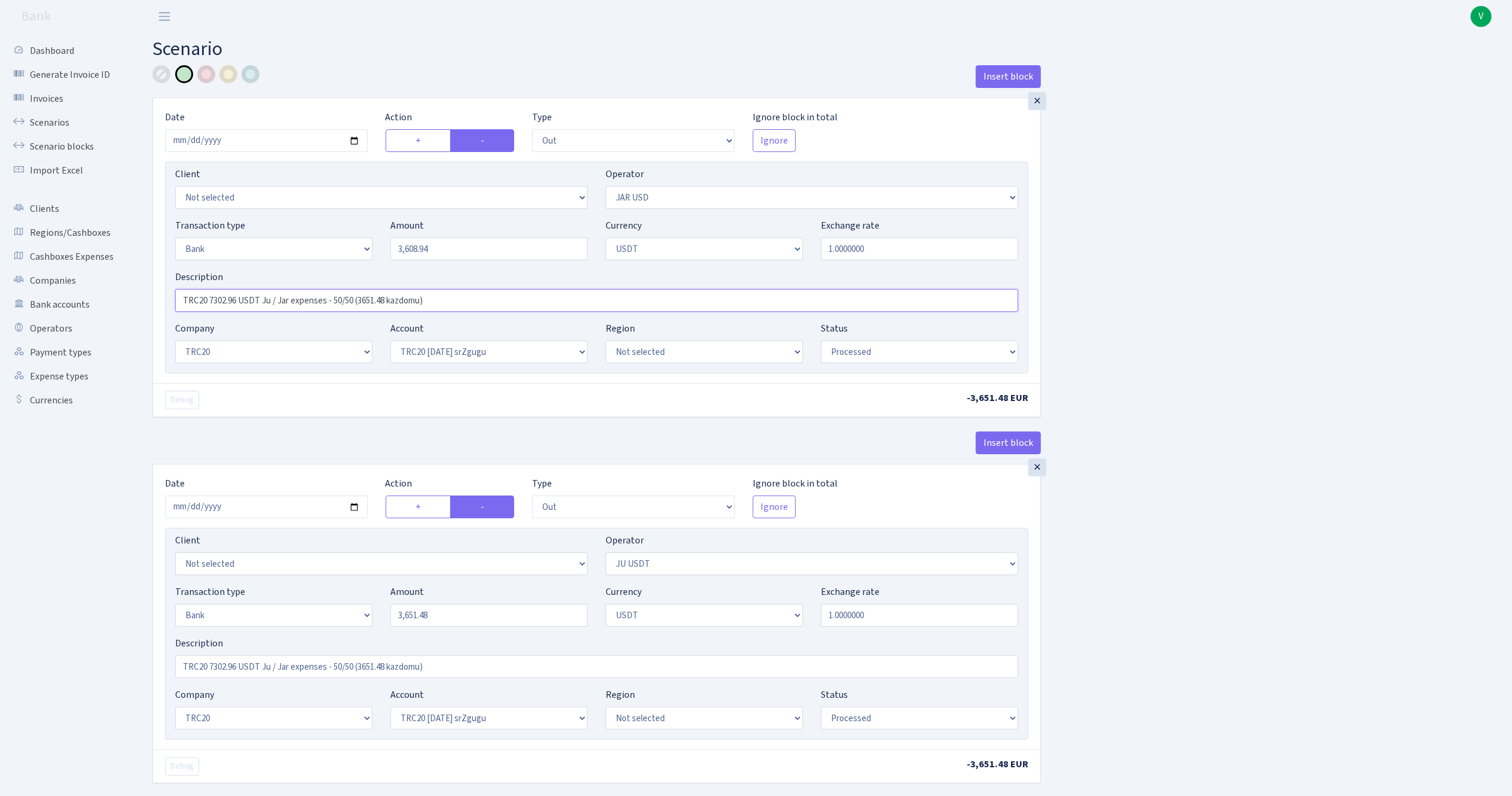
click at [387, 299] on input "TRC20 7302.96 USDT Ju / Jar expenses - 50/50 (3651.48 kazdomu)" at bounding box center [597, 300] width 843 height 23
drag, startPoint x: 445, startPoint y: 303, endPoint x: 121, endPoint y: 268, distance: 325.9
click at [121, 268] on div "Dashboard Generate Invoice ID Invoices Scenarios Scenario blocks Import Excel C…" at bounding box center [756, 469] width 1512 height 874
paste input "3000+3.5%=3105*1.1623=3608.94usdt kazdomu"
type input "3000+3.5%=3105*1.1623=3608.94usdt kazdomu"
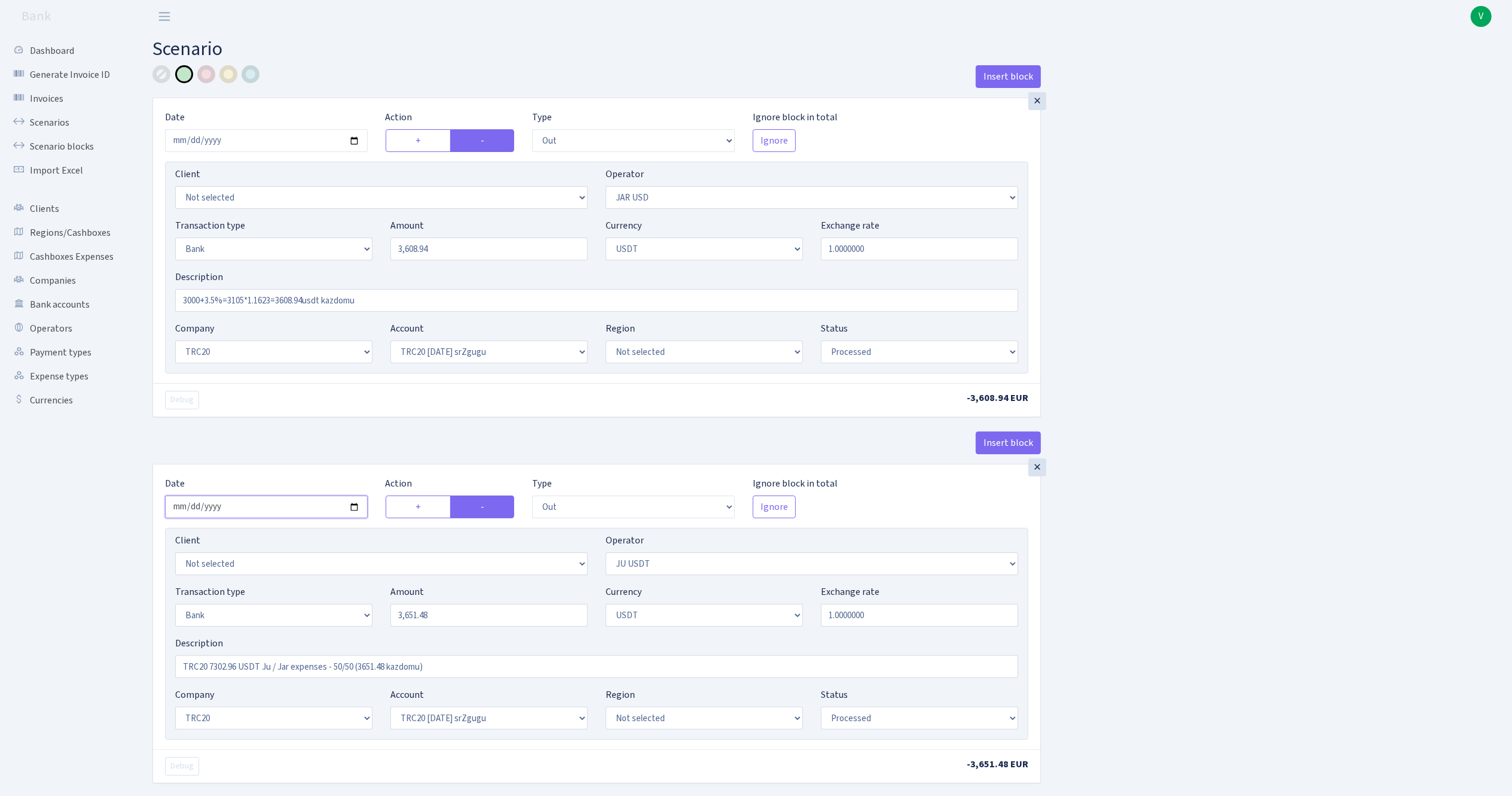
click at [353, 507] on input "2025-09-19" at bounding box center [266, 507] width 203 height 23
type input "2025-10-10"
drag, startPoint x: 472, startPoint y: 248, endPoint x: 330, endPoint y: 227, distance: 143.5
click at [330, 227] on div "Transaction type Not selected 981 ELF FISH crypto GIRT IVO dekl MM-BALTIC eur U…" at bounding box center [596, 244] width 861 height 52
type input "3,608.94"
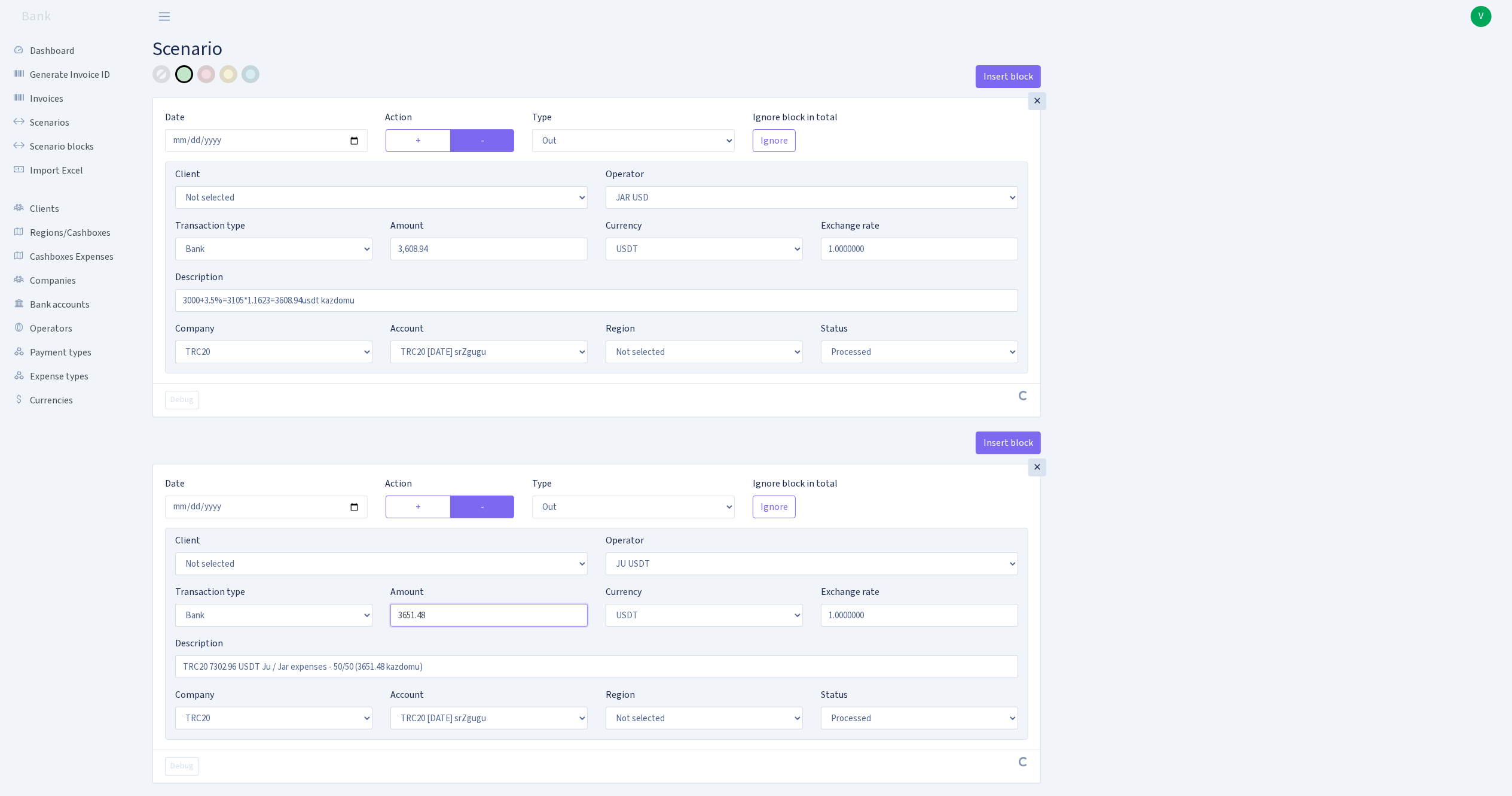
drag, startPoint x: 446, startPoint y: 622, endPoint x: 343, endPoint y: 595, distance: 106.5
click at [346, 598] on div "Transaction type Not selected 981 ELF FISH crypto GIRT IVO dekl MM-BALTIC eur U…" at bounding box center [596, 610] width 861 height 52
paste input "08.94"
type input "3,608.94"
drag, startPoint x: 386, startPoint y: 300, endPoint x: 131, endPoint y: 289, distance: 255.2
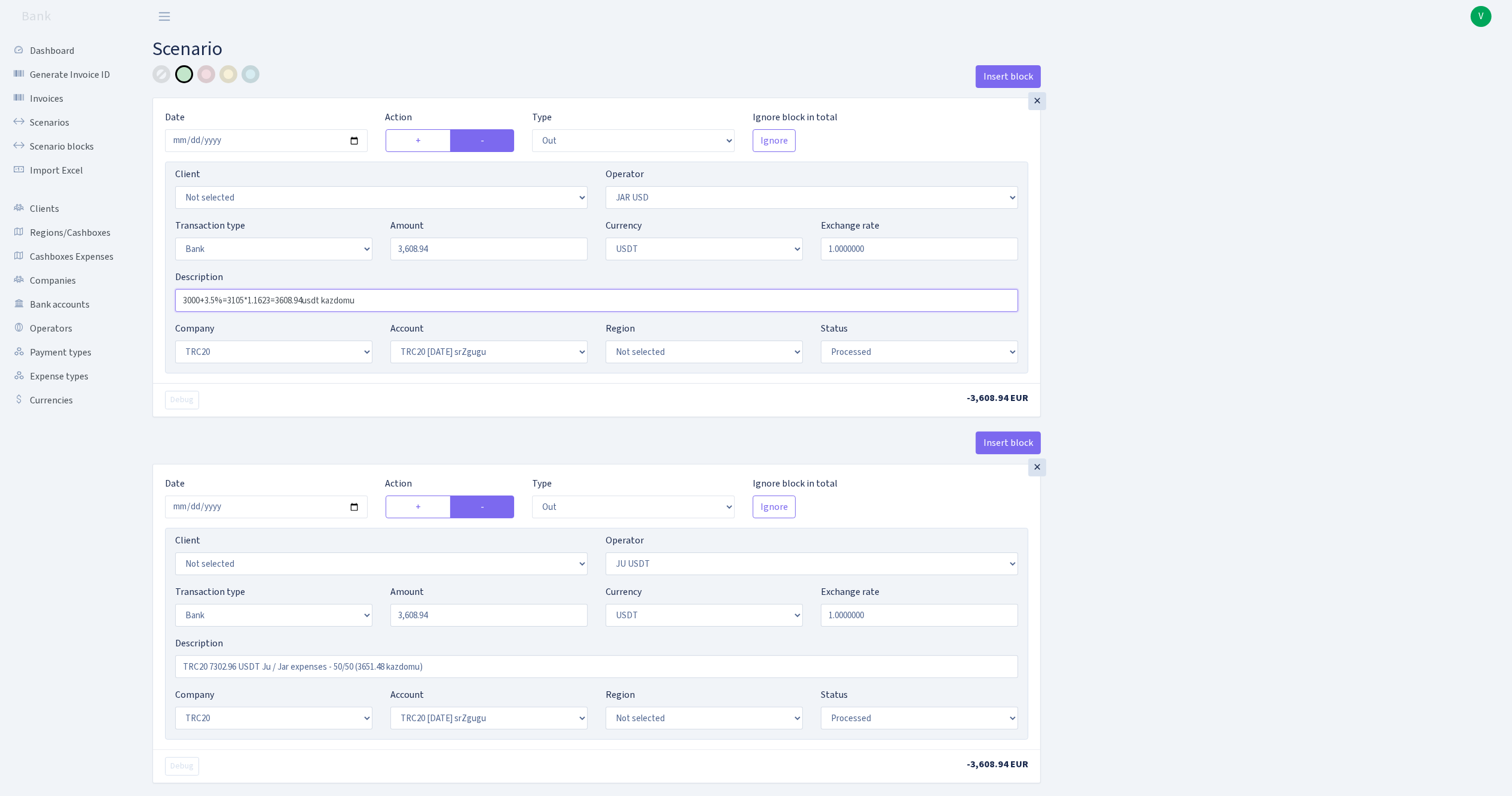
click at [131, 289] on div "Dashboard Generate Invoice ID Invoices Scenarios Scenario blocks Import Excel C…" at bounding box center [756, 469] width 1512 height 874
drag, startPoint x: 451, startPoint y: 672, endPoint x: 135, endPoint y: 633, distance: 318.4
click at [135, 633] on div "Insert block × Date 2025-10-10 Action + - Type --- In Out Commission Field requ…" at bounding box center [823, 486] width 1378 height 842
paste input "3000+3.5%=3105*1.1623=3608.94usdt kazdomu"
type input "3000+3.5%=3105*1.1623=3608.94usdt kazdomu"
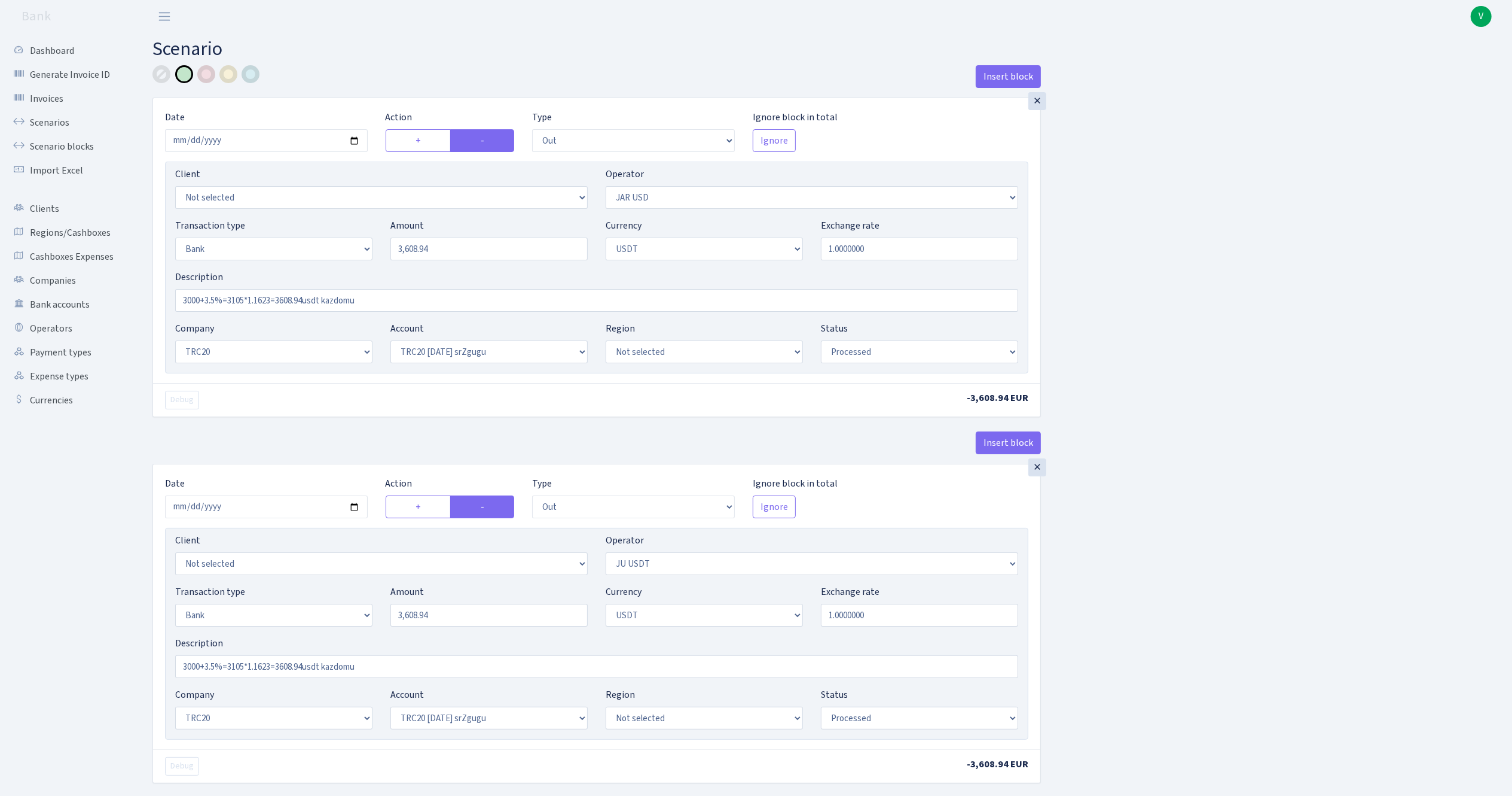
click at [1115, 592] on div "Insert block × Date 2025-10-10 Action + - Type --- In Out Commission Field requ…" at bounding box center [824, 474] width 1360 height 819
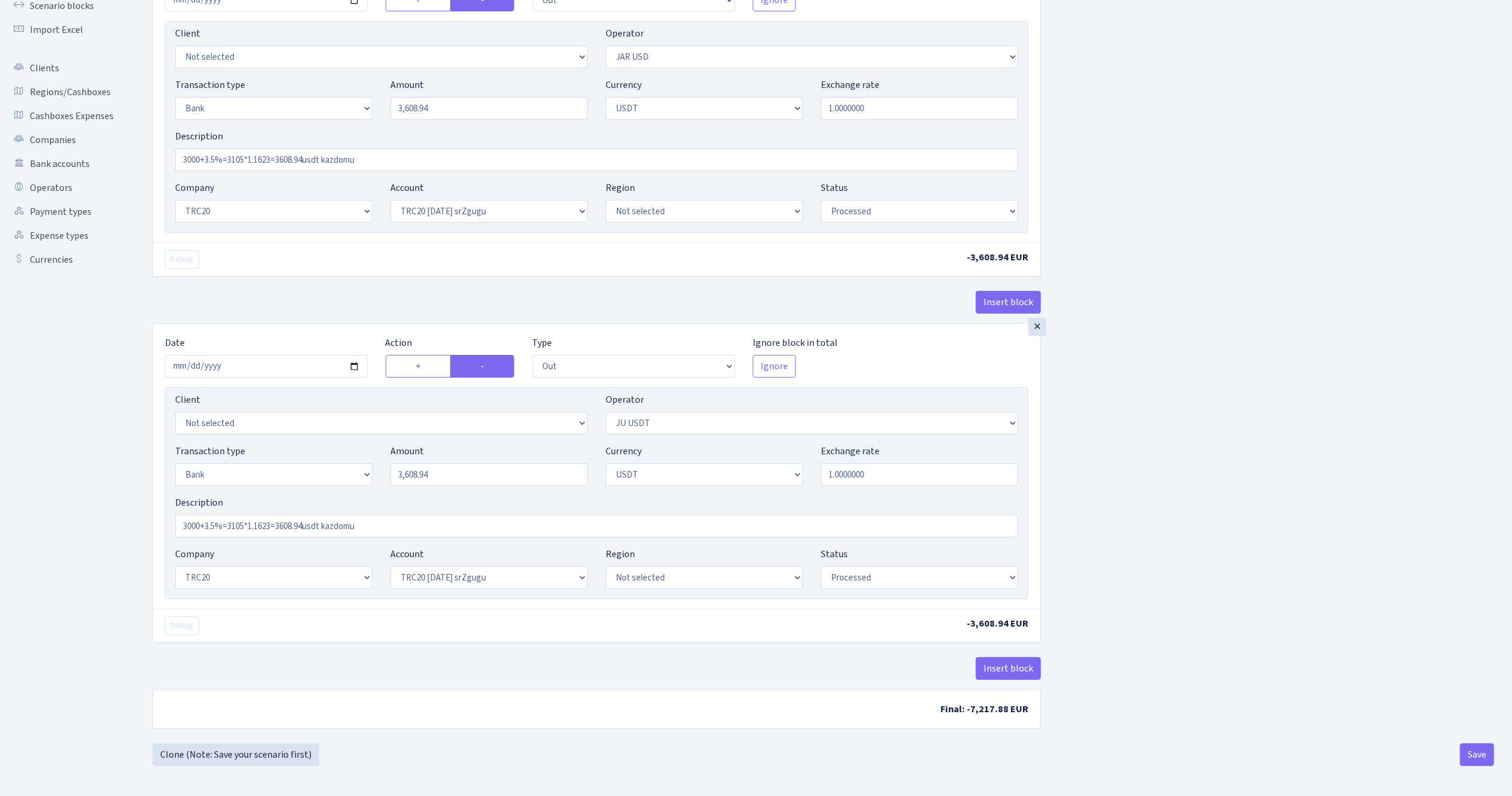
scroll to position [146, 0]
click at [1479, 753] on button "Save" at bounding box center [1477, 754] width 34 height 23
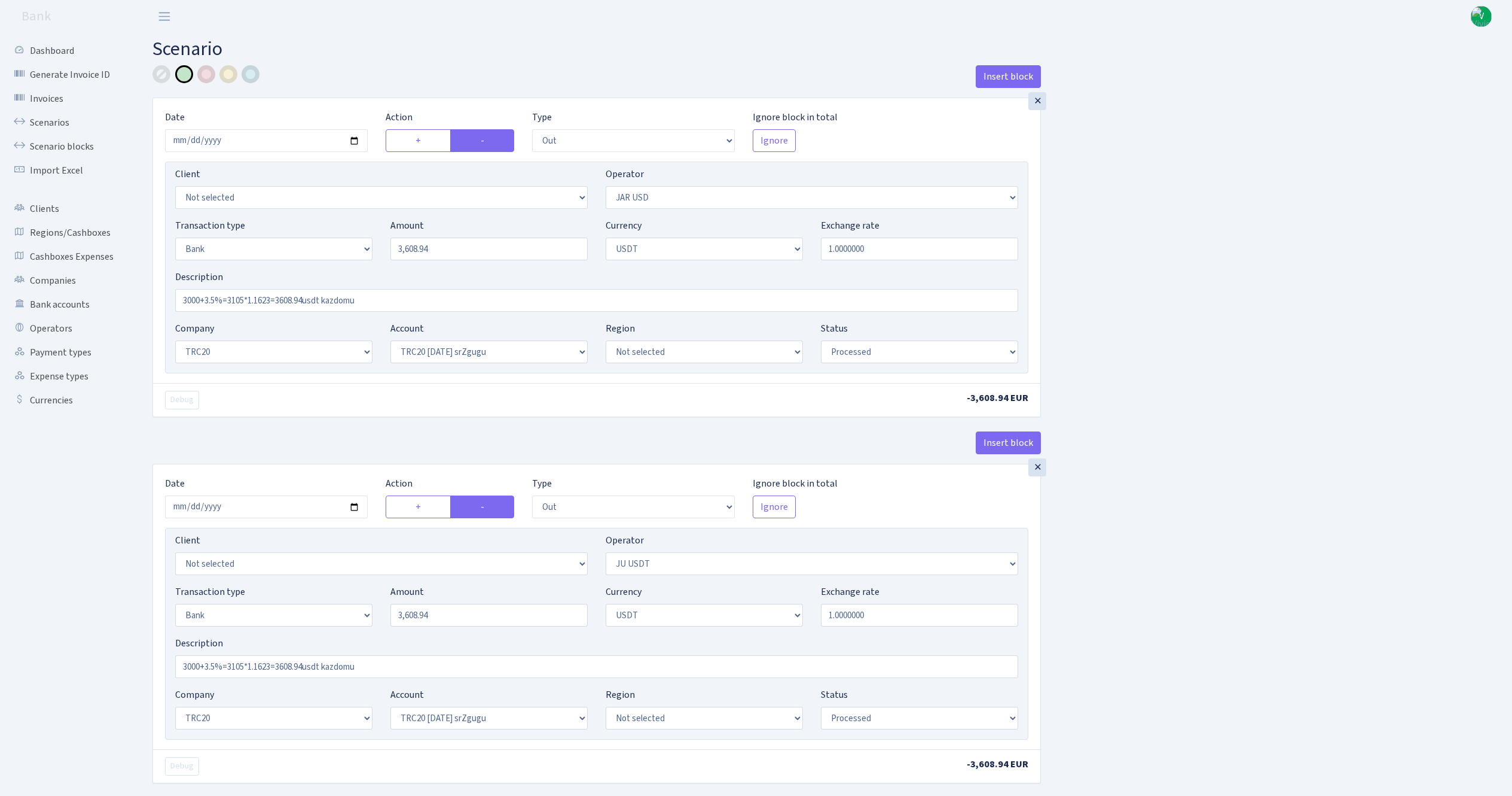
select select "out"
select select "308"
select select "2"
select select "6"
select select "20"
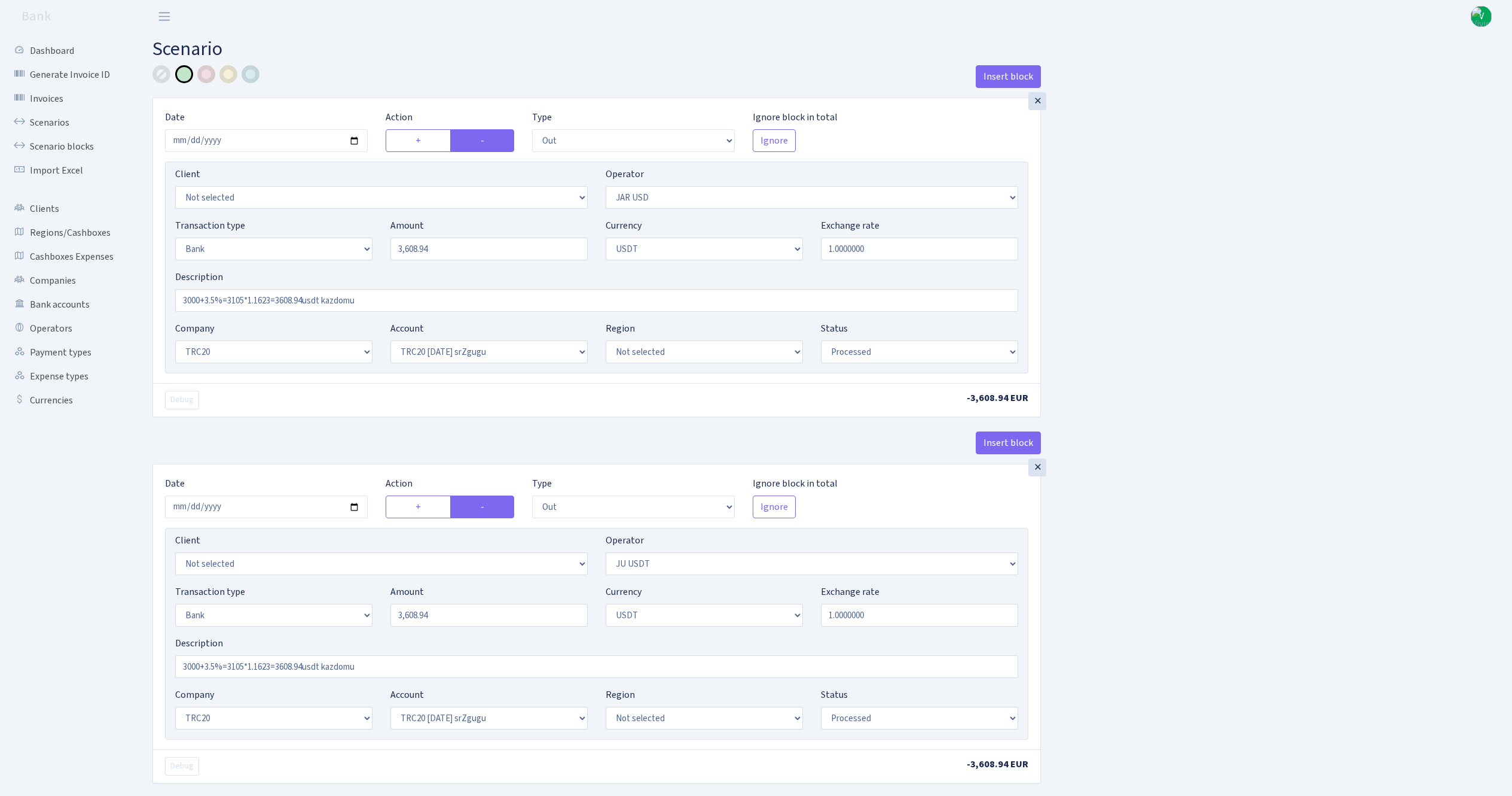
select select "61"
select select "processed"
select select "out"
select select "467"
select select "2"
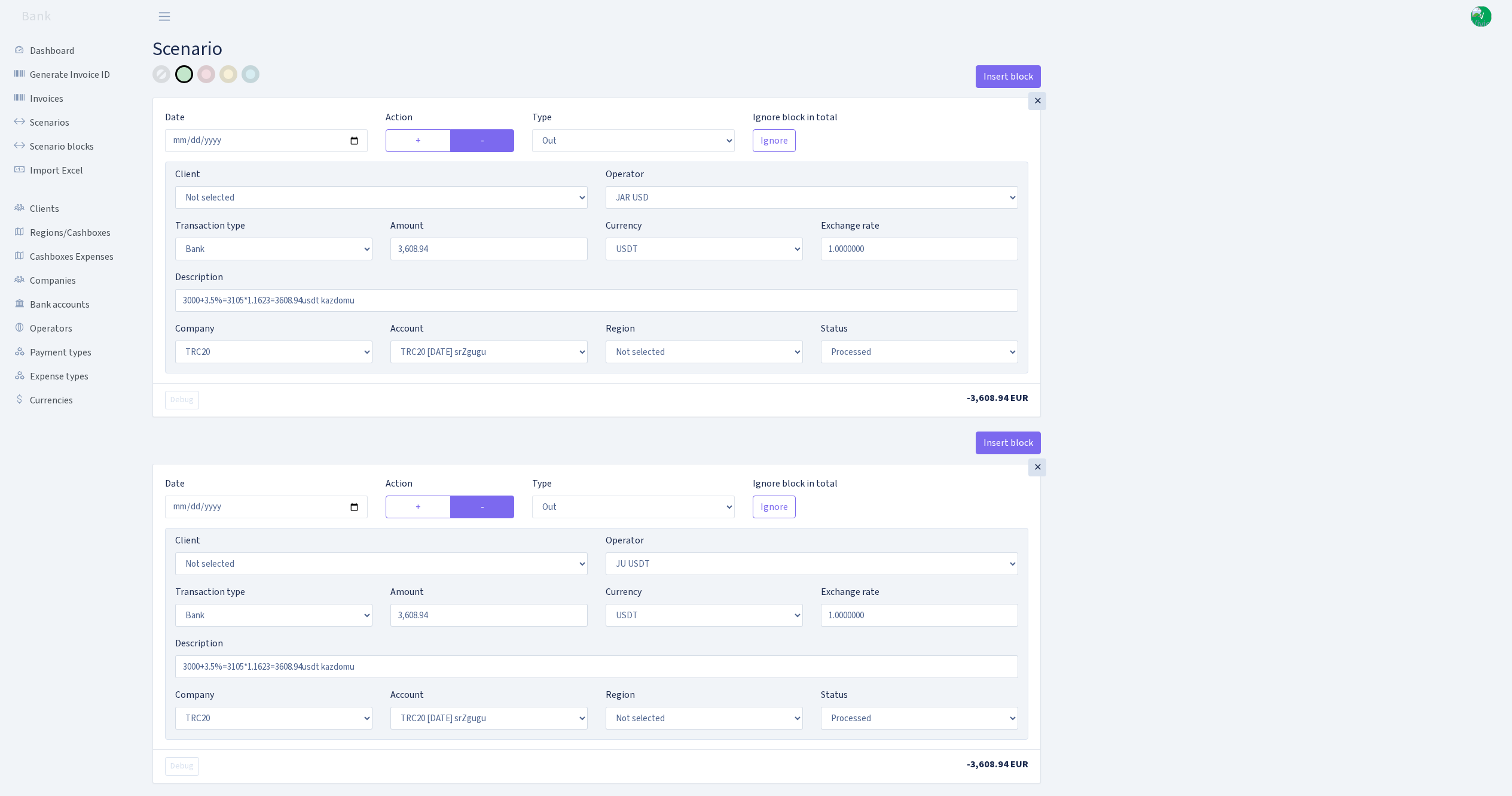
select select "6"
select select "20"
select select "61"
select select "processed"
click at [58, 119] on link "Scenarios" at bounding box center [65, 122] width 119 height 24
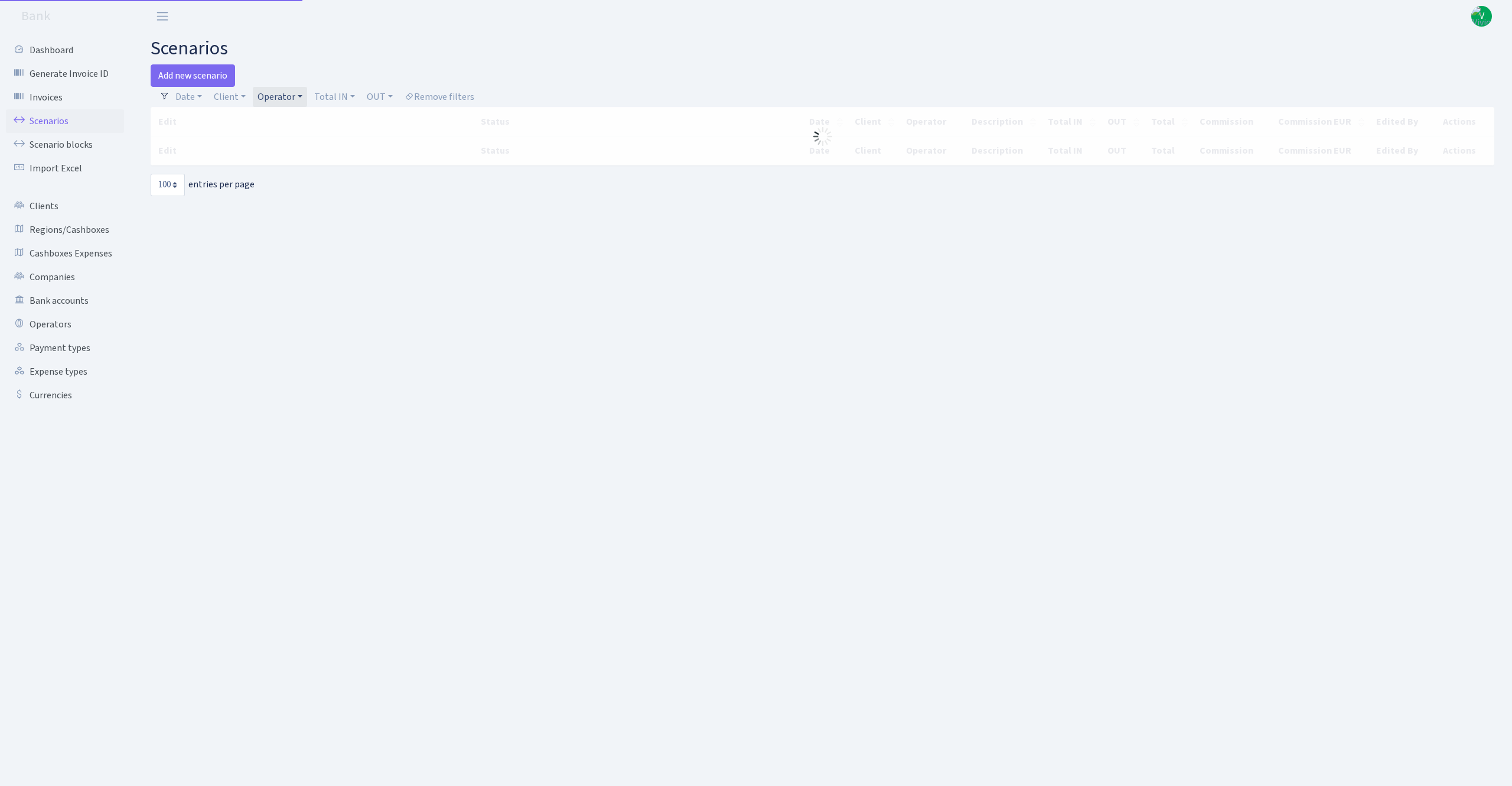
select select "100"
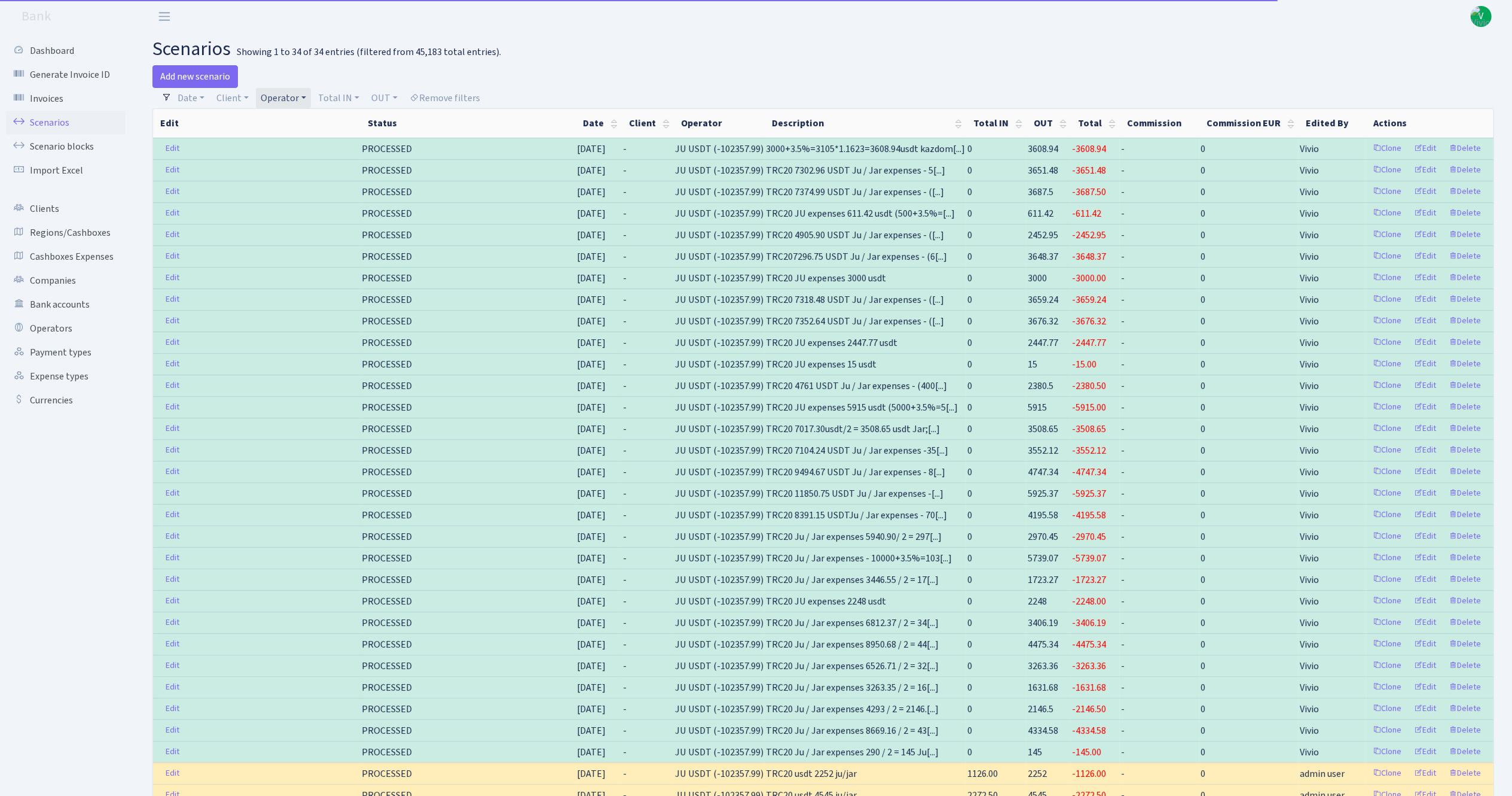
click at [288, 97] on link "Operator" at bounding box center [283, 98] width 55 height 21
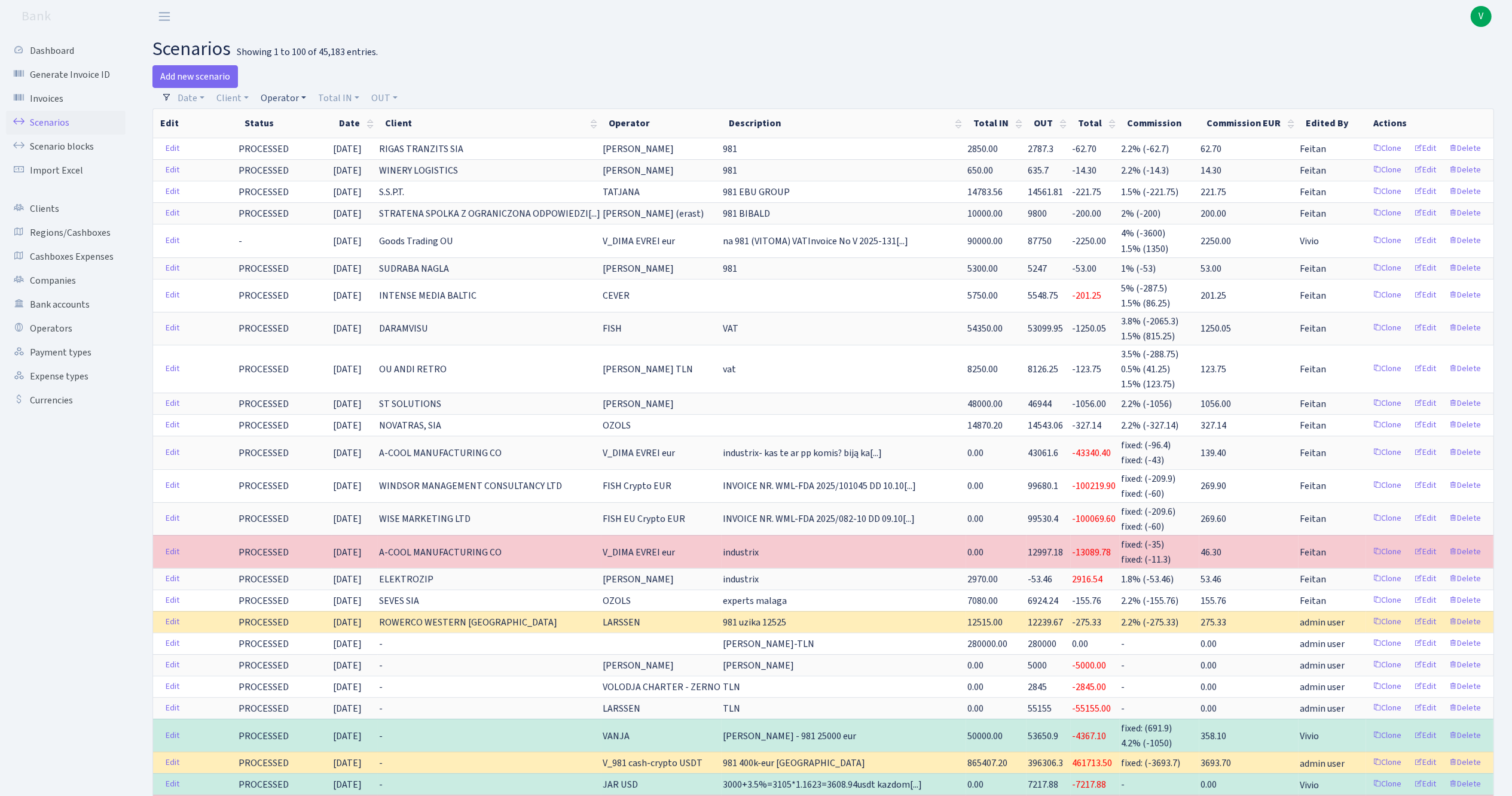
click at [297, 90] on link "Operator" at bounding box center [283, 98] width 55 height 21
click at [302, 138] on input "search" at bounding box center [304, 141] width 88 height 18
type input "fish"
click at [296, 163] on li "FISH Crypto USDT" at bounding box center [303, 153] width 90 height 21
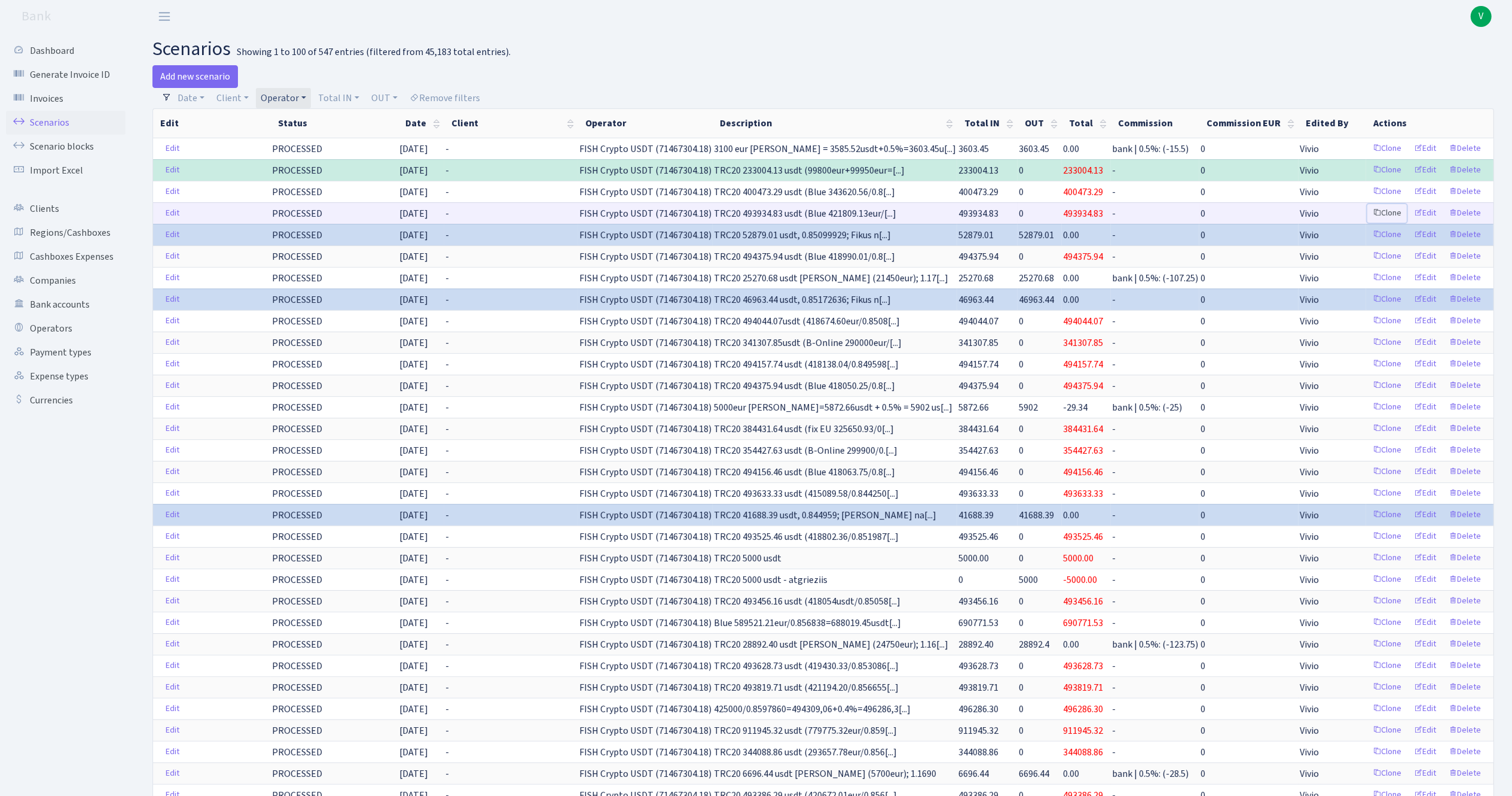
click at [1386, 214] on link "Clone" at bounding box center [1387, 213] width 40 height 18
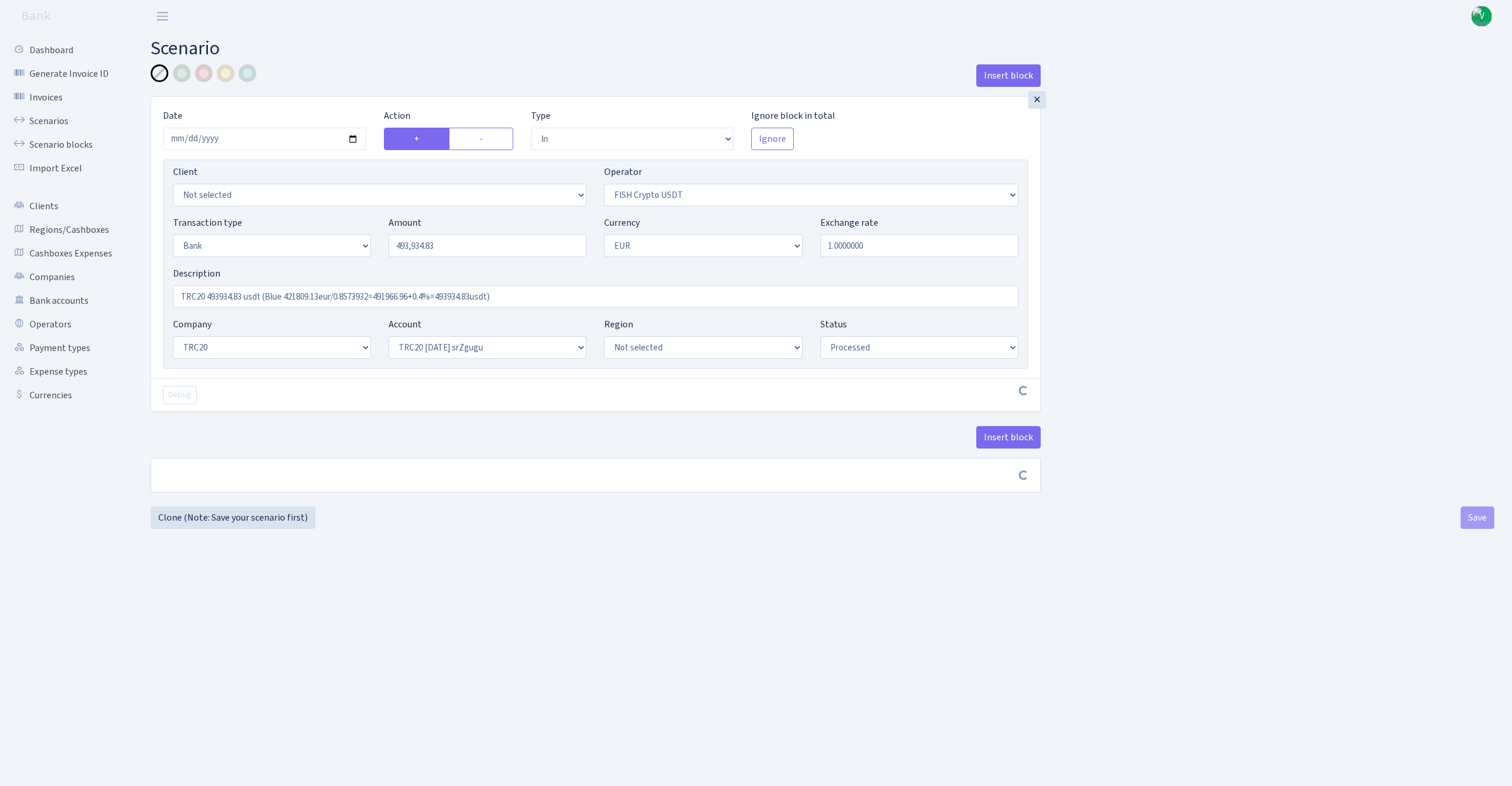
select select "in"
select select "242"
select select "2"
select select "1"
select select "20"
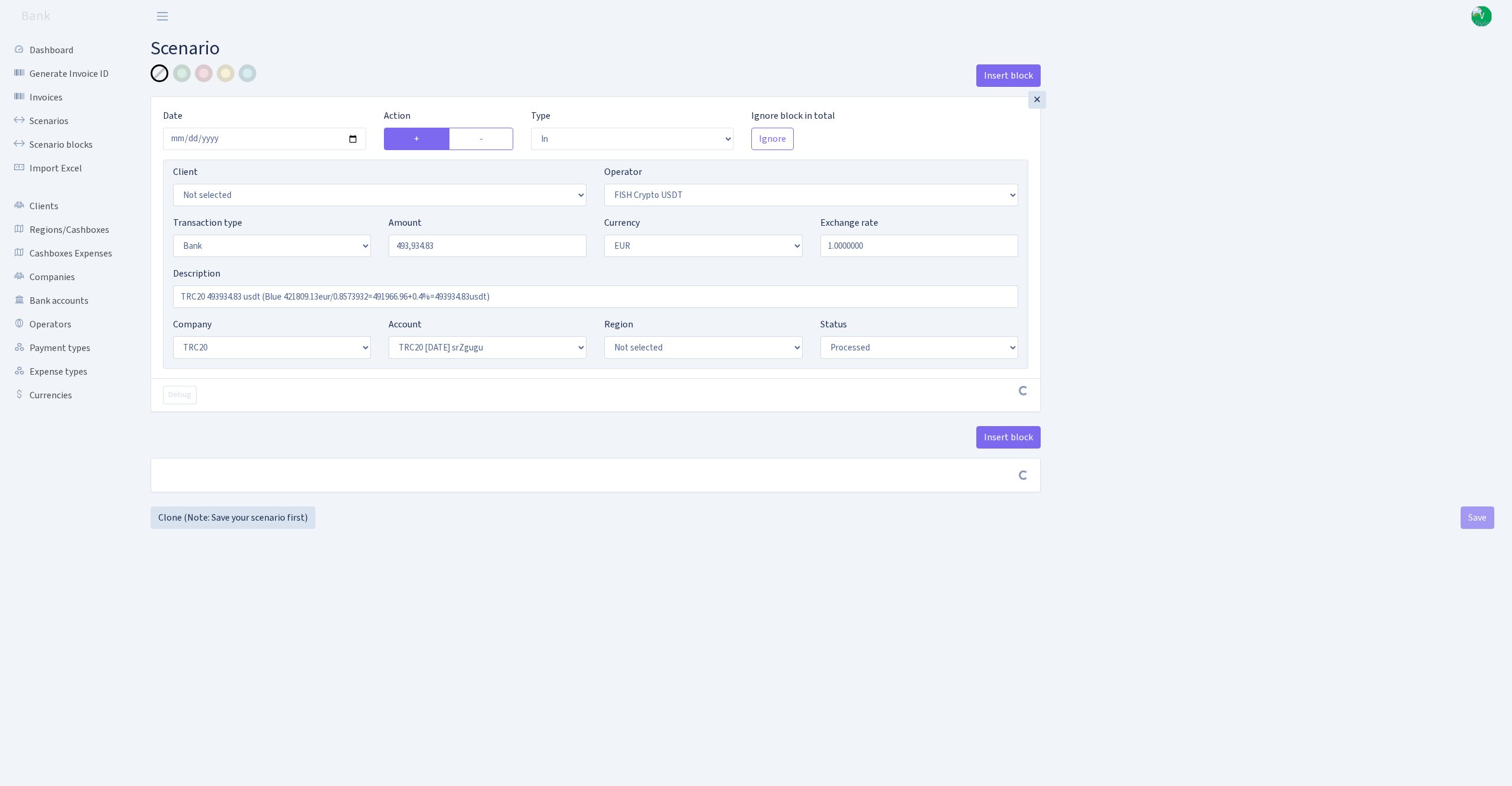
select select "61"
select select "processed"
click at [354, 137] on input "2025-10-06" at bounding box center [264, 139] width 203 height 23
type input "2025-10-13"
drag, startPoint x: 479, startPoint y: 248, endPoint x: 334, endPoint y: 223, distance: 147.1
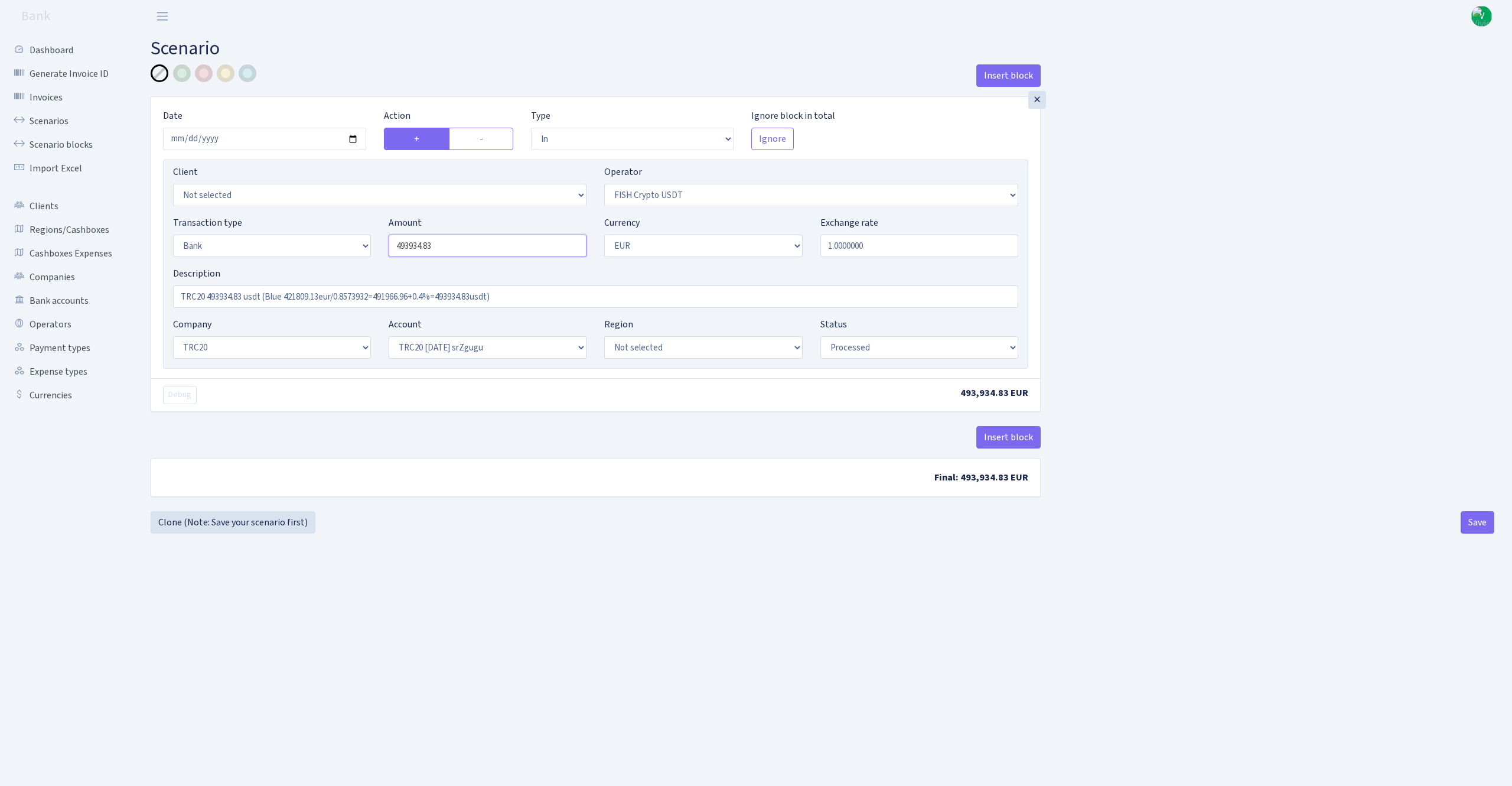
click at [334, 223] on div "Transaction type Not selected 981 ELF FISH crypto GIRT IVO dekl MM-BALTIC eur U…" at bounding box center [596, 241] width 863 height 51
type input "494,150.17"
click at [346, 296] on input "TRC20 493934.83 usdt (Blue 421809.13eur/0.8573932=491966.96+0.4%=493934.83usdt)" at bounding box center [596, 297] width 845 height 23
drag, startPoint x: 548, startPoint y: 297, endPoint x: 146, endPoint y: 267, distance: 403.1
click at [146, 267] on div "Insert block × Date 2025-10-13 Action + - Type --- In Out Commission Field requ…" at bounding box center [596, 288] width 908 height 447
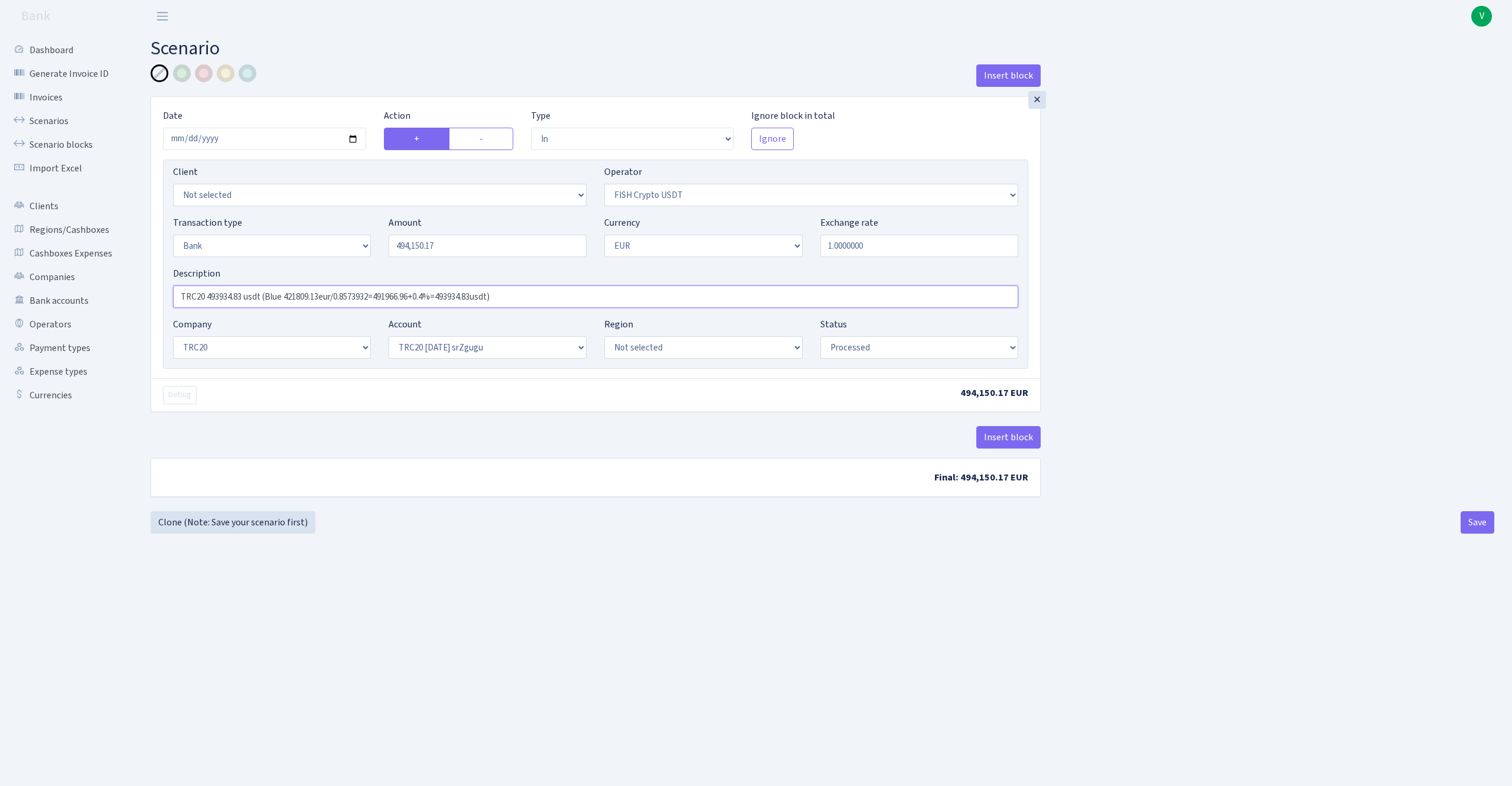
paste input "4150.17usdt (Blue 424102.46eur/0.8616791=492181.44+0.4%=494150.17"
type input "TRC20 494150.17usdt (Blue 424102.46eur/0.8616791=492181.44+0.4%=494150.17usdt)"
click at [500, 556] on main "Scenario Insert block × Date 2025-10-13 Action + - Type --- In Out Commission F…" at bounding box center [822, 394] width 1379 height 724
click at [685, 532] on div "Insert block × Date 2025-10-13 Action + - Type --- In Out Commission Field requ…" at bounding box center [822, 299] width 1343 height 469
click at [1468, 511] on div "Insert block × Date 2025-10-13 Action + - Type --- In Out Commission Field requ…" at bounding box center [822, 288] width 1361 height 447
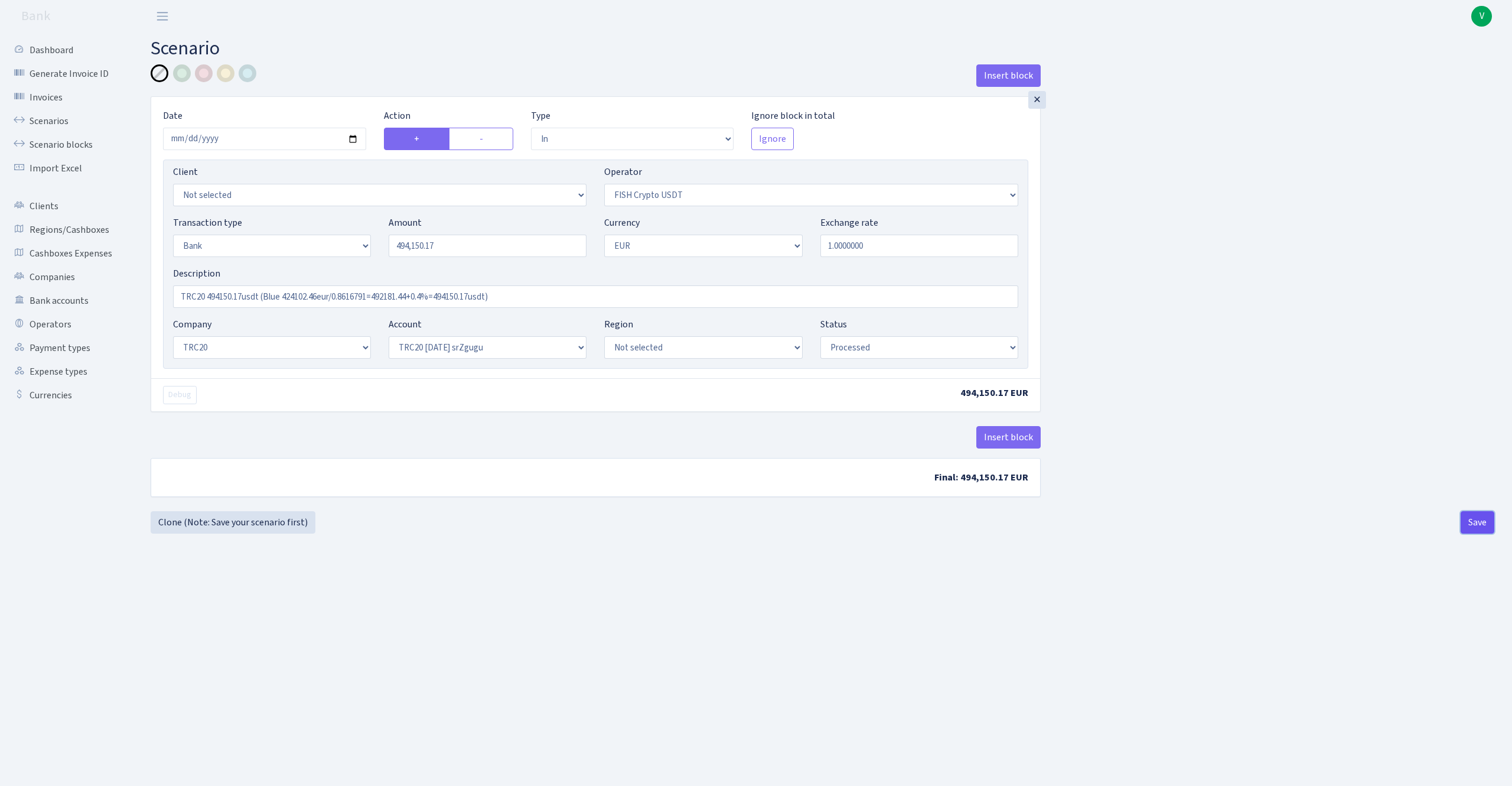
click at [1469, 515] on button "Save" at bounding box center [1477, 522] width 34 height 23
select select "in"
select select "242"
select select "2"
select select "1"
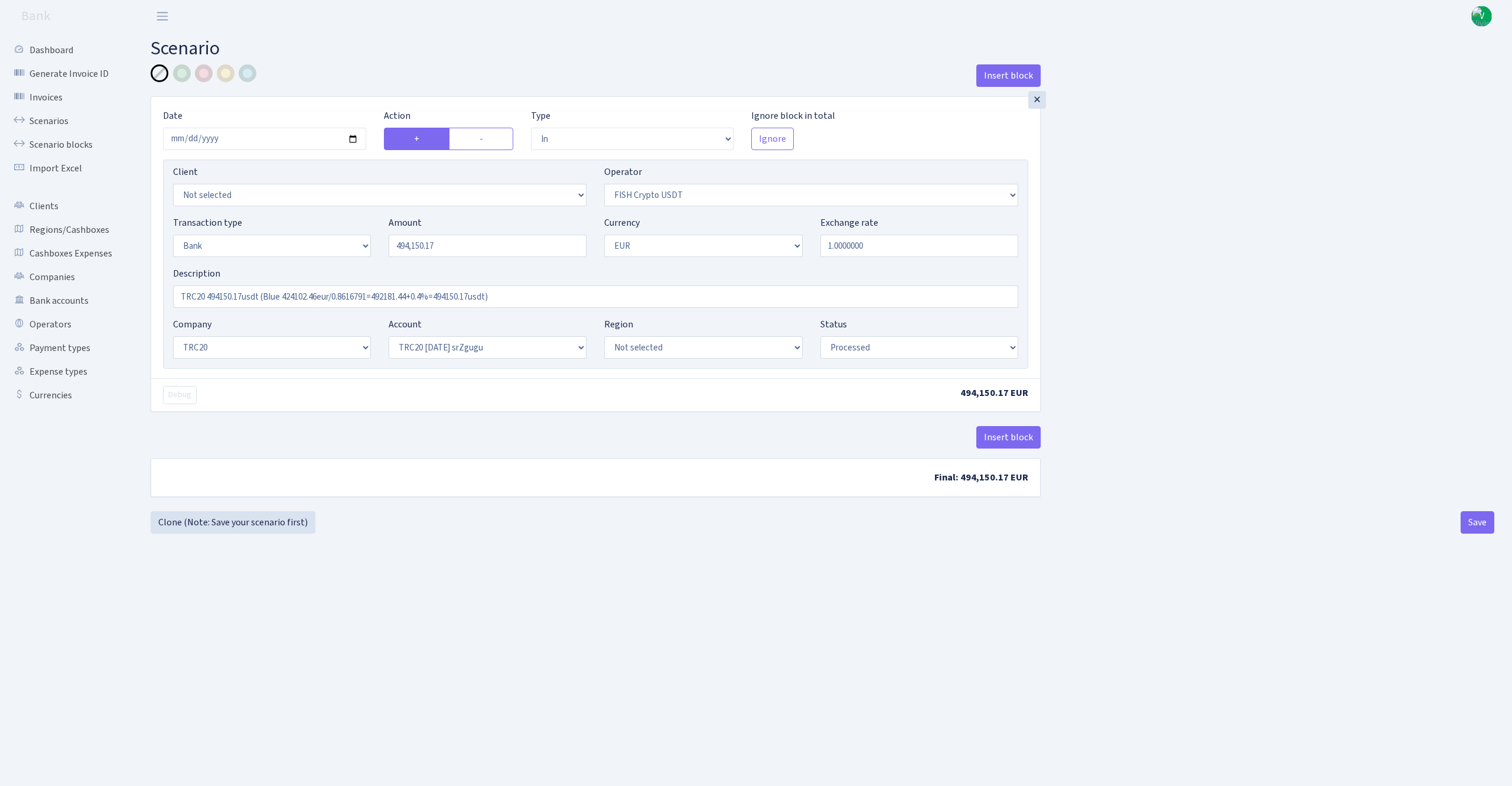
select select "20"
select select "61"
select select "processed"
click at [46, 113] on link "Scenarios" at bounding box center [65, 121] width 118 height 23
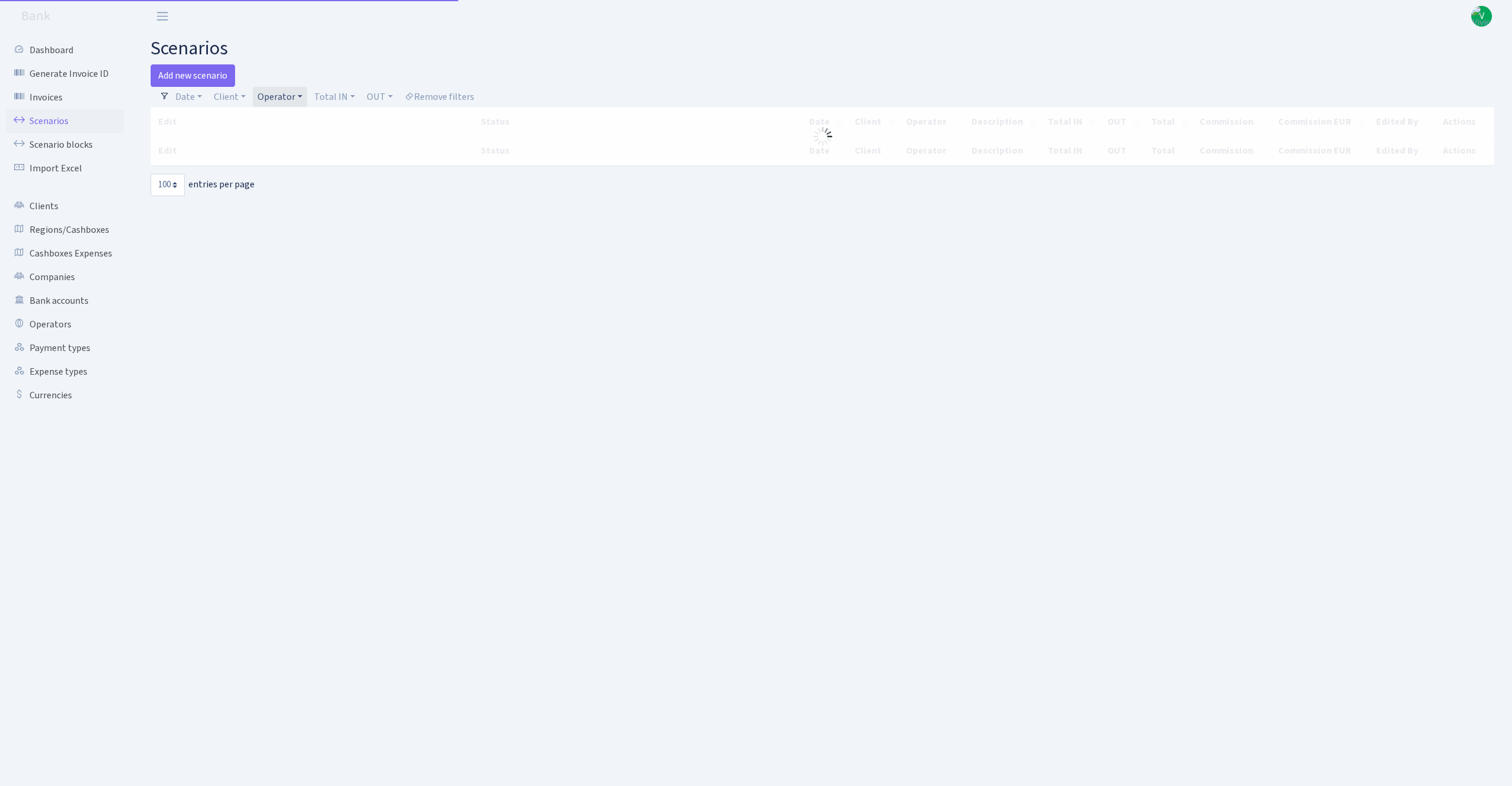
select select "100"
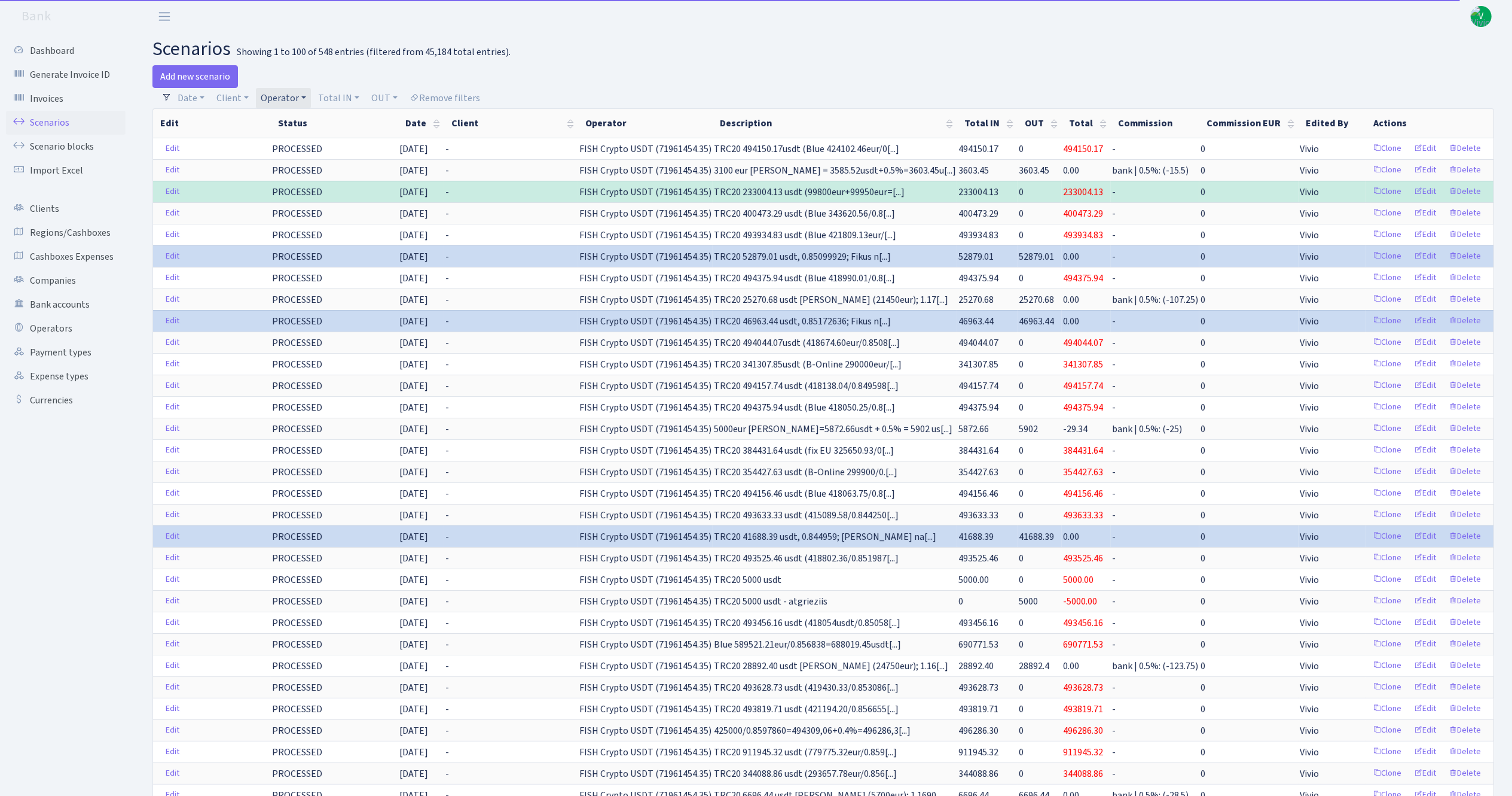
click at [292, 94] on link "Operator" at bounding box center [283, 98] width 55 height 21
